Goal: Task Accomplishment & Management: Manage account settings

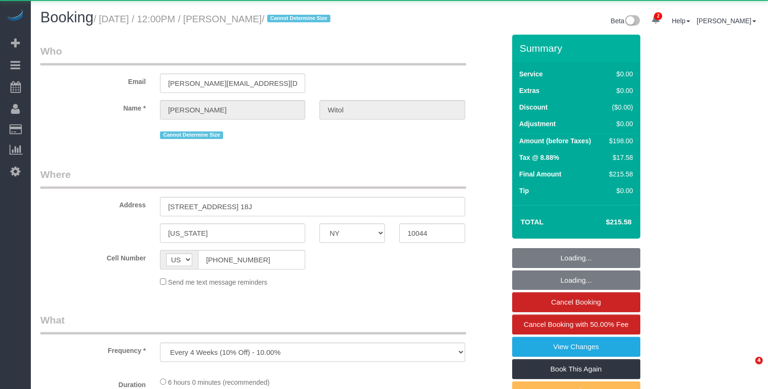
select select "NY"
select select "object:2874"
select select "string:stripe-pm_1RCSwM4VGloSiKo7JRcS8EW8"
select select "2"
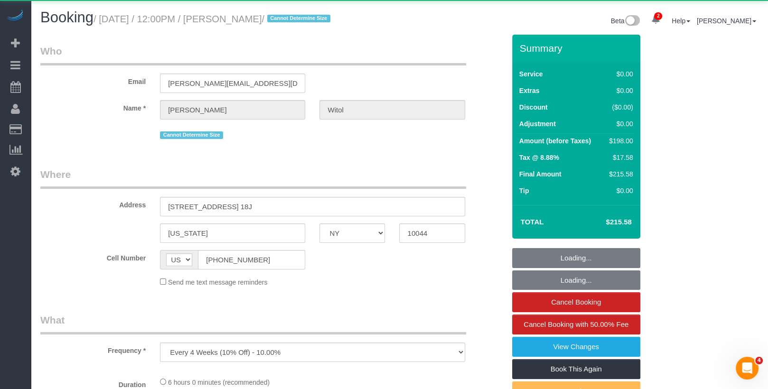
select select "spot1"
select select "number:58"
select select "number:75"
select select "number:15"
select select "number:6"
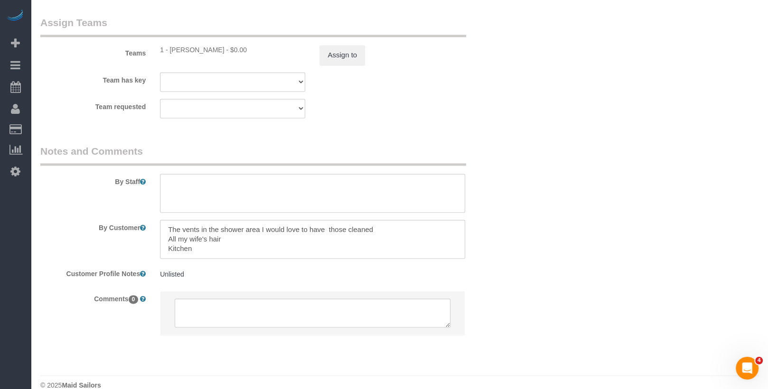
scroll to position [1271, 0]
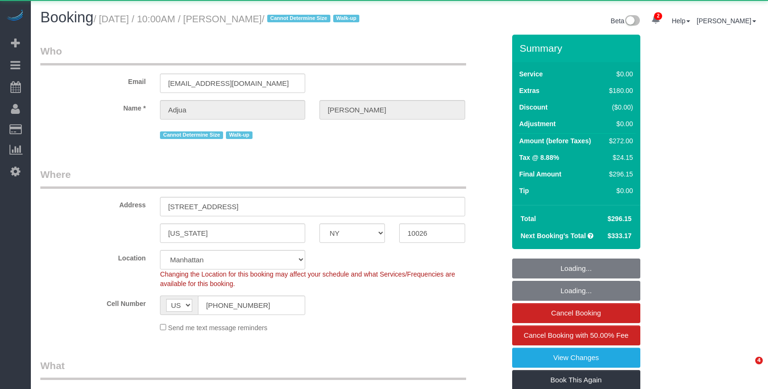
select select "NY"
select select "object:910"
select select "string:stripe-pm_1RyrPw4VGloSiKo7oIh1CXMC"
select select "1"
select select "spot1"
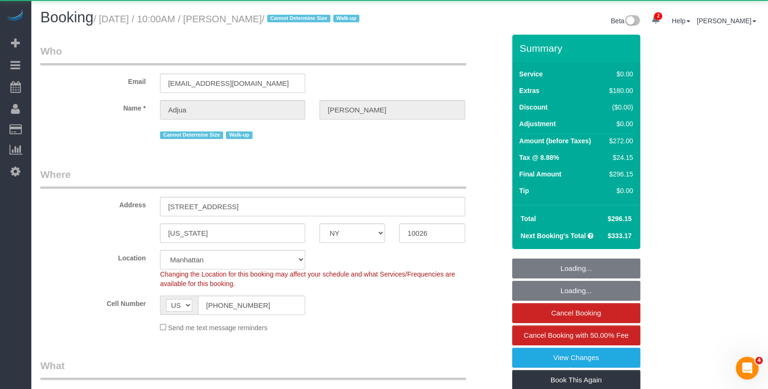
select select "number:57"
select select "number:71"
select select "number:15"
select select "number:5"
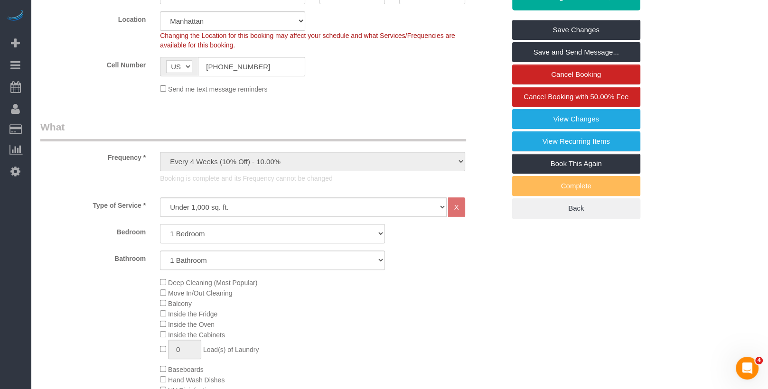
scroll to position [230, 0]
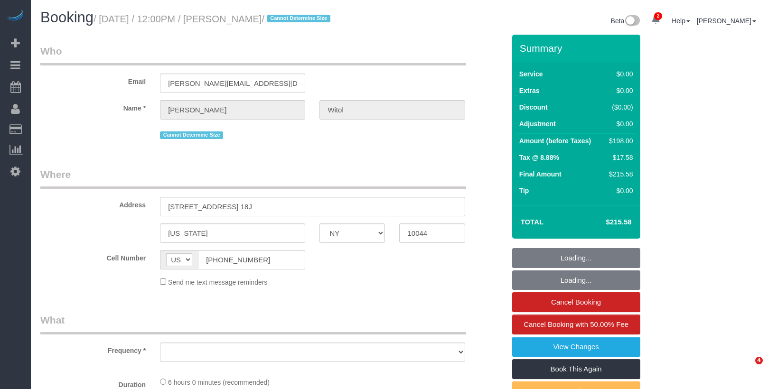
select select "NY"
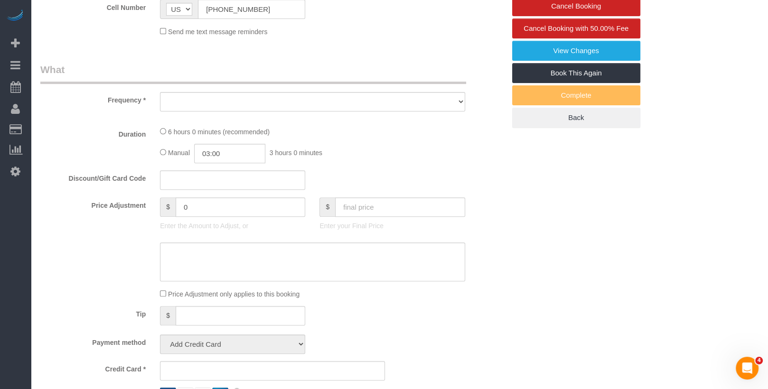
select select "object:896"
select select "2"
select select "number:58"
select select "number:75"
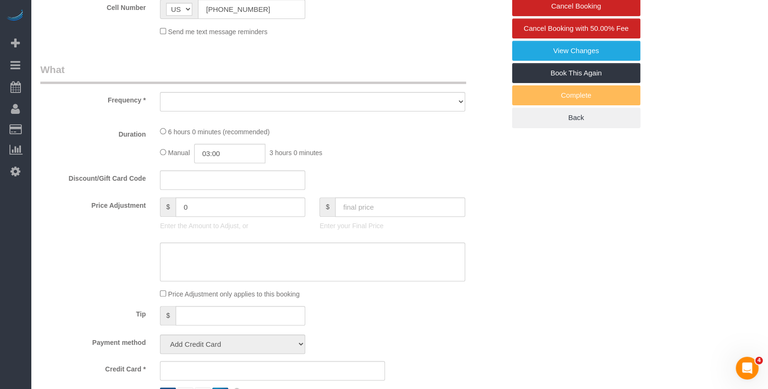
select select "number:15"
select select "number:6"
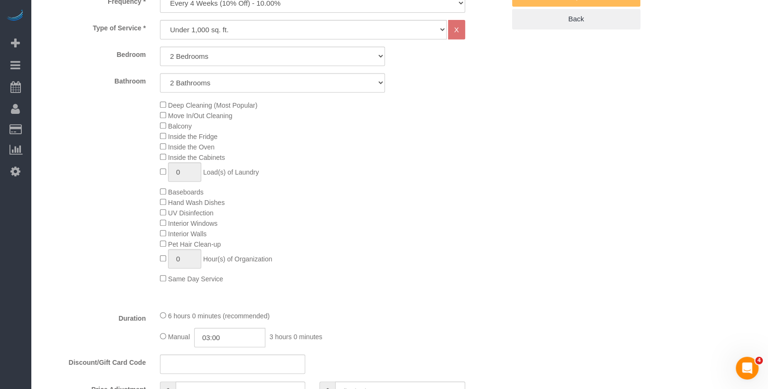
select select "string:stripe-pm_1RCSwM4VGloSiKo7JRcS8EW8"
select select "spot1"
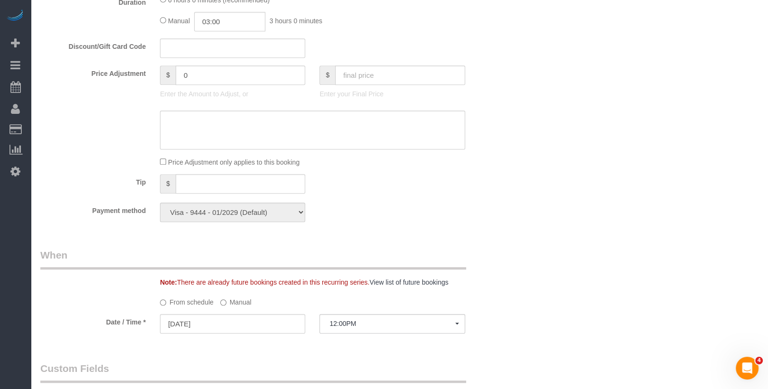
scroll to position [805, 0]
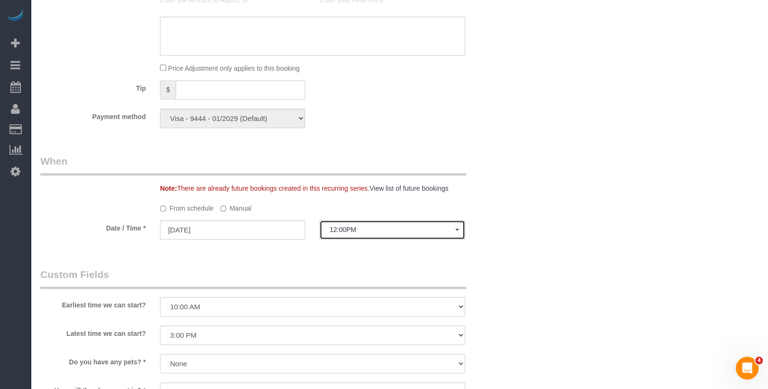
click at [359, 220] on button "12:00PM" at bounding box center [392, 229] width 145 height 19
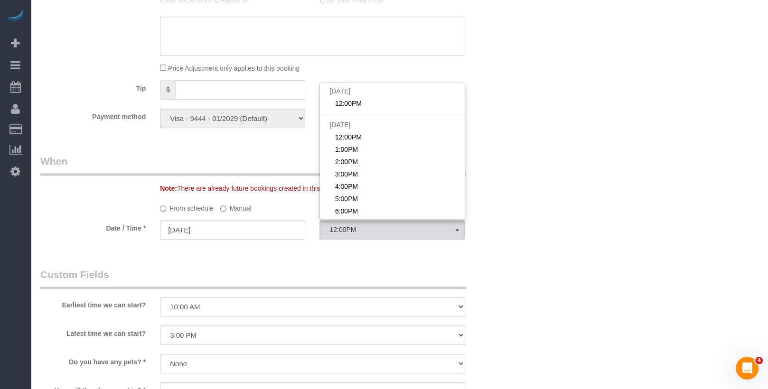
click at [256, 261] on div "Who Email dennis.witol@gmail.com Name * Dennis Witol Cannot Determine Size Wher…" at bounding box center [272, 27] width 479 height 1596
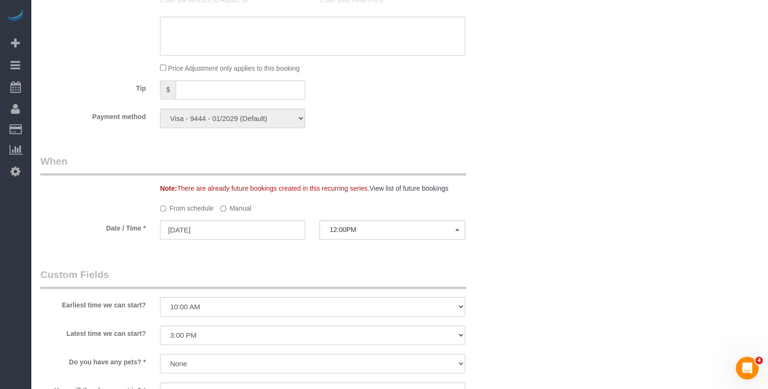
click at [251, 209] on label "Manual" at bounding box center [235, 206] width 31 height 13
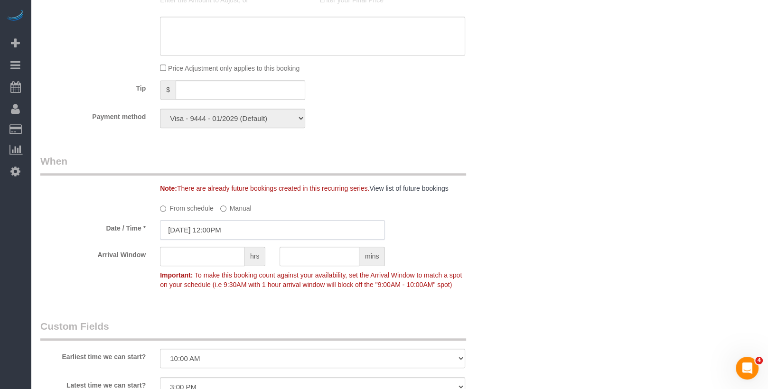
click at [231, 228] on input "[DATE] 12:00PM" at bounding box center [272, 229] width 225 height 19
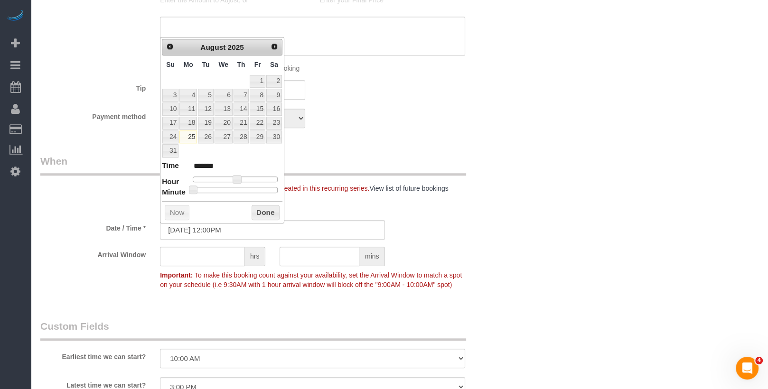
type input "[DATE] 12:30PM"
type input "*******"
click at [240, 187] on div at bounding box center [235, 190] width 85 height 6
type input "08/25/2025 1:30PM"
type input "******"
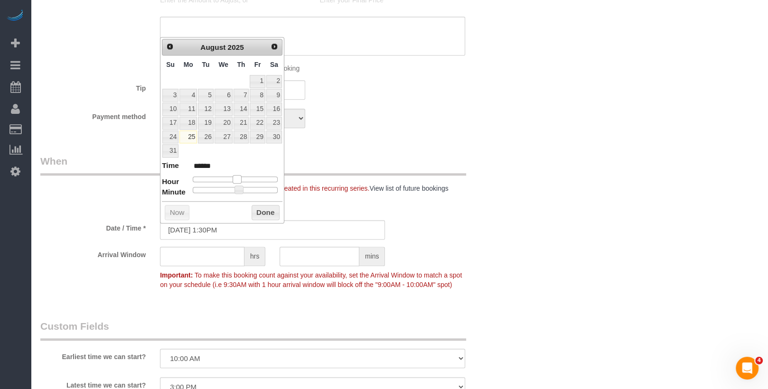
type input "08/25/2025 2:30PM"
type input "******"
type input "08/25/2025 3:30PM"
type input "******"
drag, startPoint x: 239, startPoint y: 174, endPoint x: 249, endPoint y: 176, distance: 10.5
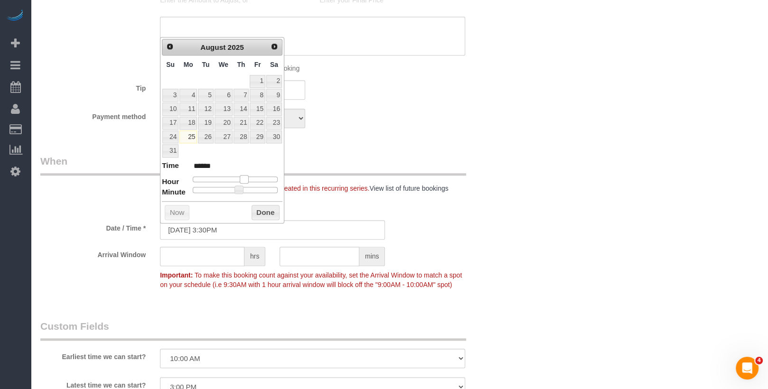
click at [248, 176] on span at bounding box center [244, 179] width 9 height 9
type input "08/25/2025 3:25PM"
type input "******"
type input "08/25/2025 3:20PM"
type input "******"
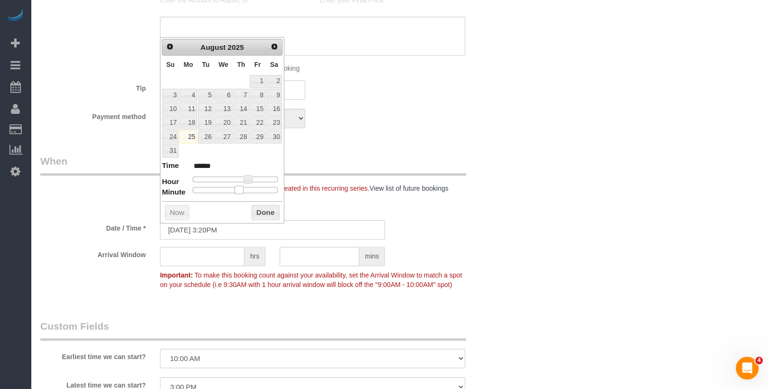
type input "08/25/2025 3:15PM"
type input "******"
type input "08/25/2025 3:10PM"
type input "******"
type input "08/25/2025 3:05PM"
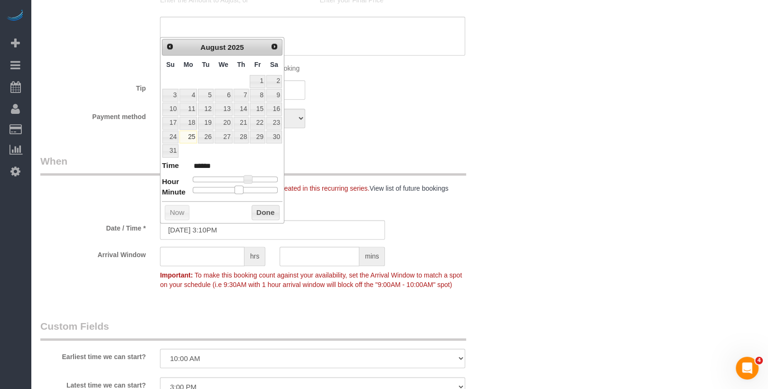
type input "******"
type input "08/25/2025 3:00PM"
type input "******"
drag, startPoint x: 242, startPoint y: 184, endPoint x: 180, endPoint y: 184, distance: 62.7
click at [180, 184] on dl "Time ****** Hour Minute Second Millisecond Microsecond Time Zone ***** ***** **…" at bounding box center [222, 177] width 121 height 33
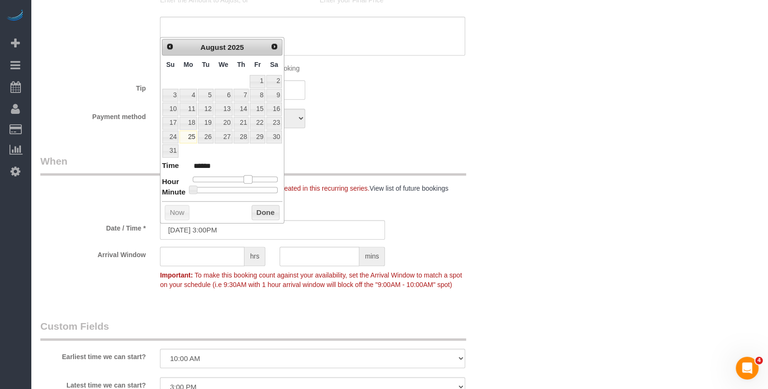
type input "[DATE] 2:00PM"
type input "******"
click at [246, 175] on span at bounding box center [244, 179] width 9 height 9
click at [255, 217] on div "Prev Next August 2025 Su Mo Tu We Th Fr Sa 1 2 3 4 5 6 7 8 9 10 11 12 13 14 15 …" at bounding box center [222, 130] width 124 height 187
click at [260, 205] on button "Done" at bounding box center [266, 212] width 28 height 15
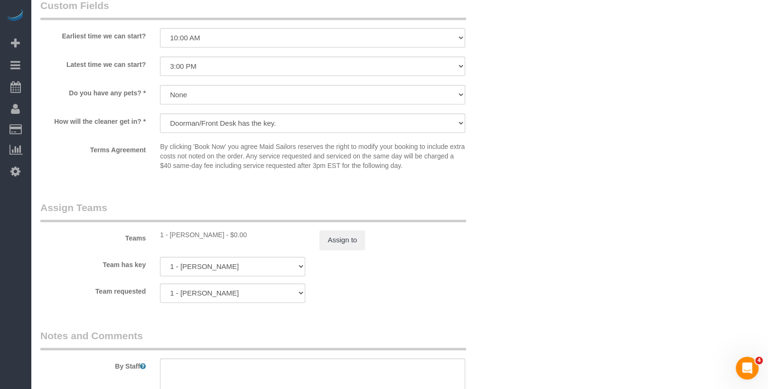
scroll to position [1162, 0]
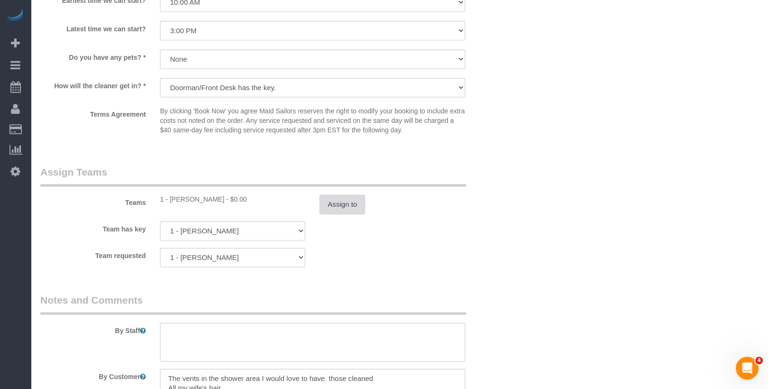
click at [330, 215] on button "Assign to" at bounding box center [343, 205] width 46 height 20
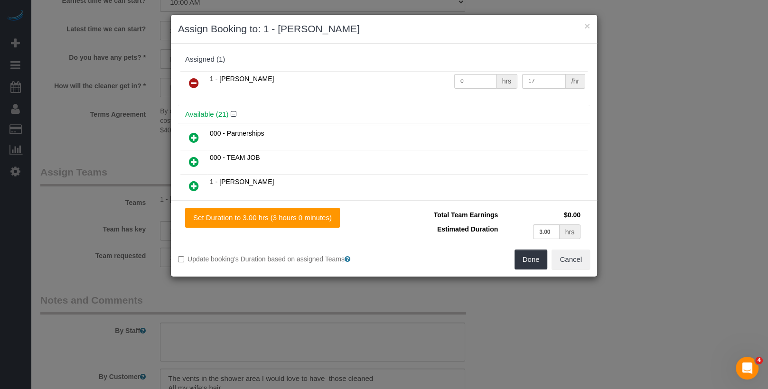
click at [192, 80] on icon at bounding box center [194, 82] width 10 height 11
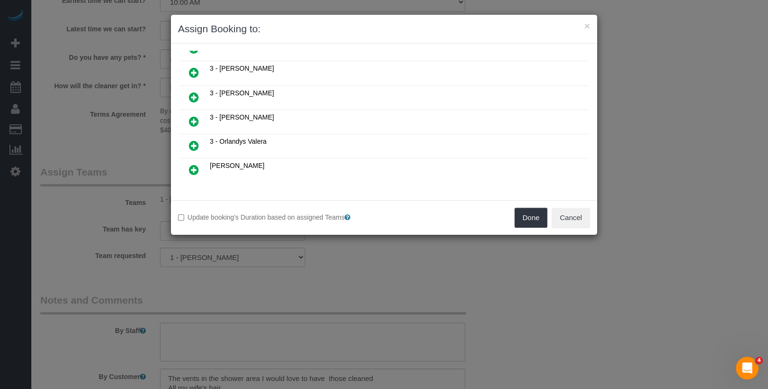
scroll to position [458, 0]
click at [240, 198] on icon at bounding box center [242, 201] width 6 height 7
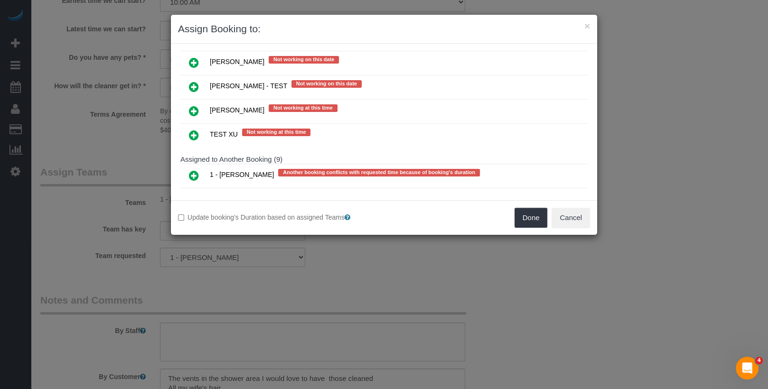
click at [189, 191] on link at bounding box center [194, 200] width 22 height 19
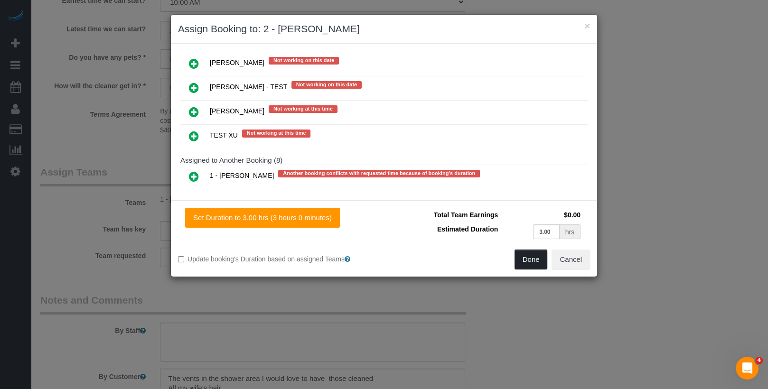
click at [529, 252] on button "Done" at bounding box center [531, 260] width 33 height 20
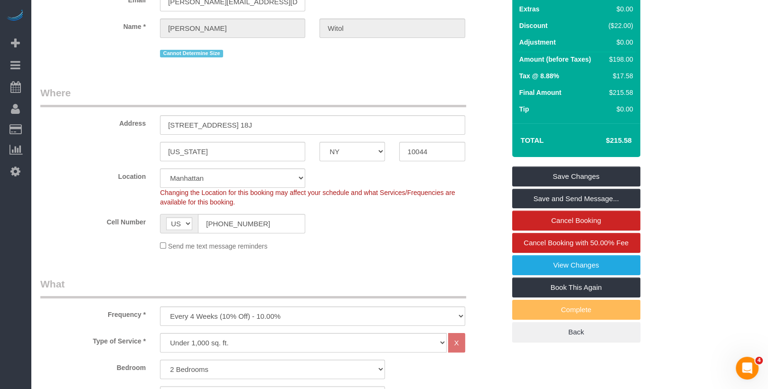
scroll to position [73, 0]
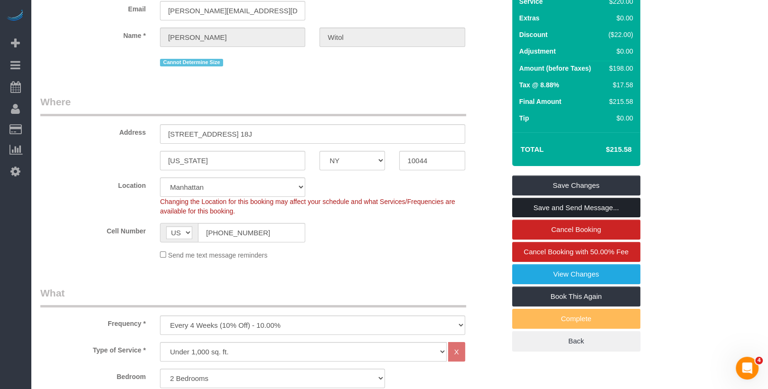
click at [601, 203] on link "Save and Send Message..." at bounding box center [576, 208] width 128 height 20
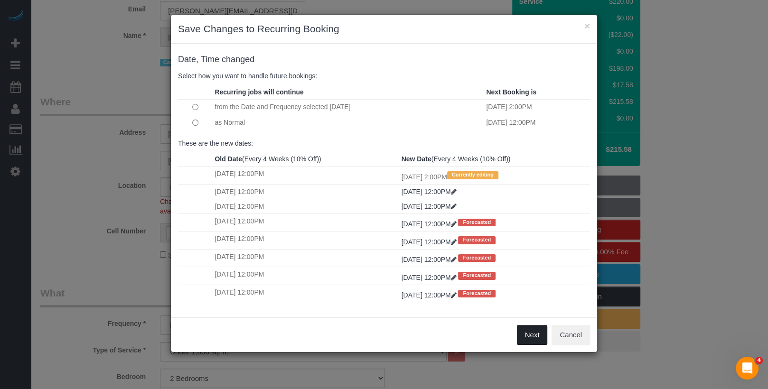
click at [531, 330] on button "Next" at bounding box center [532, 335] width 31 height 20
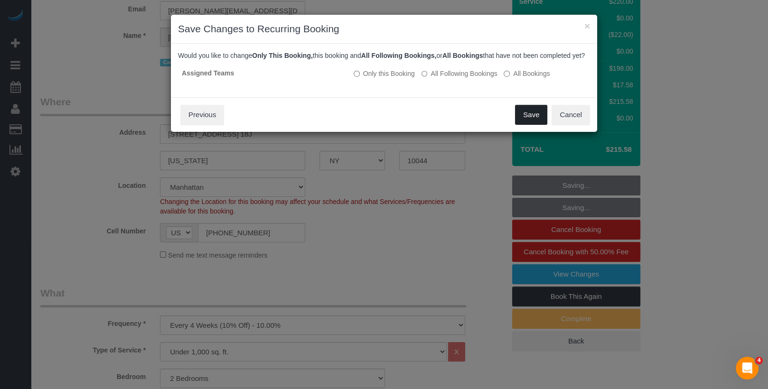
click at [531, 122] on button "Save" at bounding box center [531, 115] width 32 height 20
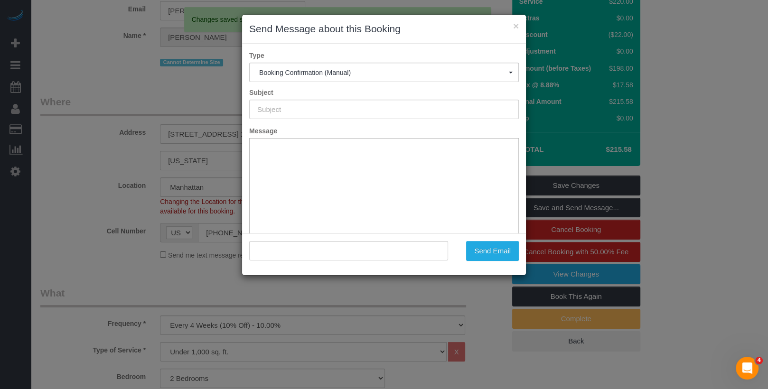
scroll to position [0, 0]
type input "Cleaning Confirmed for 08/25/2025 at 2:00pm"
type input ""Dennis Witol" <dennis.witol@gmail.com>"
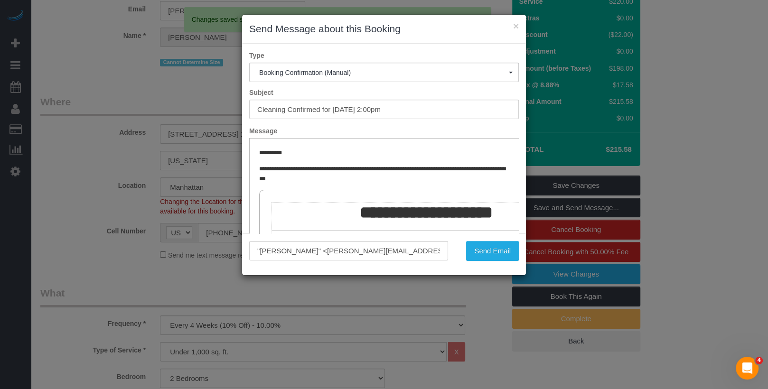
click at [495, 263] on div ""Dennis Witol" <dennis.witol@gmail.com> Send Email" at bounding box center [384, 255] width 284 height 42
click at [492, 260] on button "Send Email" at bounding box center [492, 251] width 53 height 20
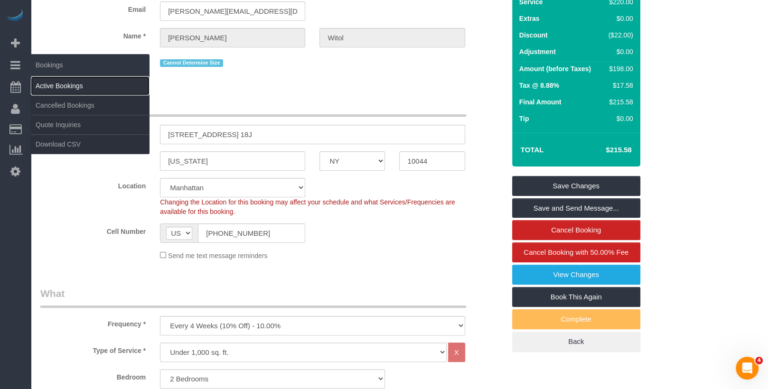
click at [63, 85] on link "Active Bookings" at bounding box center [90, 85] width 119 height 19
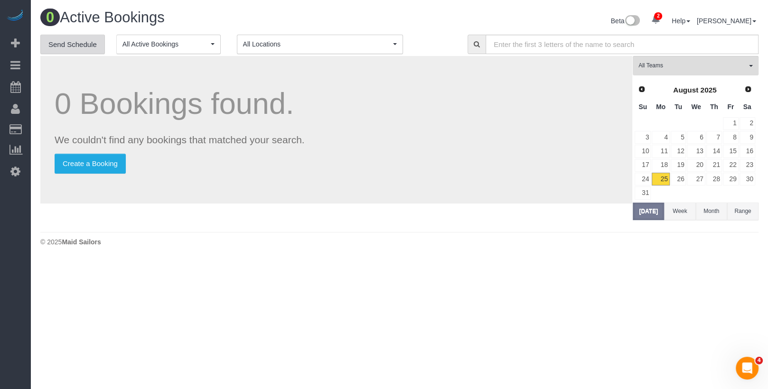
click at [91, 43] on link "Send Schedule" at bounding box center [72, 45] width 65 height 20
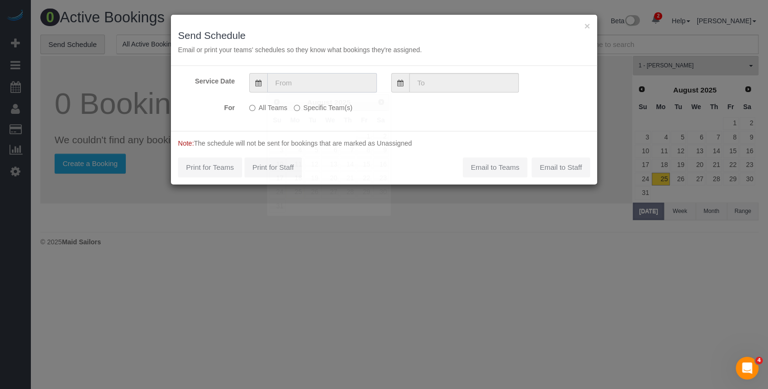
click at [335, 80] on input "text" at bounding box center [322, 82] width 110 height 19
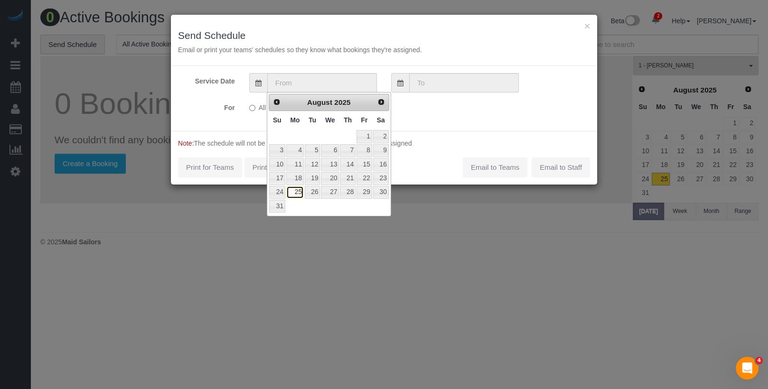
click at [301, 188] on link "25" at bounding box center [295, 192] width 18 height 13
type input "[DATE]"
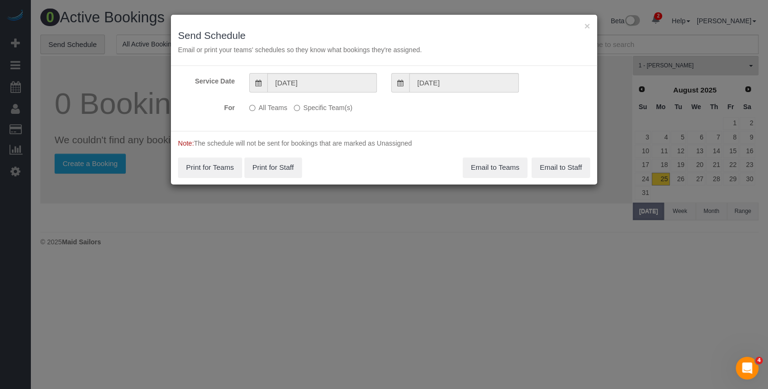
click at [308, 103] on label "Specific Team(s)" at bounding box center [323, 106] width 58 height 13
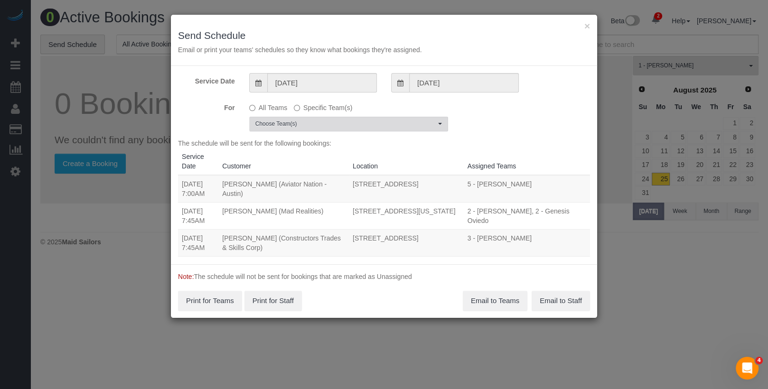
click at [308, 123] on span "Choose Team(s)" at bounding box center [345, 124] width 180 height 8
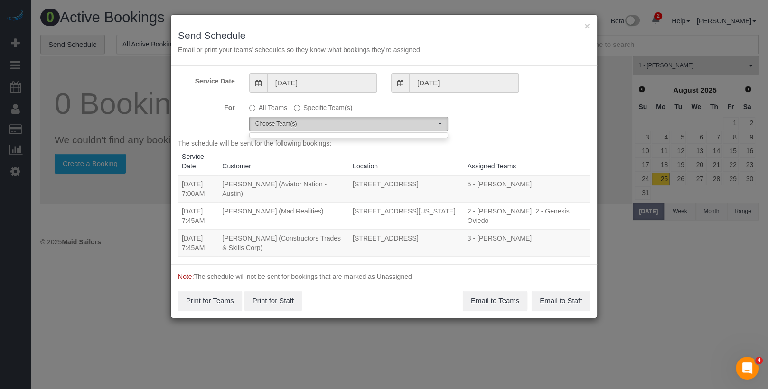
click at [331, 129] on button "Choose Team(s)" at bounding box center [348, 124] width 199 height 15
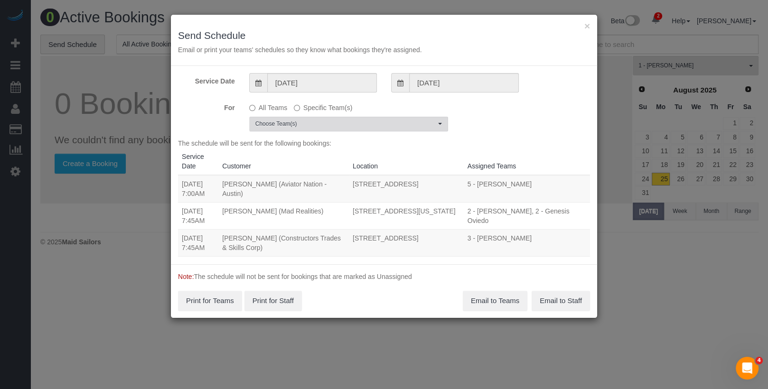
click at [336, 125] on span "Choose Team(s)" at bounding box center [345, 124] width 180 height 8
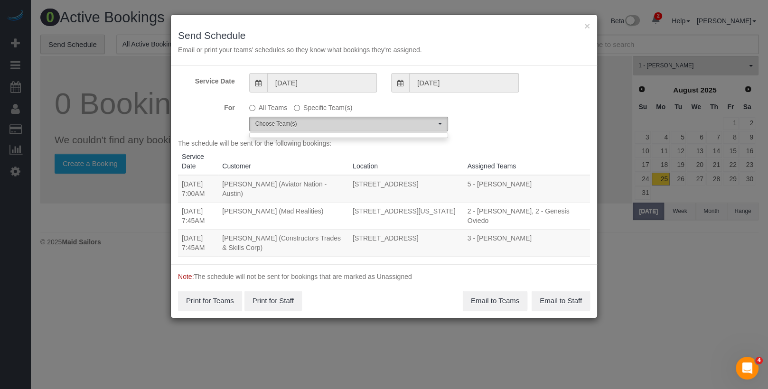
click at [435, 124] on span "Choose Team(s)" at bounding box center [345, 124] width 180 height 8
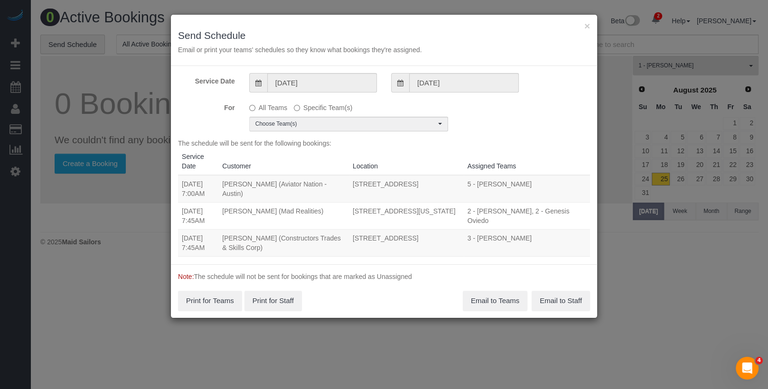
click at [274, 105] on label "All Teams" at bounding box center [268, 106] width 38 height 13
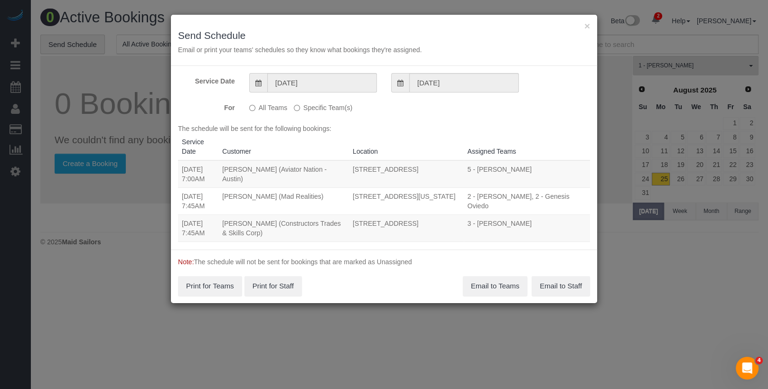
click at [316, 105] on label "Specific Team(s)" at bounding box center [323, 106] width 58 height 13
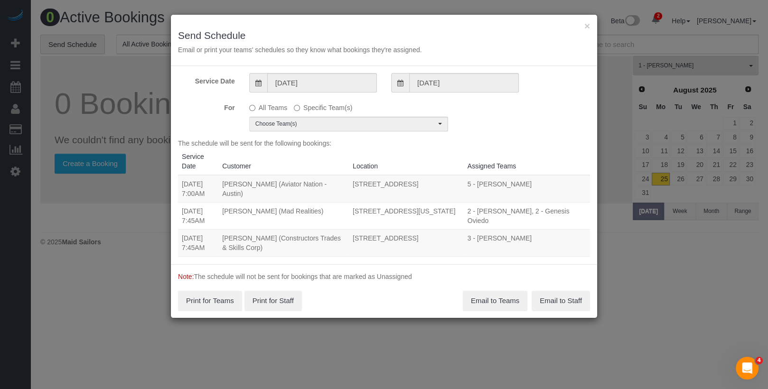
click at [316, 132] on div "Service Date 08/25/2025 08/25/2025 For All Teams Specific Team(s) Choose Team(s…" at bounding box center [384, 165] width 426 height 198
click at [316, 126] on span "Choose Team(s)" at bounding box center [345, 124] width 180 height 8
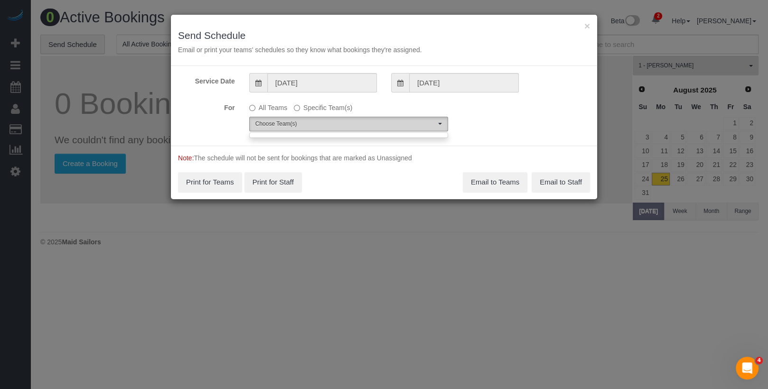
click at [316, 126] on span "Choose Team(s)" at bounding box center [345, 124] width 180 height 8
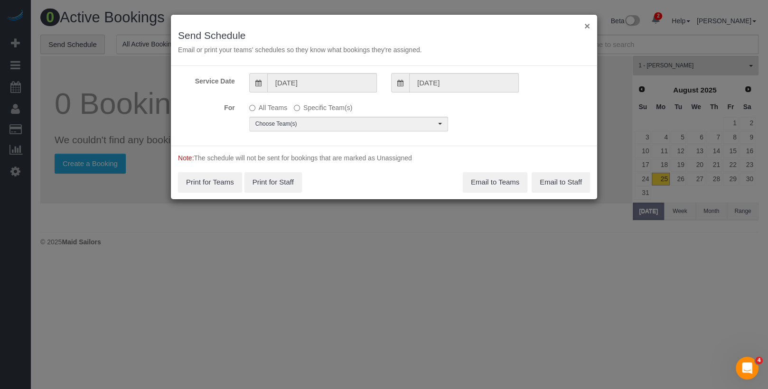
click at [586, 26] on button "×" at bounding box center [588, 26] width 6 height 10
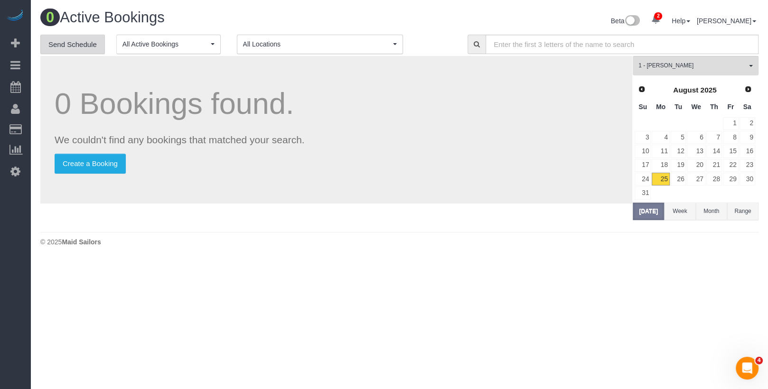
click at [79, 47] on link "Send Schedule" at bounding box center [72, 45] width 65 height 20
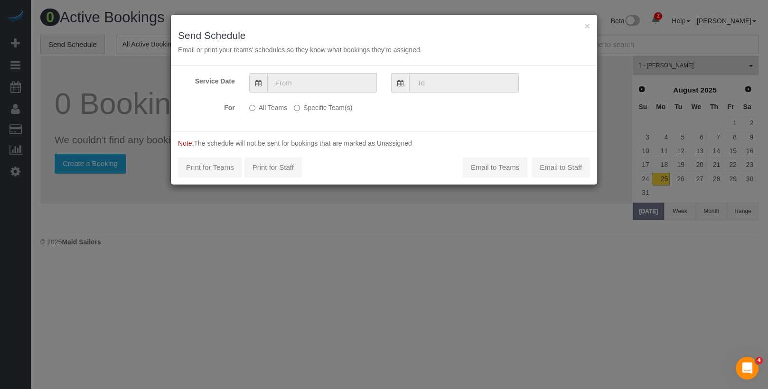
click at [324, 90] on input "text" at bounding box center [322, 82] width 110 height 19
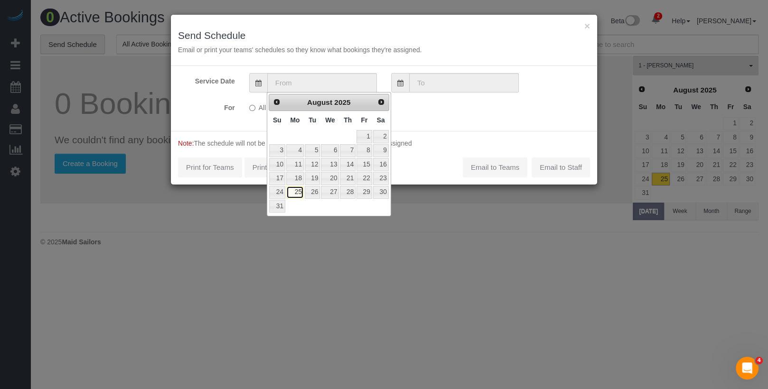
click at [295, 189] on link "25" at bounding box center [295, 192] width 18 height 13
type input "[DATE]"
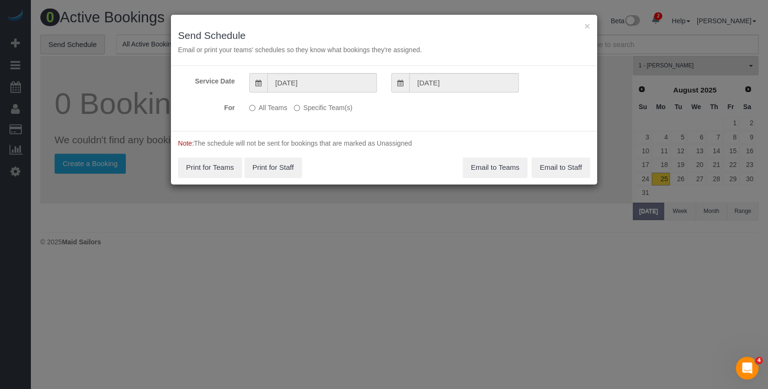
click at [328, 105] on label "Specific Team(s)" at bounding box center [323, 106] width 58 height 13
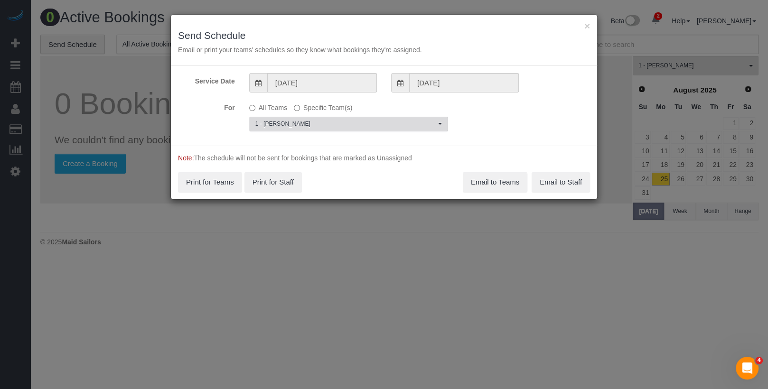
click at [322, 121] on span "1 - [PERSON_NAME]" at bounding box center [345, 124] width 180 height 8
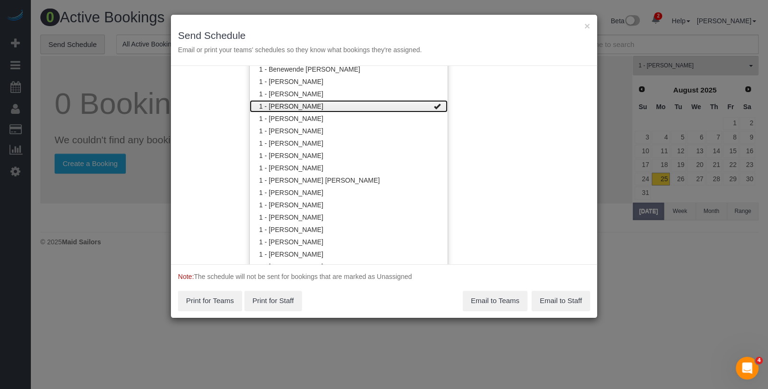
click at [319, 105] on link "1 - [PERSON_NAME]" at bounding box center [349, 106] width 198 height 12
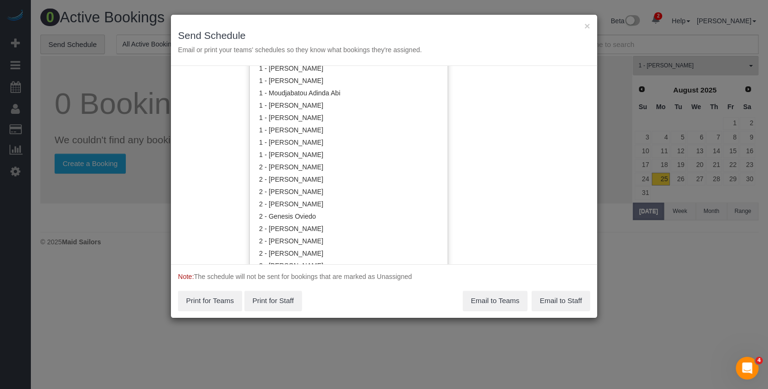
scroll to position [512, 0]
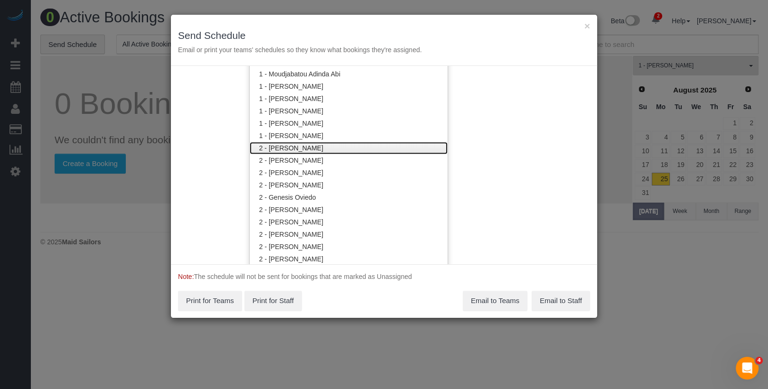
click at [307, 150] on link "2 - [PERSON_NAME]" at bounding box center [349, 148] width 198 height 12
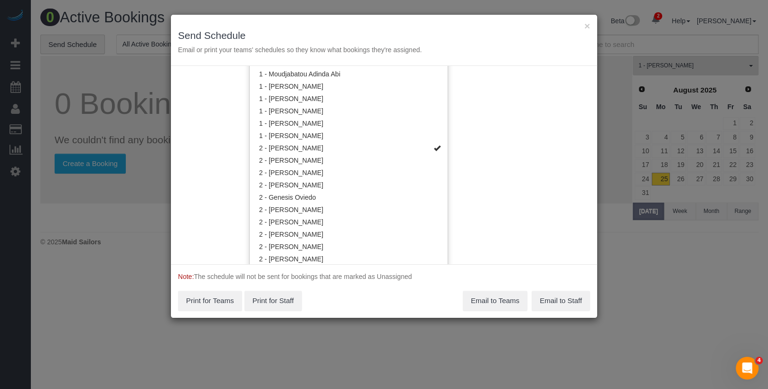
click at [502, 121] on div "Service Date 08/25/2025 08/25/2025 For All Teams Specific Team(s) 2 - Alketa To…" at bounding box center [384, 165] width 426 height 198
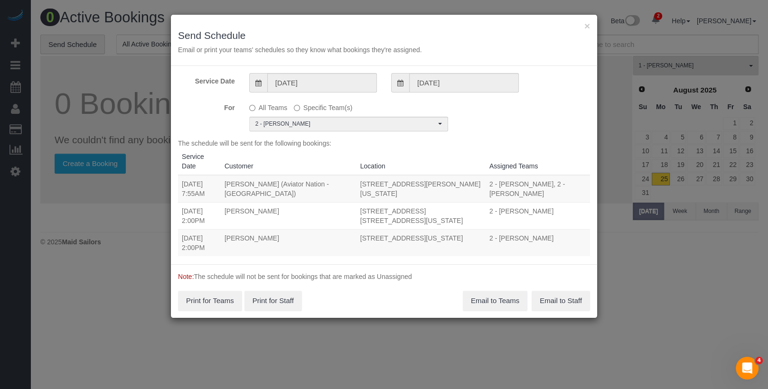
scroll to position [0, 0]
click at [586, 28] on button "×" at bounding box center [588, 26] width 6 height 10
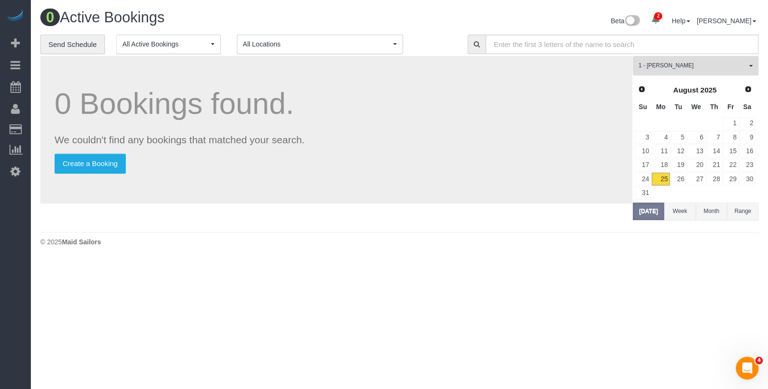
click at [673, 65] on span "1 - [PERSON_NAME]" at bounding box center [693, 66] width 108 height 8
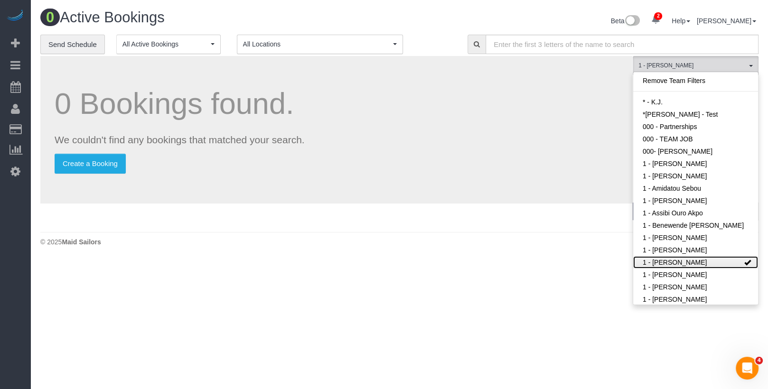
click at [671, 269] on link "1 - [PERSON_NAME]" at bounding box center [695, 262] width 125 height 12
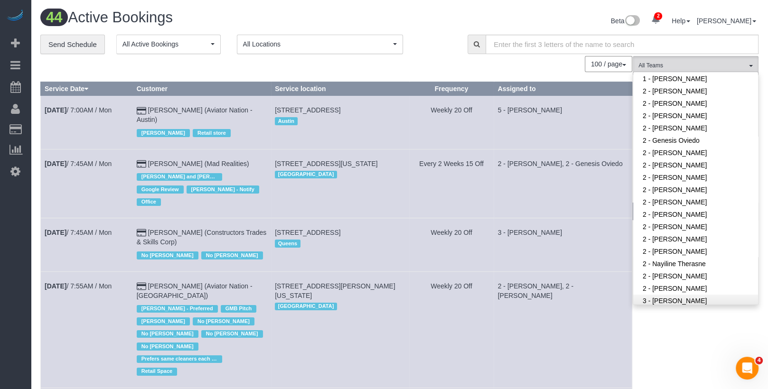
scroll to position [519, 0]
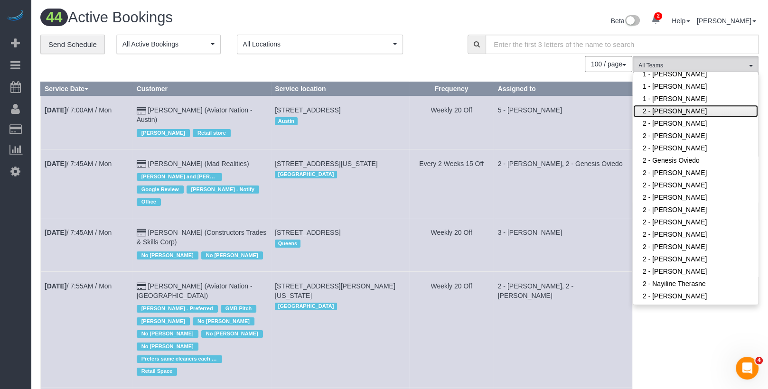
click at [675, 109] on link "2 - [PERSON_NAME]" at bounding box center [695, 111] width 125 height 12
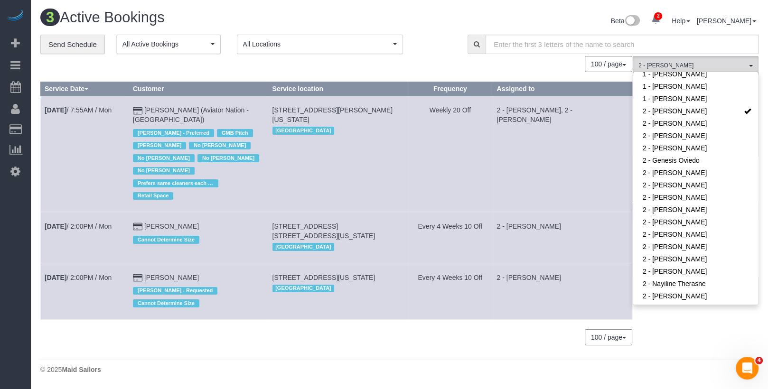
click at [576, 139] on td "2 - Alketa Tomaj, 2 - Luis Maneiro" at bounding box center [563, 154] width 140 height 116
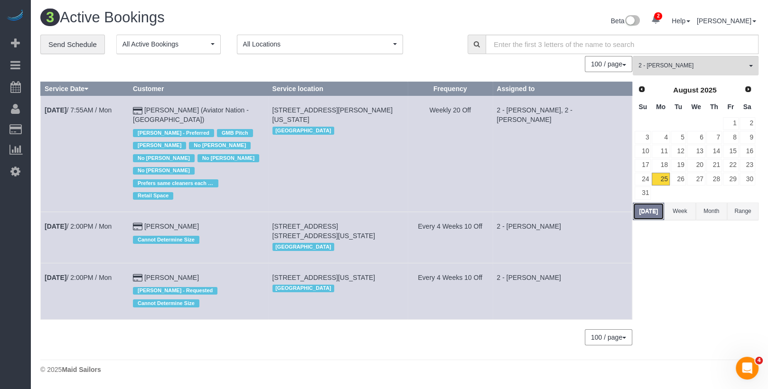
click at [649, 215] on button "[DATE]" at bounding box center [648, 212] width 31 height 18
click at [108, 274] on link "Aug 25th / 2:00PM / Mon" at bounding box center [78, 278] width 67 height 8
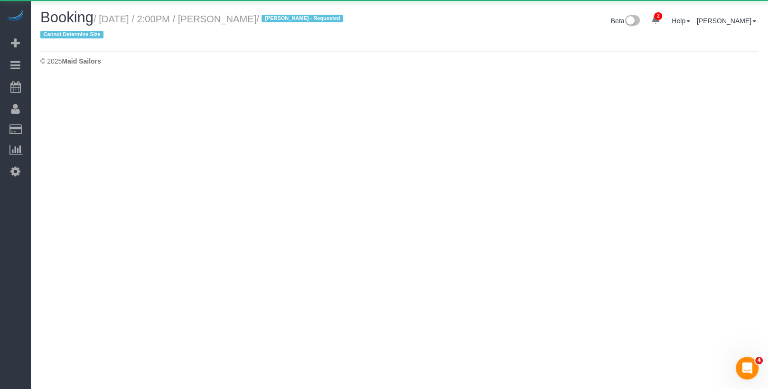
select select "NY"
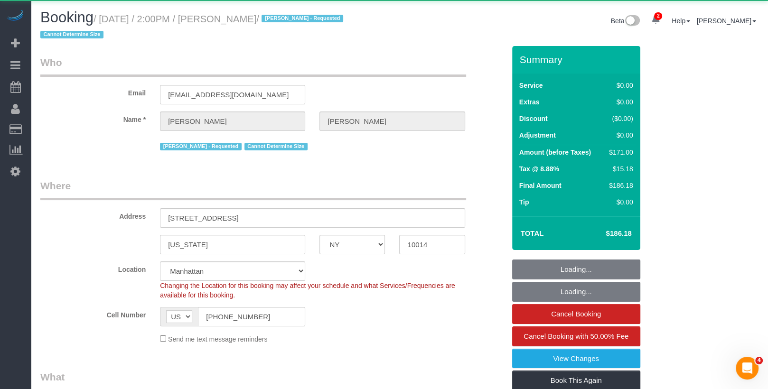
select select "object:7648"
select select "string:stripe-pm_1Rh9oP4VGloSiKo7FuGIGsGr"
select select "2"
select select "spot46"
select select "number:58"
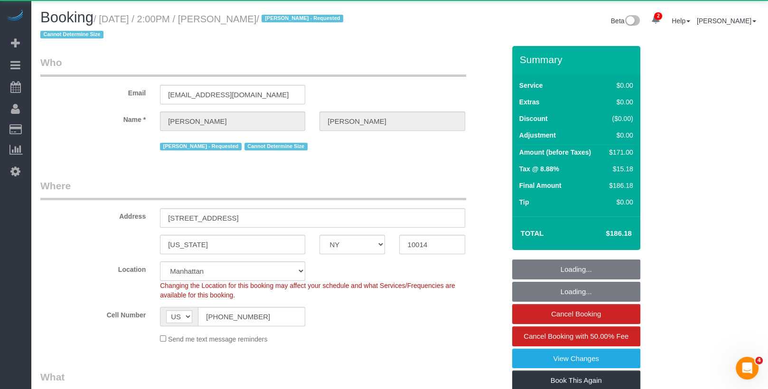
select select "number:72"
select select "number:15"
select select "number:6"
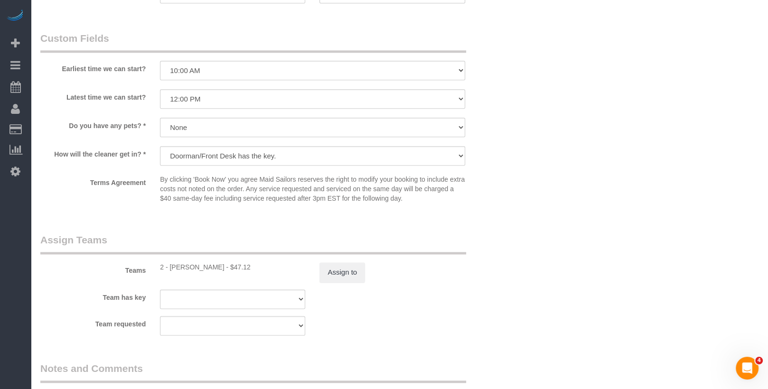
scroll to position [1095, 0]
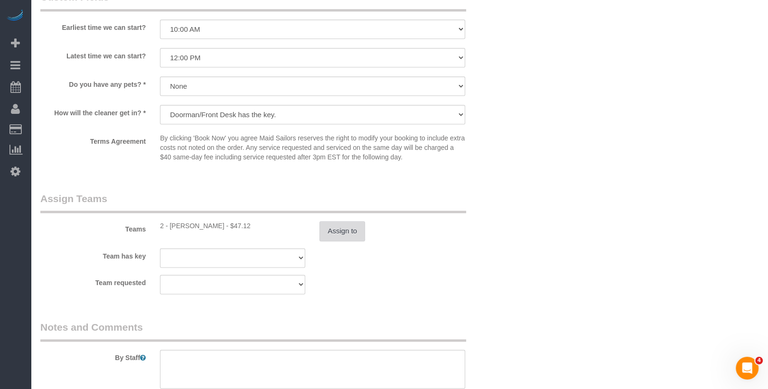
click at [335, 234] on button "Assign to" at bounding box center [343, 231] width 46 height 20
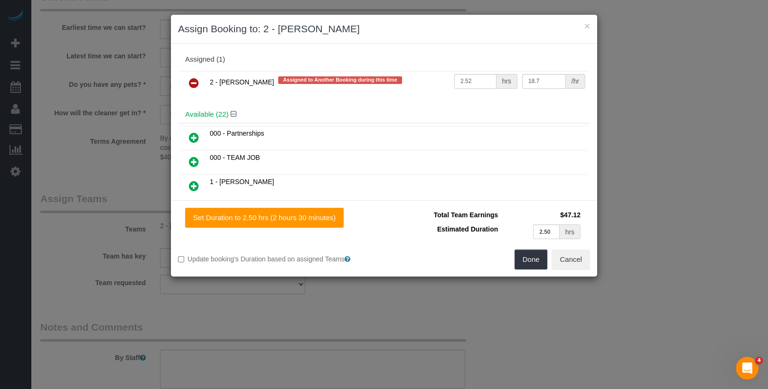
click at [189, 82] on icon at bounding box center [194, 82] width 10 height 11
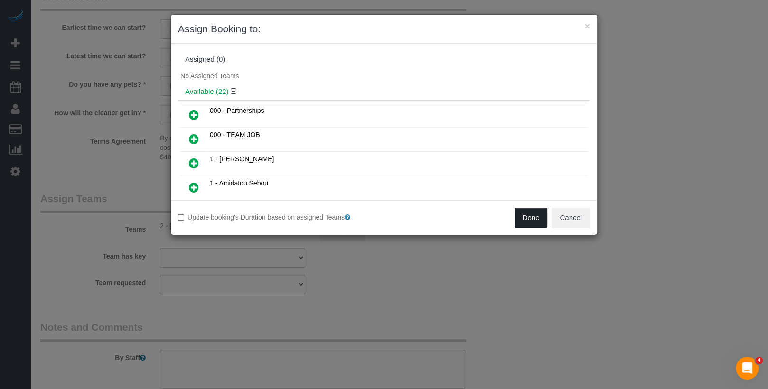
click at [516, 221] on button "Done" at bounding box center [531, 218] width 33 height 20
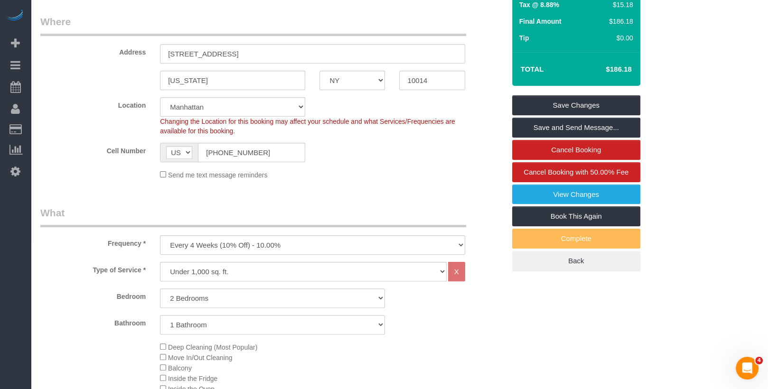
scroll to position [0, 0]
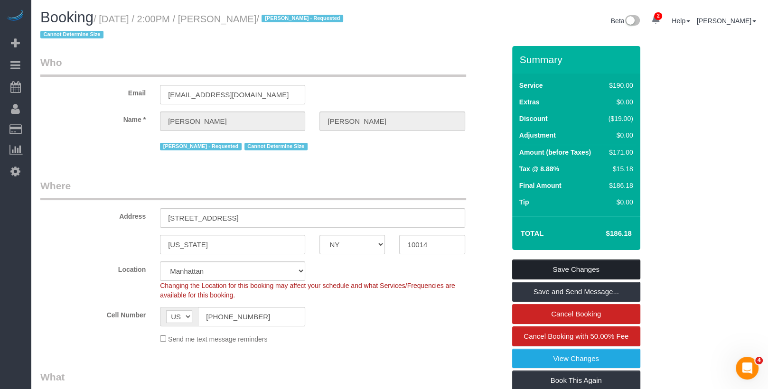
click at [585, 272] on link "Save Changes" at bounding box center [576, 270] width 128 height 20
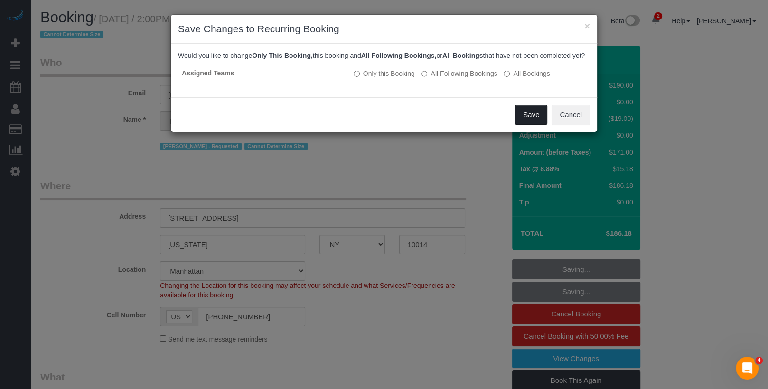
click at [528, 125] on button "Save" at bounding box center [531, 115] width 32 height 20
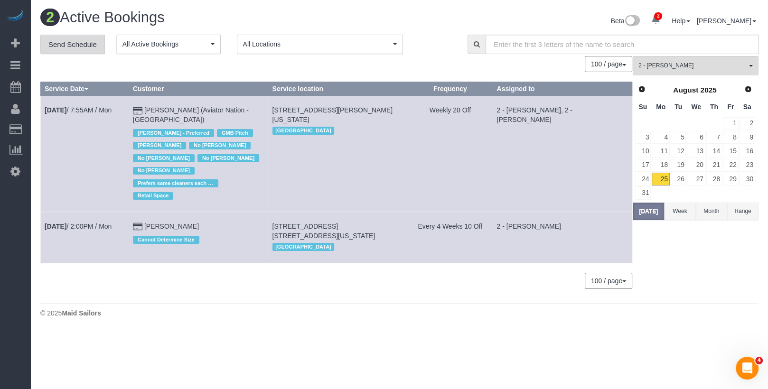
click at [80, 40] on link "Send Schedule" at bounding box center [72, 45] width 65 height 20
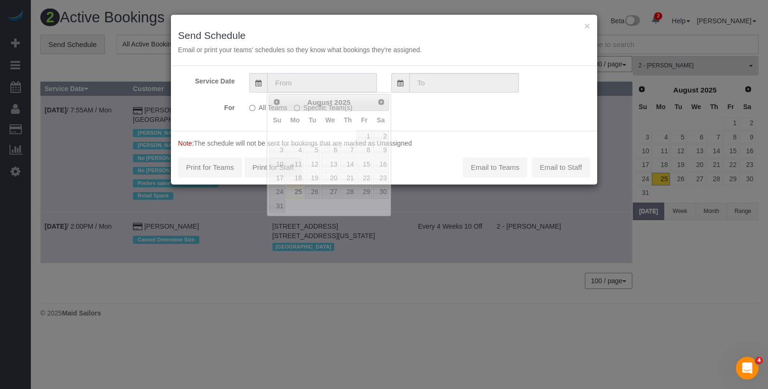
click at [344, 85] on input "text" at bounding box center [322, 82] width 110 height 19
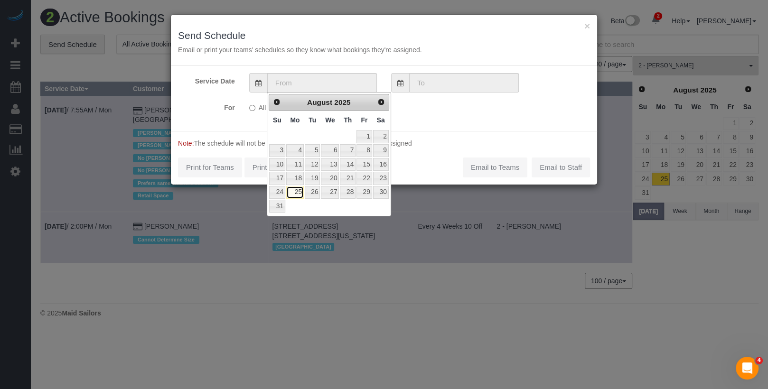
click at [296, 188] on link "25" at bounding box center [295, 192] width 18 height 13
type input "[DATE]"
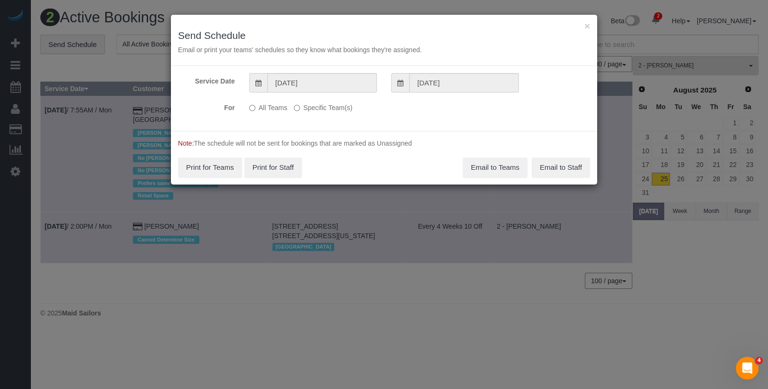
click at [310, 106] on label "Specific Team(s)" at bounding box center [323, 106] width 58 height 13
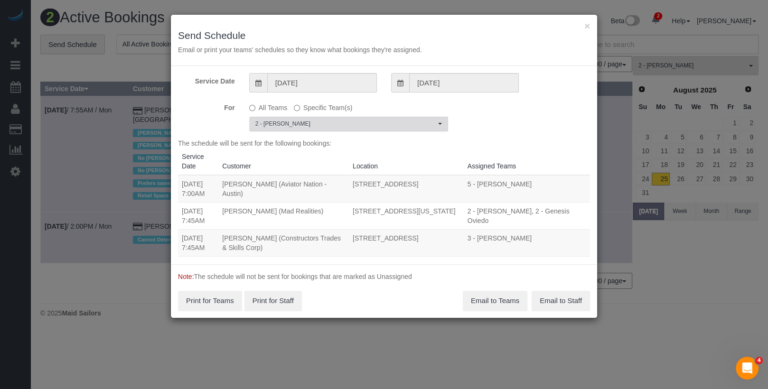
click at [309, 123] on span "2 - [PERSON_NAME]" at bounding box center [345, 124] width 180 height 8
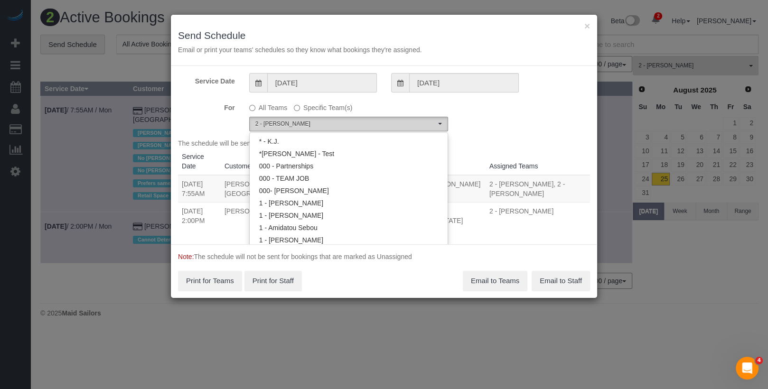
scroll to position [494, 0]
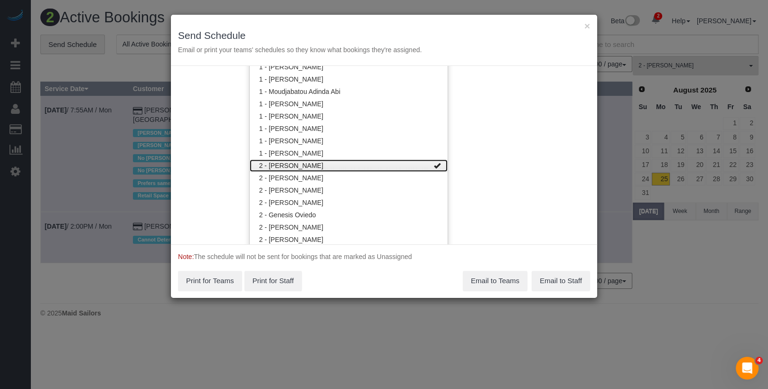
click at [313, 162] on link "2 - [PERSON_NAME]" at bounding box center [349, 166] width 198 height 12
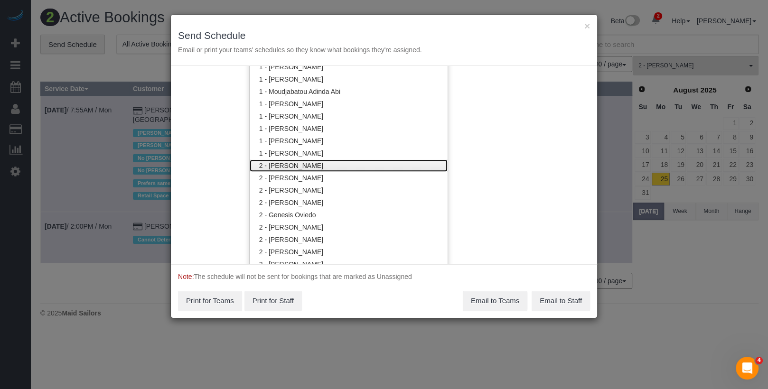
click at [313, 162] on link "2 - [PERSON_NAME]" at bounding box center [349, 166] width 198 height 12
click at [486, 145] on div "Service Date 08/25/2025 08/25/2025 For All Teams Specific Team(s) 2 - Alketa To…" at bounding box center [384, 165] width 426 height 198
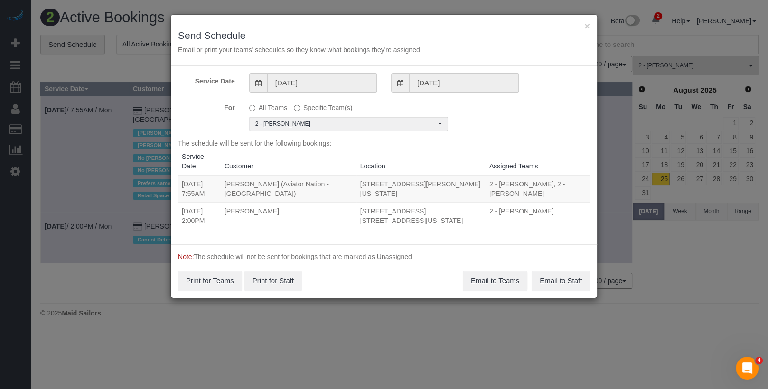
scroll to position [0, 0]
click at [497, 274] on button "Email to Teams" at bounding box center [495, 281] width 65 height 20
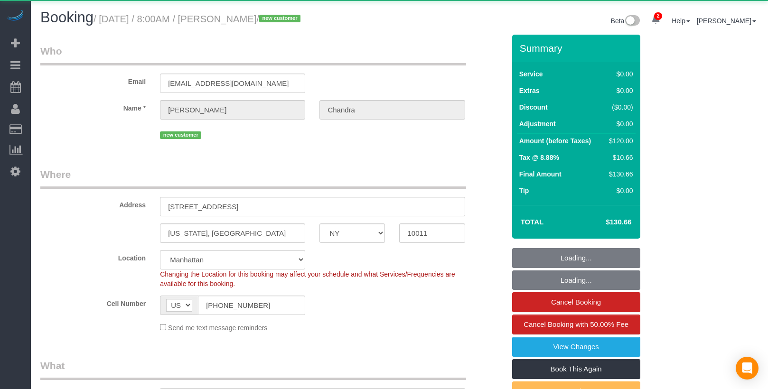
select select "NY"
select select "object:745"
select select "number:89"
select select "number:90"
select select "number:15"
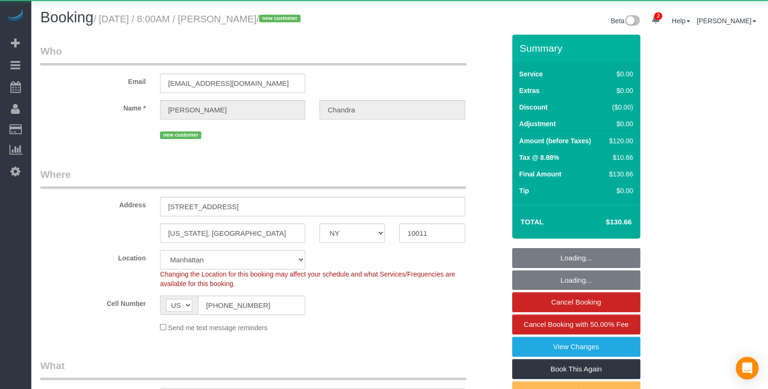
select select "number:6"
select select "string:stripe-pm_1S02JZ4VGloSiKo7rnv9AWT3"
select select "spot1"
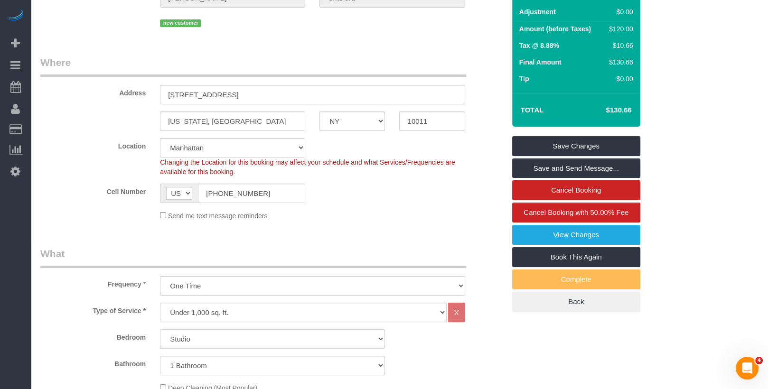
scroll to position [107, 0]
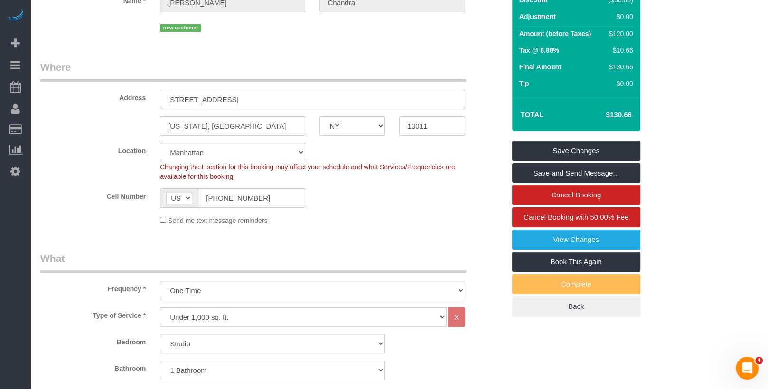
click at [183, 101] on input "[STREET_ADDRESS]" at bounding box center [312, 99] width 305 height 19
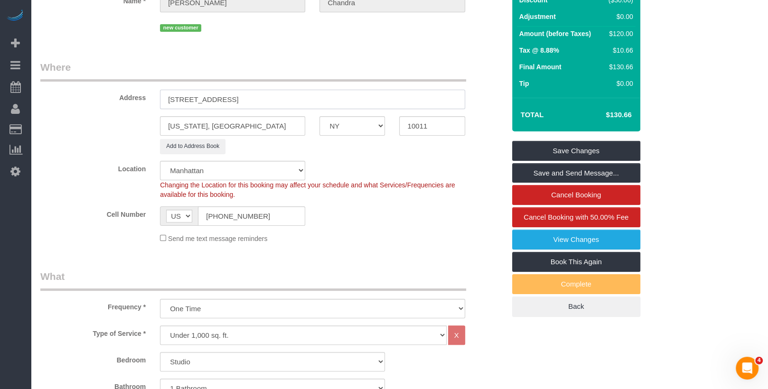
click at [216, 101] on input "10 Wesr 15th street, 924" at bounding box center [312, 99] width 305 height 19
click at [236, 101] on input "10 Wesr 15th Street, 924" at bounding box center [312, 99] width 305 height 19
type input "10 Wesr 15th Street, Apt.924"
click at [340, 189] on div "Changing the Location for this booking may affect your schedule and what Servic…" at bounding box center [312, 189] width 319 height 19
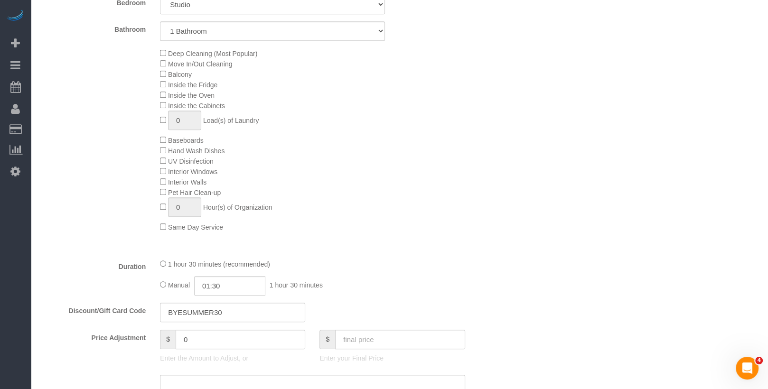
scroll to position [0, 0]
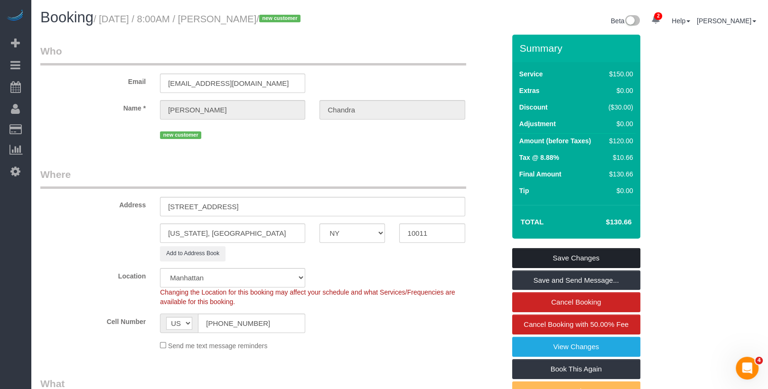
click at [589, 261] on link "Save Changes" at bounding box center [576, 258] width 128 height 20
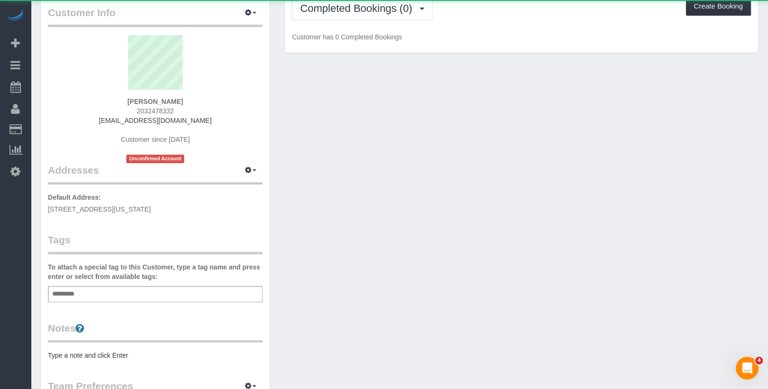
scroll to position [70, 0]
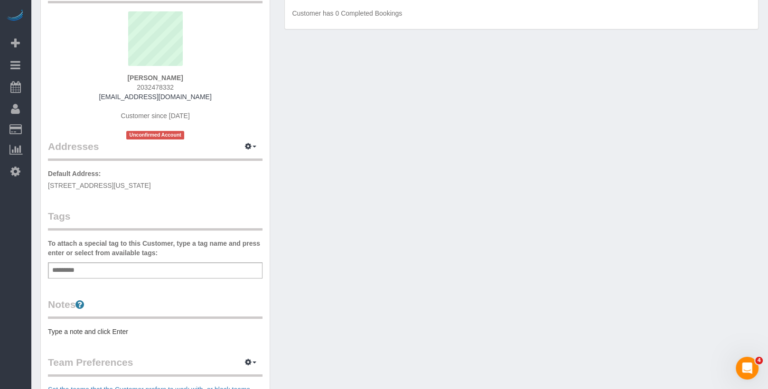
click at [92, 330] on pre "Type a note and click Enter" at bounding box center [155, 331] width 215 height 9
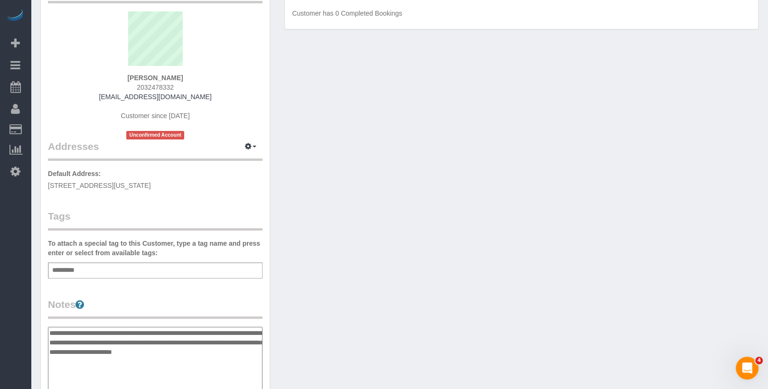
type textarea "**********"
click at [302, 273] on div "Customer Info Edit Contact Info Send Message Email Preferences Special Sales Ta…" at bounding box center [399, 328] width 733 height 727
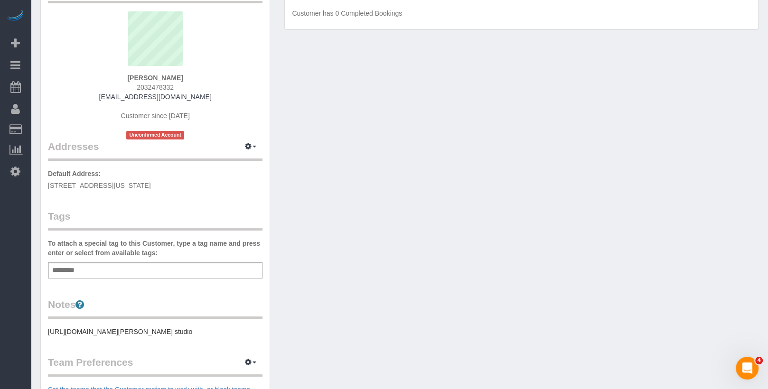
scroll to position [0, 0]
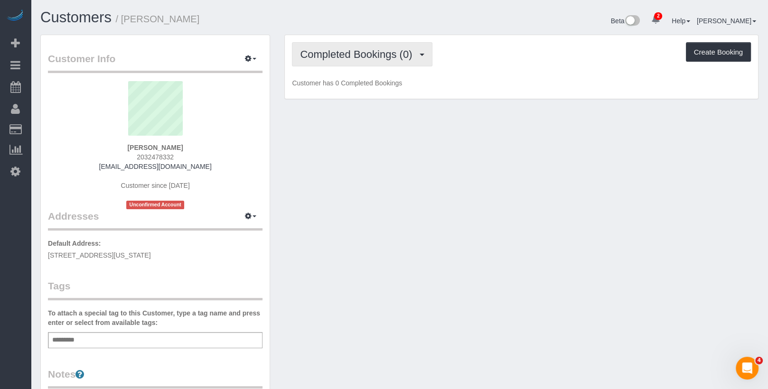
click at [366, 58] on span "Completed Bookings (0)" at bounding box center [358, 54] width 117 height 12
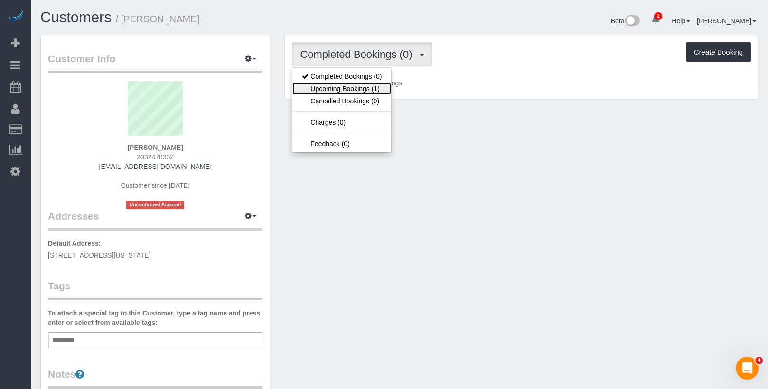
click at [366, 85] on link "Upcoming Bookings (1)" at bounding box center [342, 89] width 99 height 12
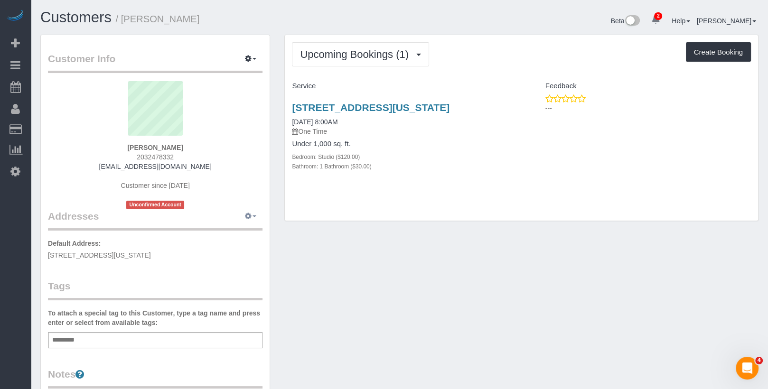
click at [252, 213] on icon "button" at bounding box center [248, 216] width 7 height 6
click at [229, 232] on button "Manage Addresses" at bounding box center [223, 234] width 77 height 13
select select "NY"
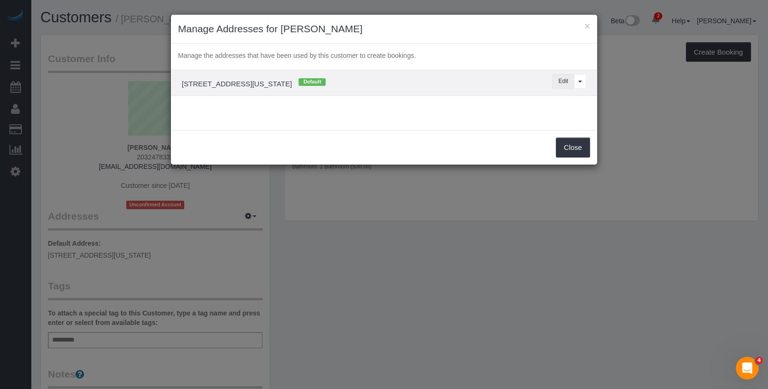
click at [569, 75] on button "Edit" at bounding box center [563, 81] width 22 height 15
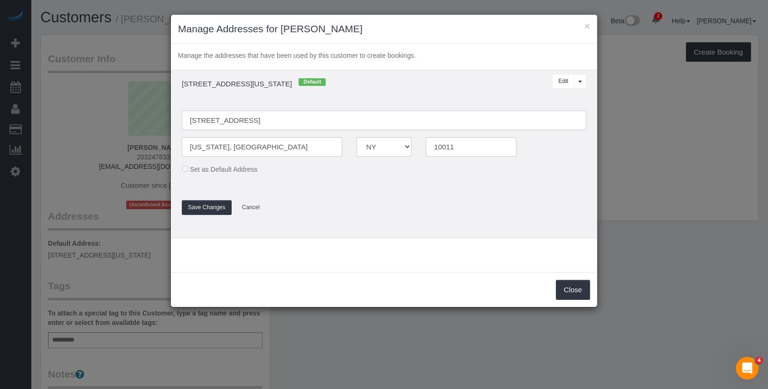
click at [206, 122] on input "10 w 15th street, 924" at bounding box center [384, 120] width 405 height 19
click at [236, 122] on input "10 West 15th street, 924" at bounding box center [384, 120] width 405 height 19
click at [255, 123] on input "10 West 15th Street, 924" at bounding box center [384, 120] width 405 height 19
type input "[STREET_ADDRESS]"
click at [212, 206] on button "Save Changes" at bounding box center [207, 207] width 50 height 15
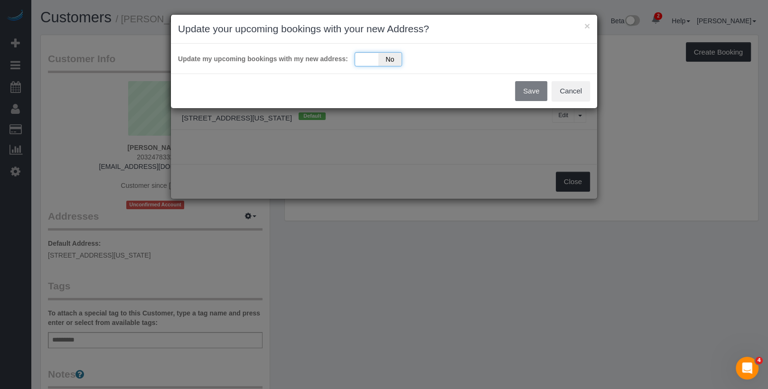
click at [359, 63] on div "Yes No" at bounding box center [378, 59] width 47 height 14
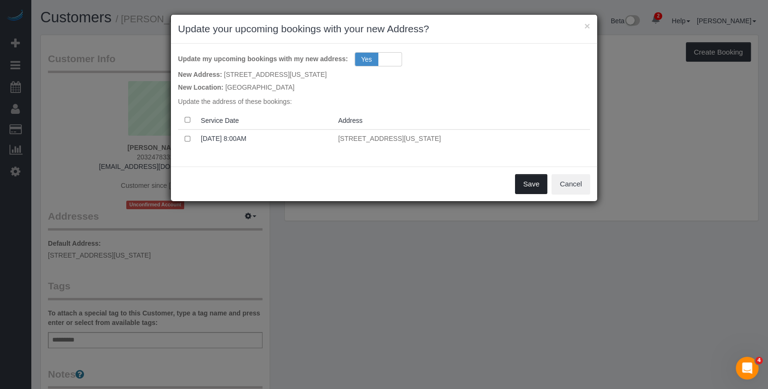
click at [539, 186] on button "Save" at bounding box center [531, 184] width 32 height 20
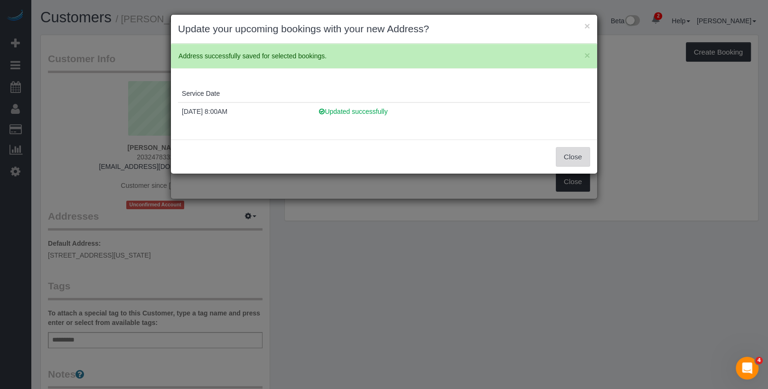
click at [571, 151] on button "Close" at bounding box center [573, 157] width 34 height 20
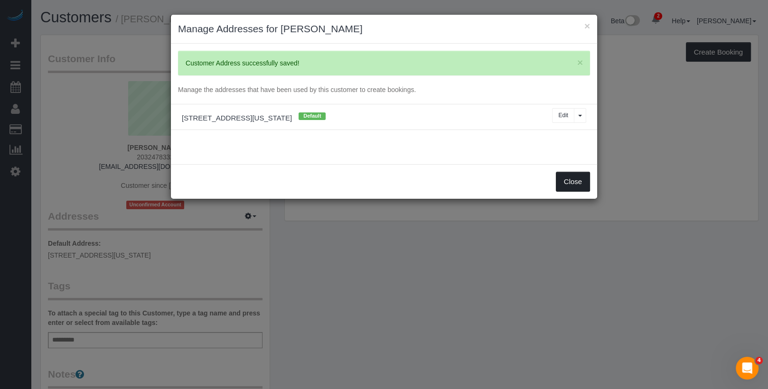
click at [568, 180] on button "Close" at bounding box center [573, 182] width 34 height 20
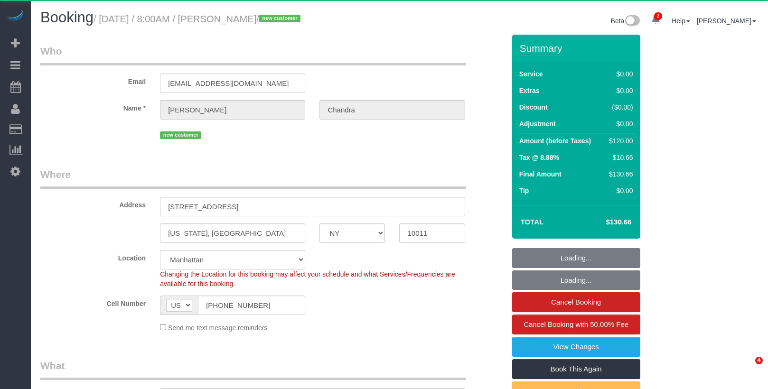
select select "NY"
select select "object:787"
select select "string:stripe-pm_1S02JZ4VGloSiKo7rnv9AWT3"
select select "spot1"
select select "number:89"
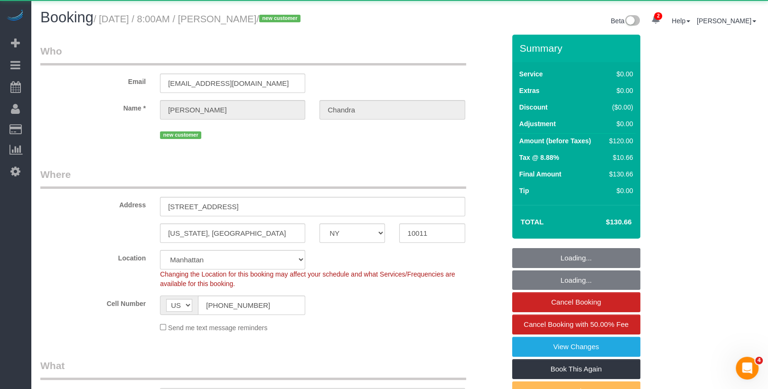
select select "number:90"
select select "number:15"
select select "number:6"
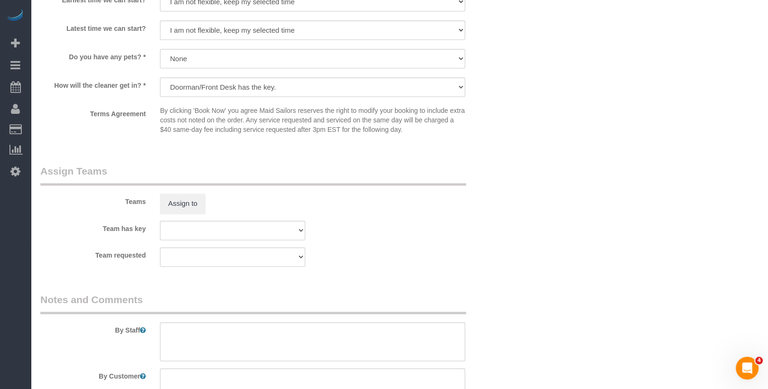
scroll to position [1145, 0]
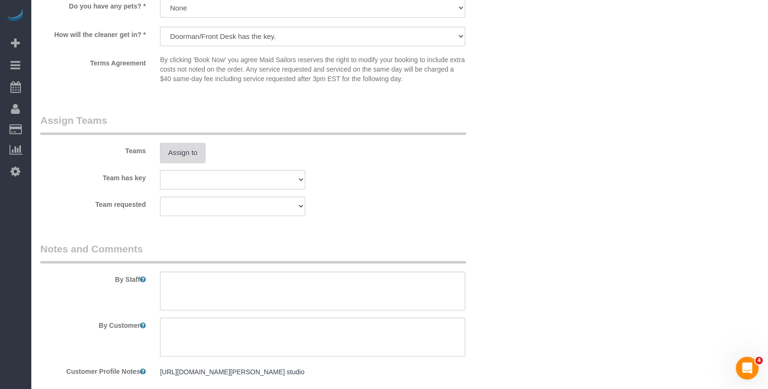
click at [189, 151] on button "Assign to" at bounding box center [183, 153] width 46 height 20
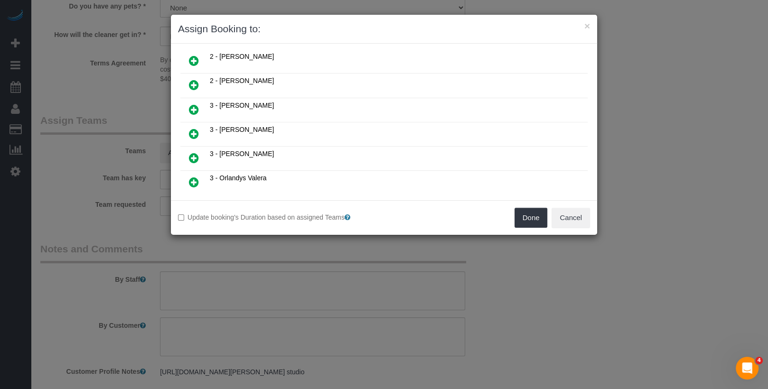
click at [190, 125] on link at bounding box center [194, 134] width 22 height 19
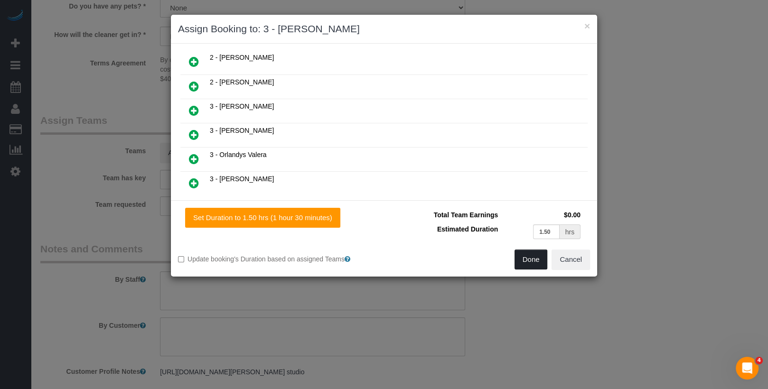
click at [530, 251] on button "Done" at bounding box center [531, 260] width 33 height 20
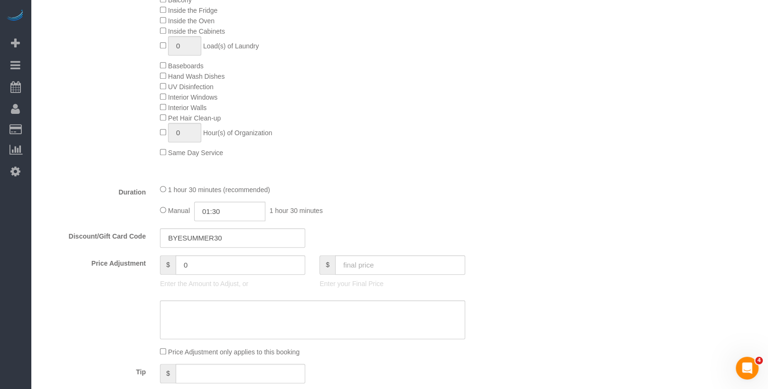
scroll to position [0, 0]
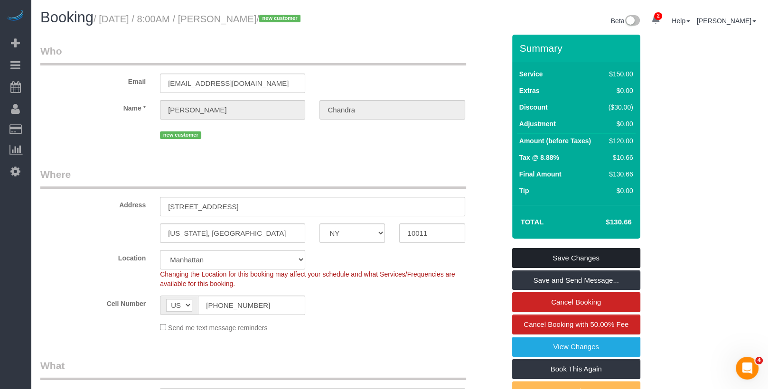
click at [548, 263] on link "Save Changes" at bounding box center [576, 258] width 128 height 20
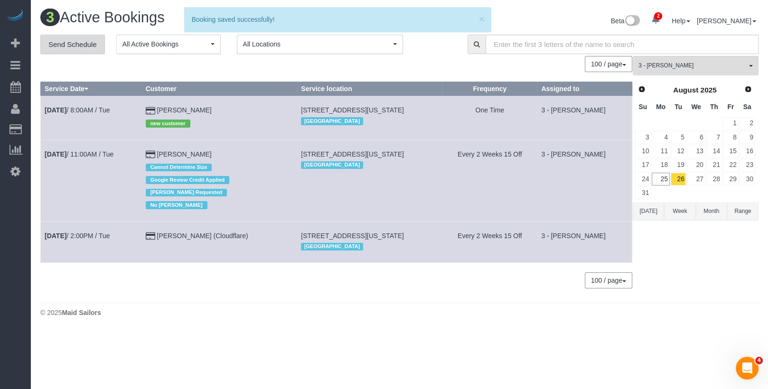
click at [94, 45] on link "Send Schedule" at bounding box center [72, 45] width 65 height 20
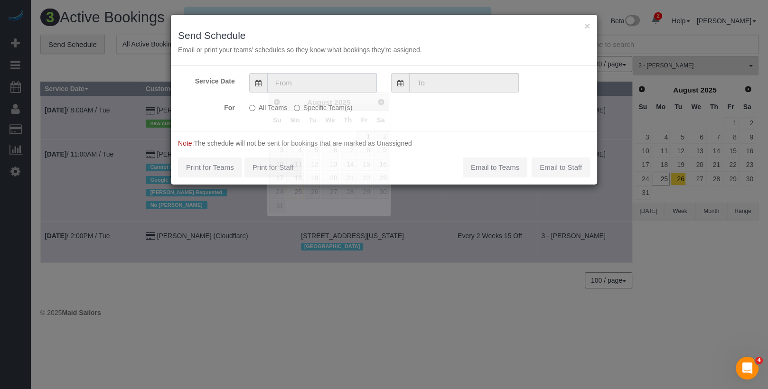
click at [348, 85] on input "text" at bounding box center [322, 82] width 110 height 19
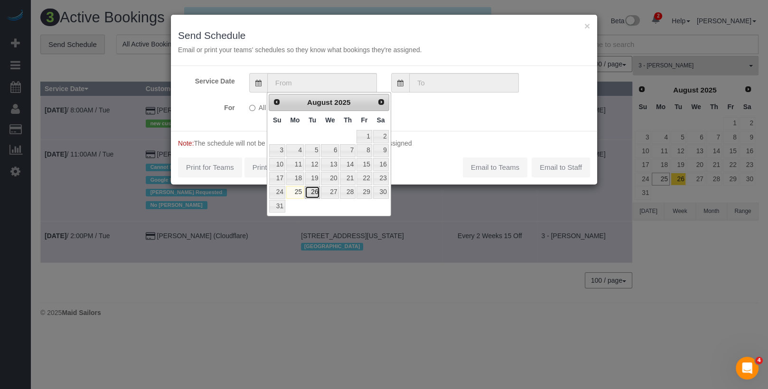
click at [314, 190] on link "26" at bounding box center [312, 192] width 15 height 13
type input "08/26/2025"
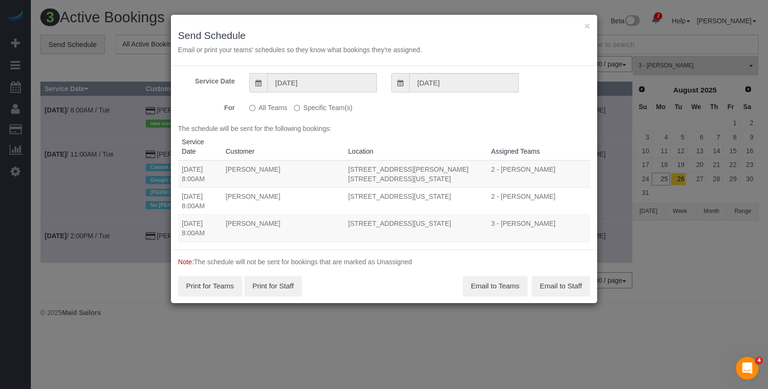
click at [333, 107] on label "Specific Team(s)" at bounding box center [323, 106] width 58 height 13
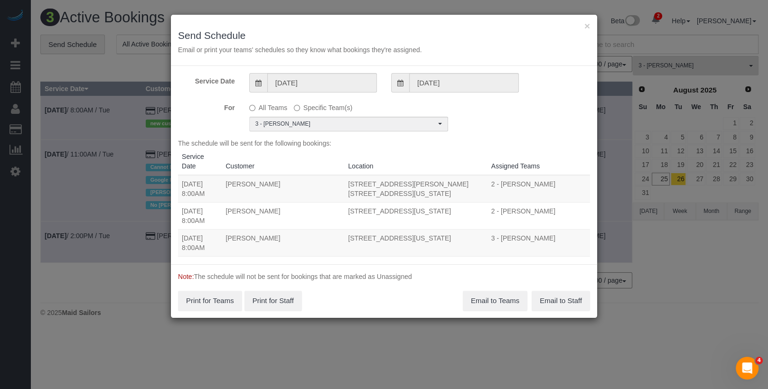
click at [320, 132] on div "Service Date 08/26/2025 08/26/2025 For All Teams Specific Team(s) 3 - Isabella …" at bounding box center [384, 165] width 426 height 198
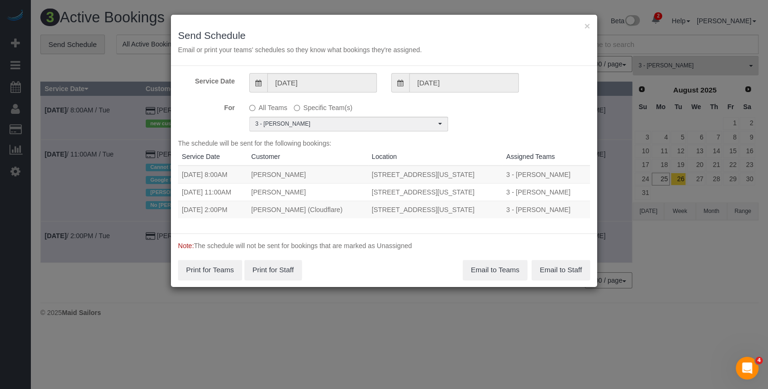
click at [513, 121] on div "For All Teams Specific Team(s) 3 - Isabella Simplicio Choose Team(s) * - K.J. *…" at bounding box center [384, 116] width 426 height 32
click at [496, 269] on button "Email to Teams" at bounding box center [495, 270] width 65 height 20
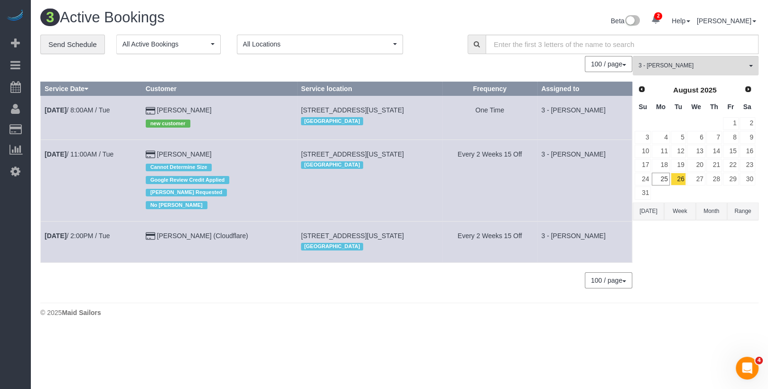
click at [101, 258] on td "Aug 26th / 2:00PM / Tue" at bounding box center [91, 241] width 101 height 41
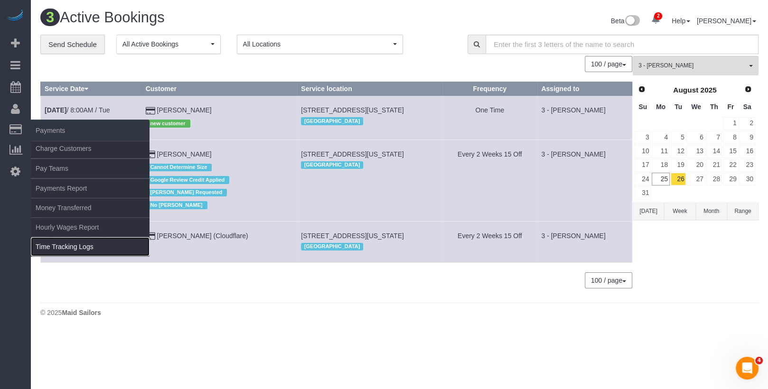
click at [68, 238] on link "Time Tracking Logs" at bounding box center [90, 246] width 119 height 19
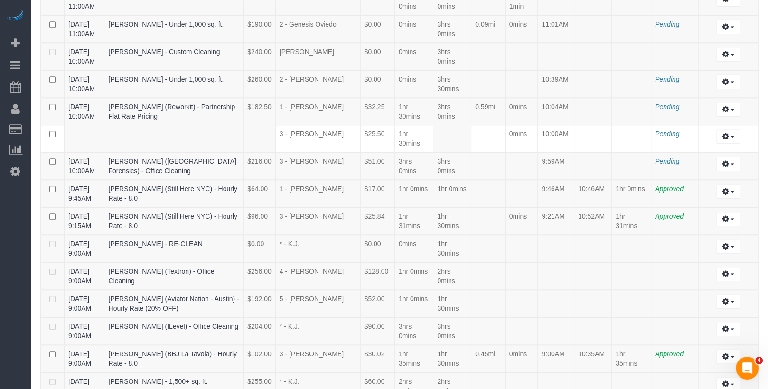
scroll to position [823, 0]
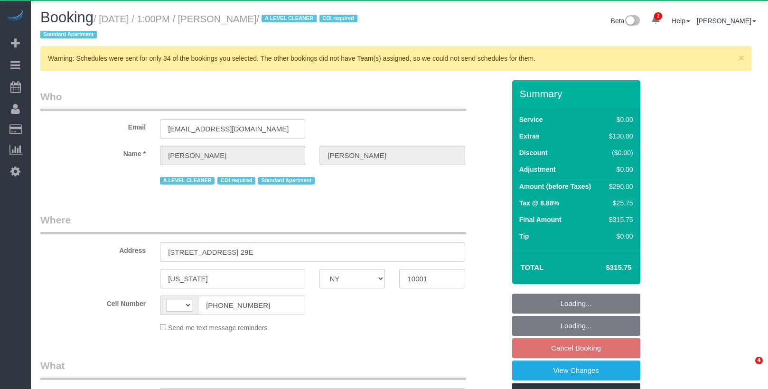
select select "NY"
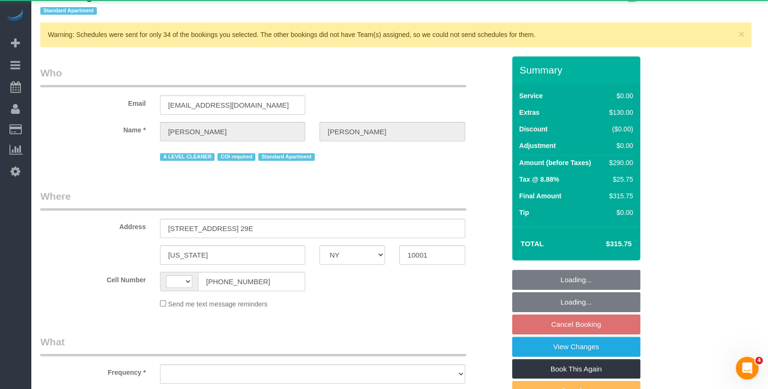
scroll to position [86, 0]
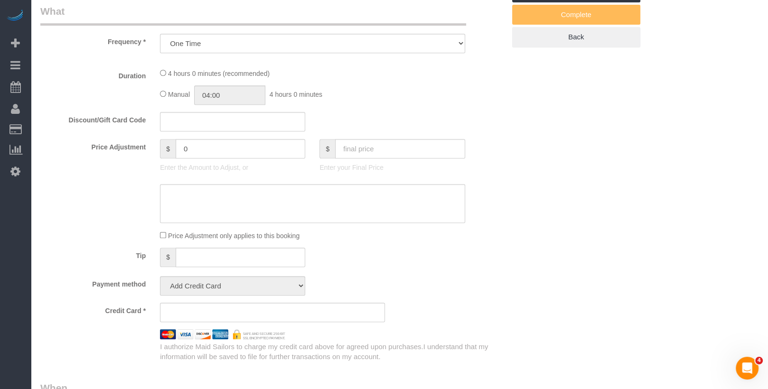
select select "object:5753"
select select "string:[GEOGRAPHIC_DATA]"
select select "string:stripe-pm_1M5Cj34VGloSiKo735br1iAs"
select select "1"
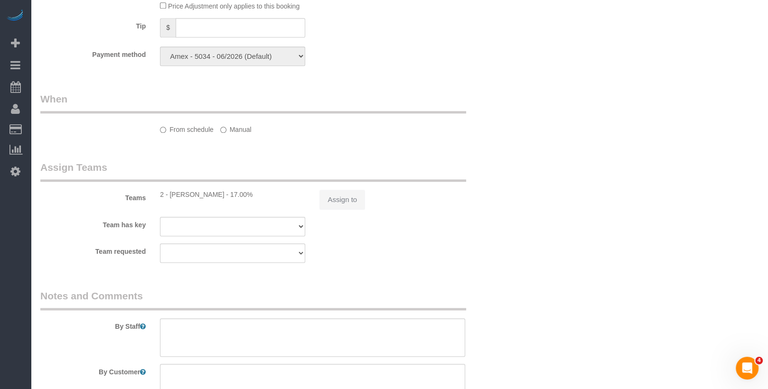
select select "number:59"
select select "number:75"
select select "number:15"
select select "number:7"
select select "1"
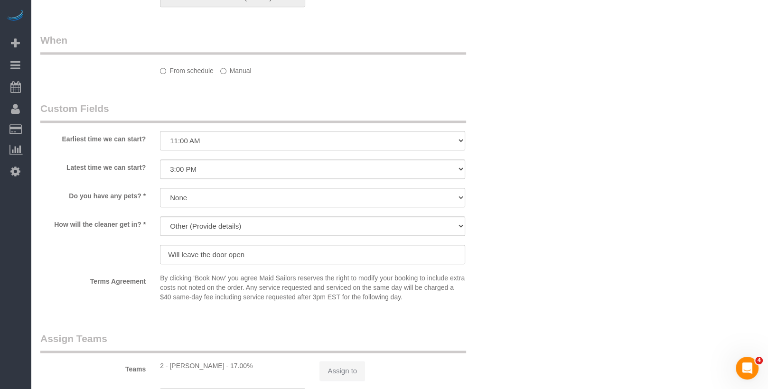
select select "spot2"
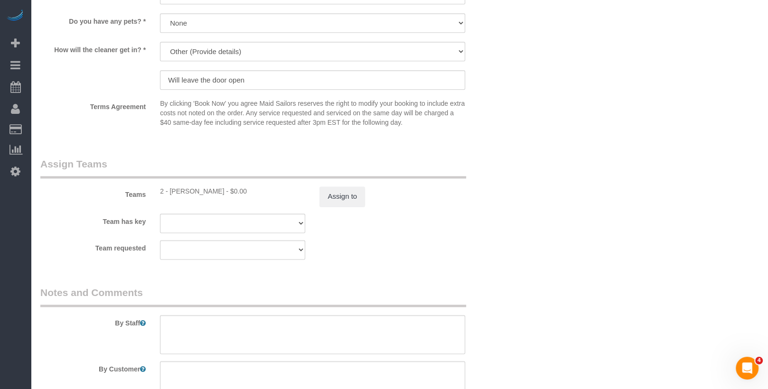
scroll to position [1289, 0]
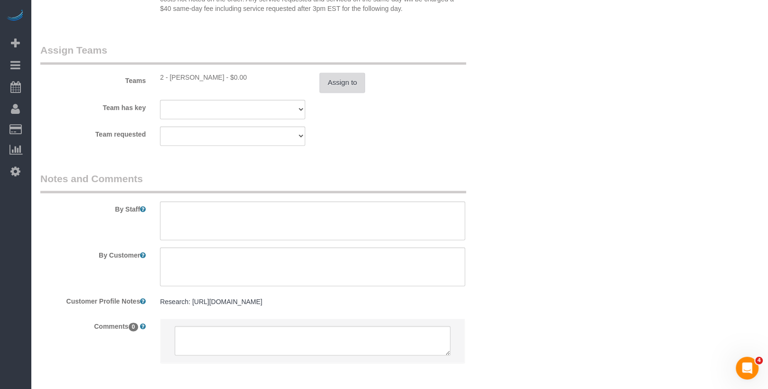
click at [343, 75] on button "Assign to" at bounding box center [343, 83] width 46 height 20
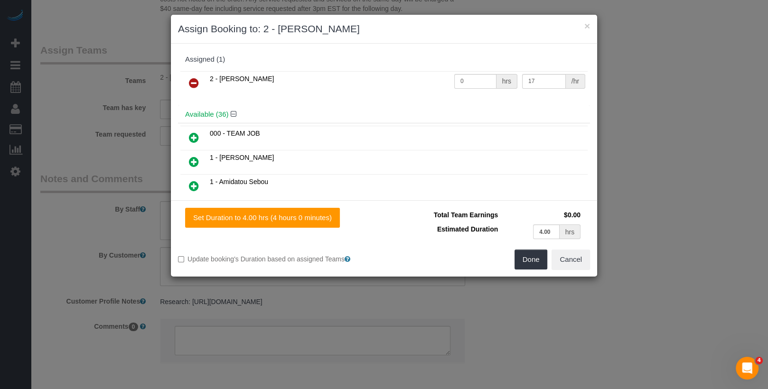
click at [198, 77] on link at bounding box center [194, 83] width 22 height 19
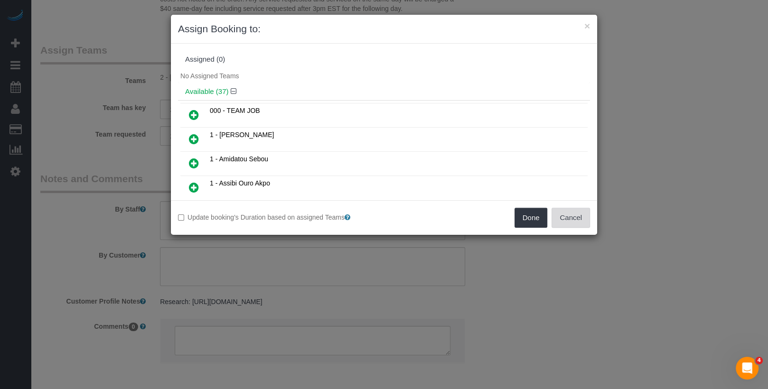
click at [574, 221] on button "Cancel" at bounding box center [571, 218] width 38 height 20
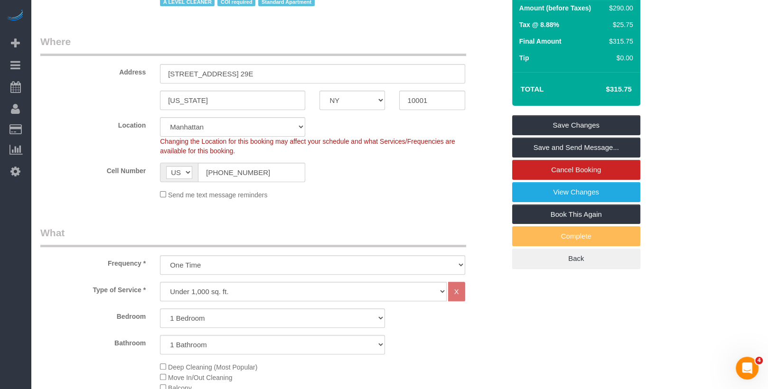
scroll to position [0, 0]
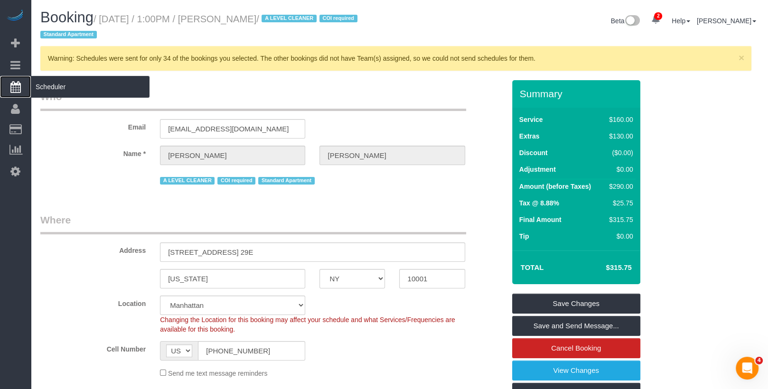
click at [71, 85] on span "Scheduler" at bounding box center [90, 87] width 119 height 22
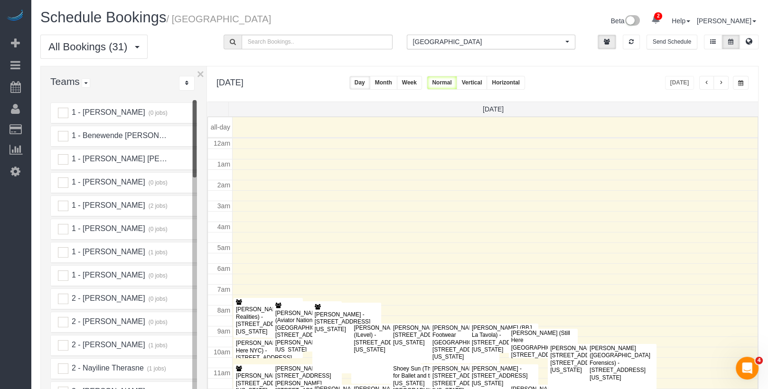
scroll to position [123, 0]
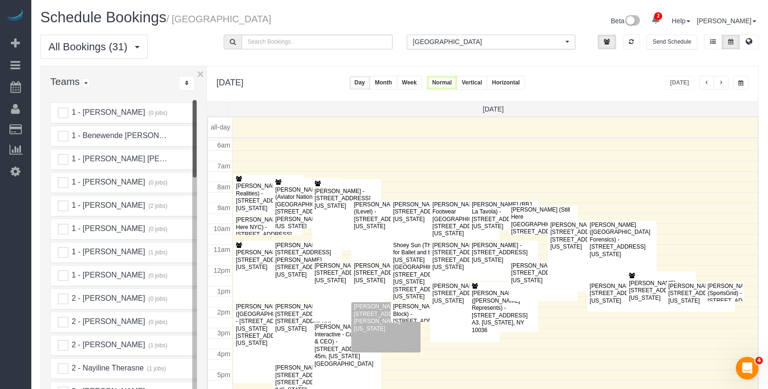
click at [525, 85] on button "Horizontal" at bounding box center [506, 83] width 38 height 14
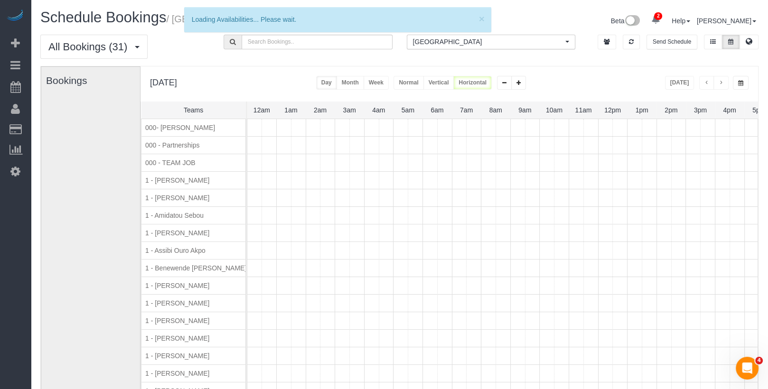
scroll to position [0, 176]
click at [458, 38] on span "[GEOGRAPHIC_DATA]" at bounding box center [488, 41] width 151 height 9
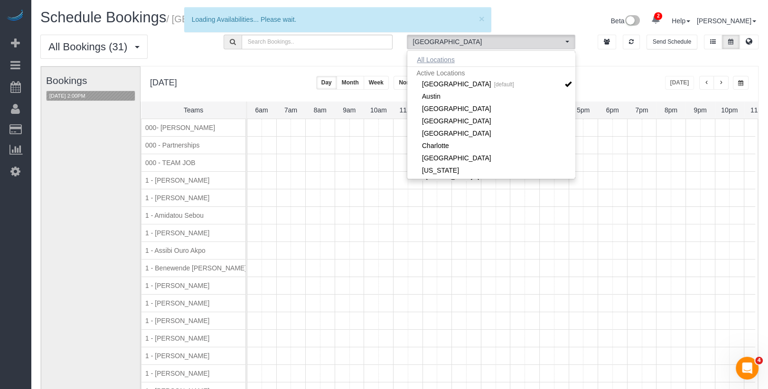
click at [443, 61] on button "All Locations" at bounding box center [435, 59] width 57 height 13
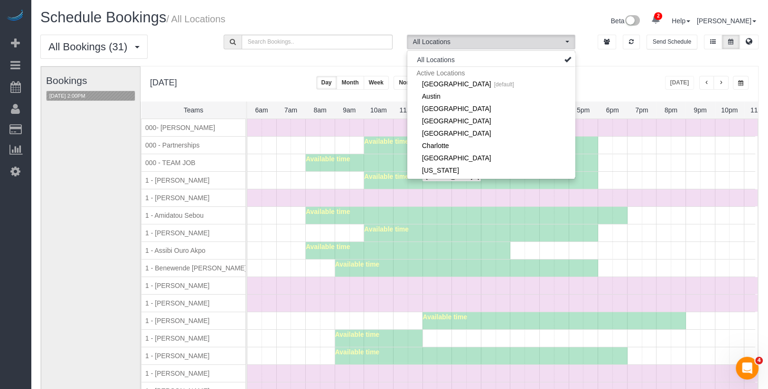
click at [647, 68] on div "Monday, Aug 25, 2025 Today Day Month Week Normal Vertical Horizontal" at bounding box center [450, 83] width 618 height 35
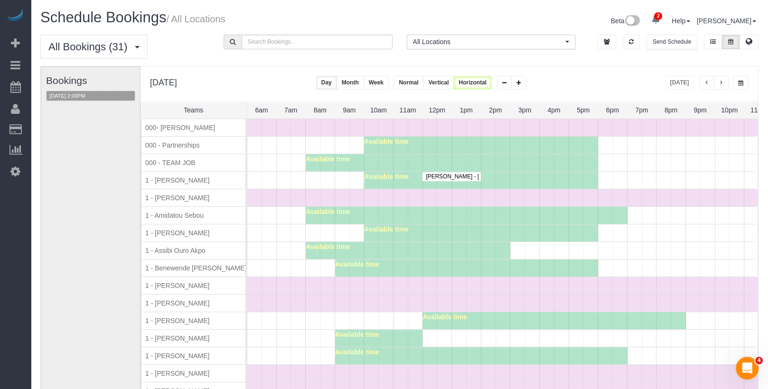
click at [721, 83] on span "button" at bounding box center [721, 83] width 5 height 6
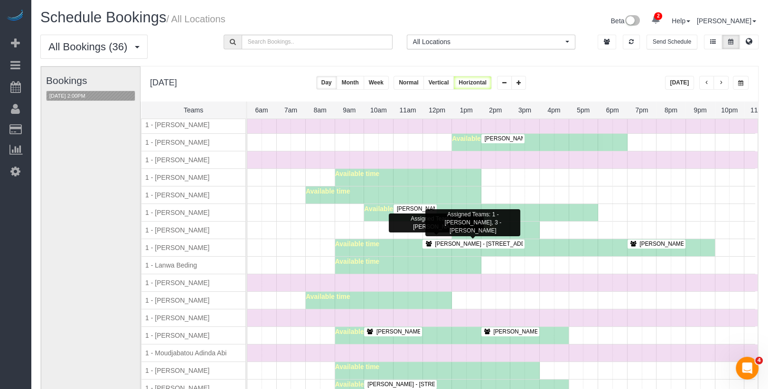
scroll to position [407, 176]
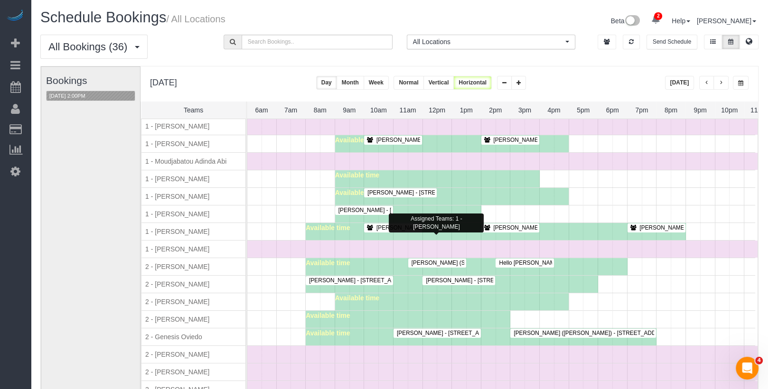
click at [464, 265] on div "Available time" at bounding box center [467, 266] width 322 height 17
click at [464, 277] on span "Olivia Fagon - 30 Saint Felix, Apt 1a, Brooklyn, NY 11217" at bounding box center [500, 280] width 159 height 7
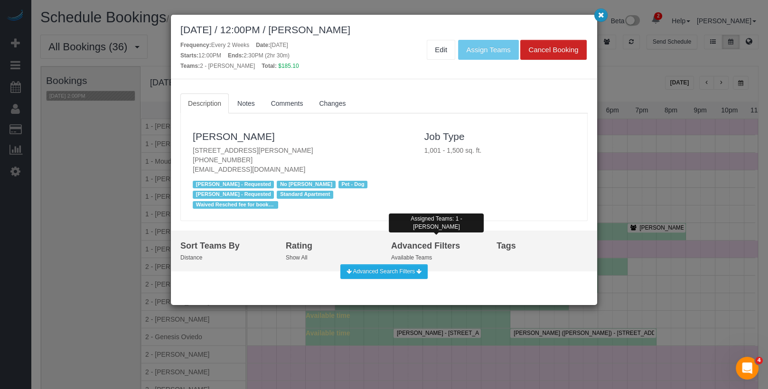
click at [604, 16] on button "button" at bounding box center [601, 15] width 13 height 13
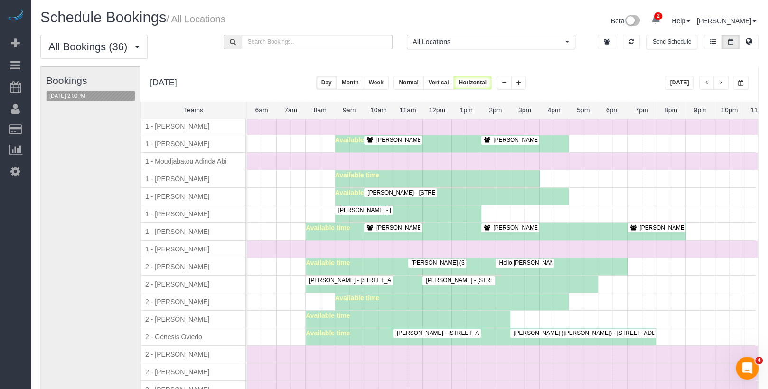
click at [462, 277] on span "Olivia Fagon - 30 Saint Felix, Apt 1a, Brooklyn, NY 11217" at bounding box center [500, 280] width 159 height 7
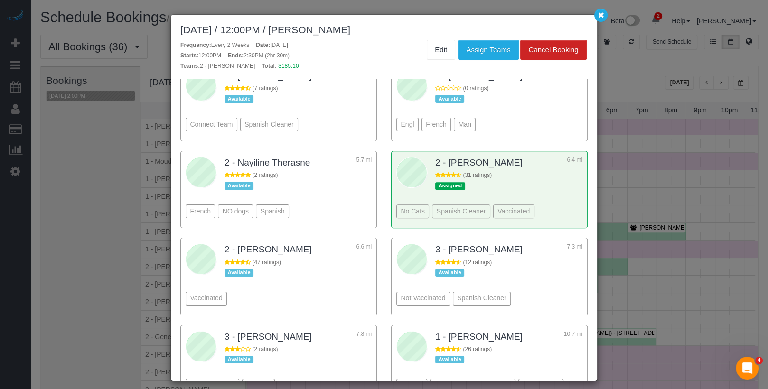
scroll to position [426, 0]
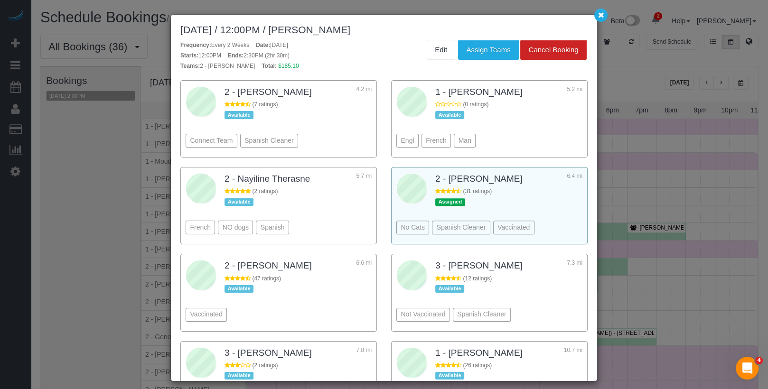
click at [542, 177] on div "2 - Ana Rodriguez 6.4 mi" at bounding box center [508, 179] width 147 height 15
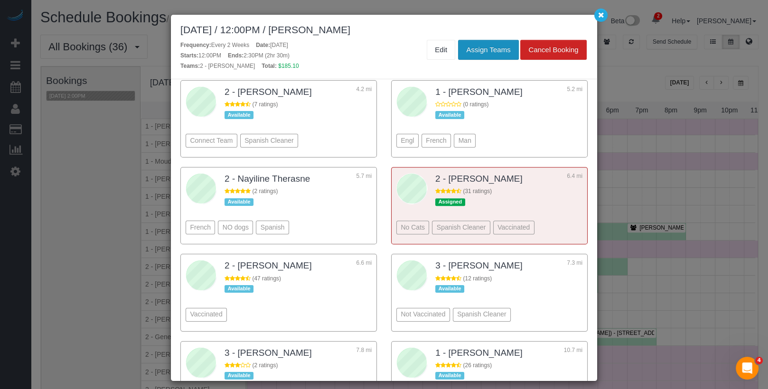
click at [501, 53] on button "Assign Teams" at bounding box center [488, 50] width 60 height 20
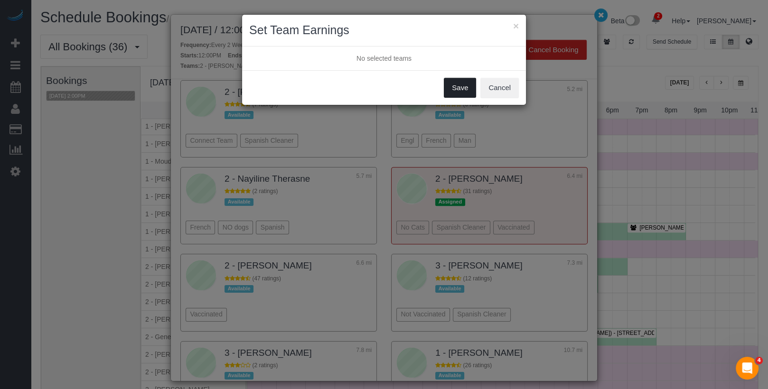
click at [462, 80] on button "Save" at bounding box center [460, 88] width 32 height 20
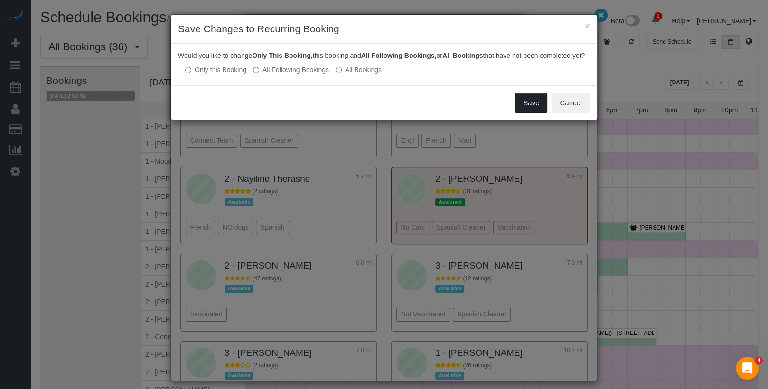
click at [530, 110] on button "Save" at bounding box center [531, 103] width 32 height 20
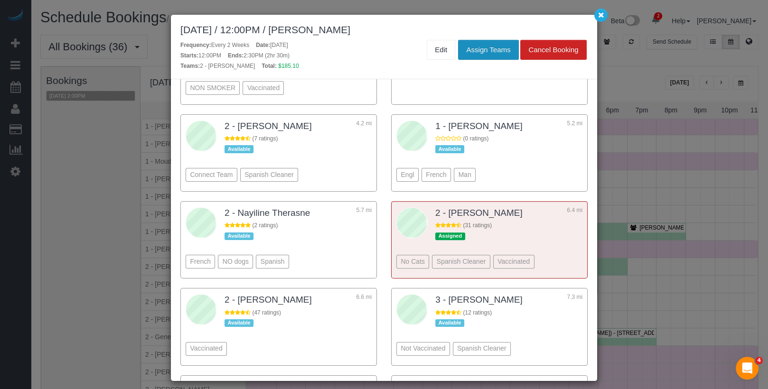
scroll to position [461, 0]
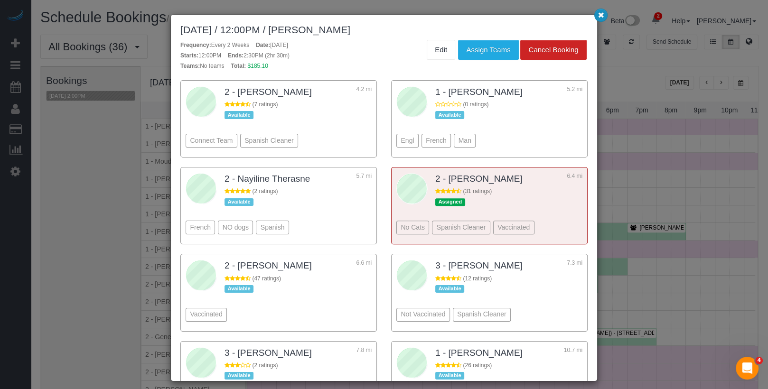
click at [607, 15] on button "button" at bounding box center [601, 15] width 13 height 13
click at [607, 15] on div "August 26, 2025 / 12:00PM / Olivia Fagon Frequency: Every 2 Weeks Date: August …" at bounding box center [384, 194] width 768 height 389
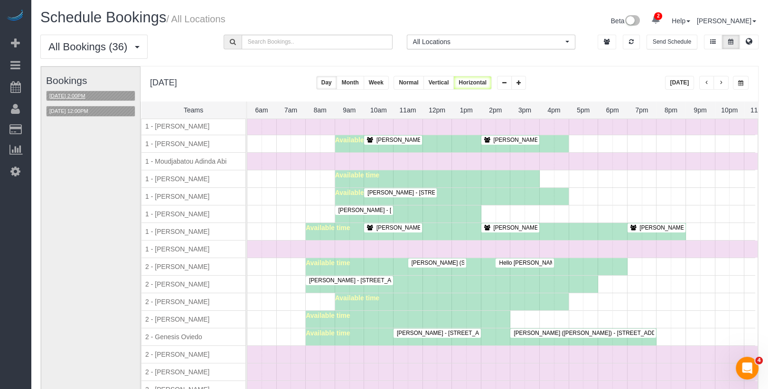
click at [88, 95] on button "08/26/2025 2:00PM" at bounding box center [68, 96] width 42 height 10
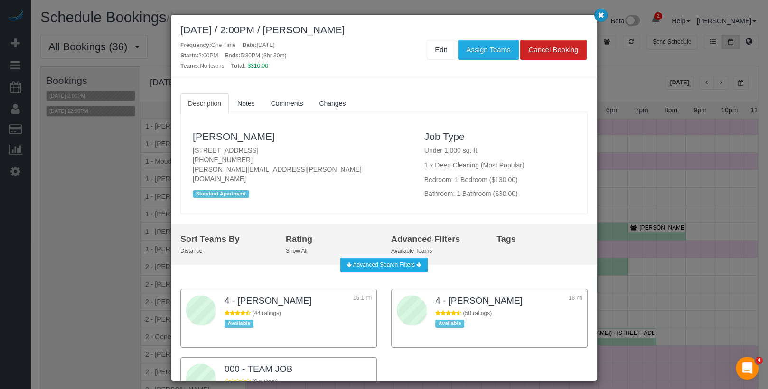
click at [605, 13] on button "button" at bounding box center [601, 15] width 13 height 13
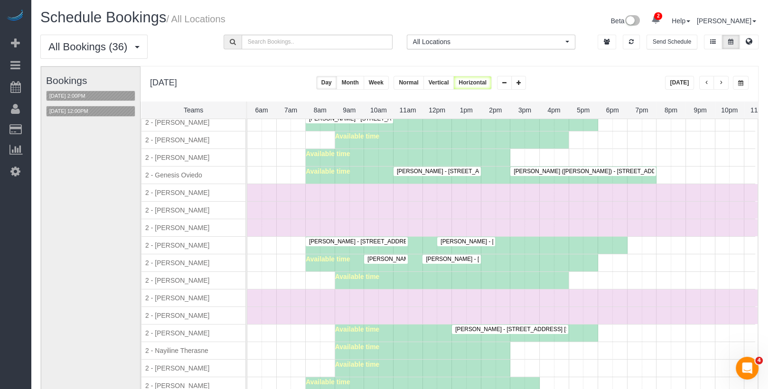
scroll to position [784, 0]
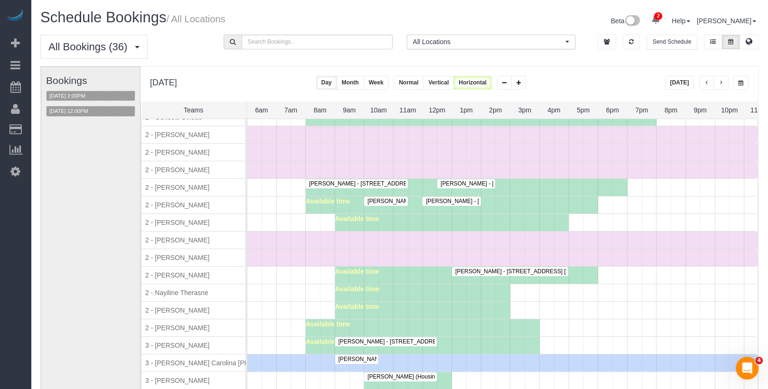
click at [463, 268] on div "Jaclyn Cerisano - 800 6th Avenue, Apt. 29e, New York, NY 10001" at bounding box center [510, 271] width 113 height 7
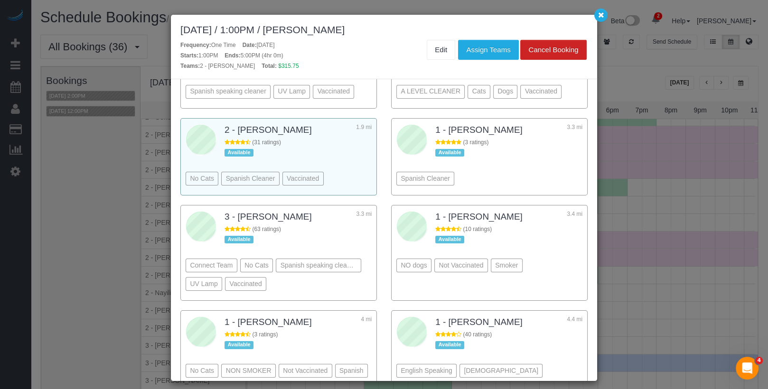
click at [353, 188] on sui-smart-scheduler-team-card "2 - Ana Rodriguez 1.9 mi (31 ratings) Available No Cats Spanish Cleaner Vaccina…" at bounding box center [278, 156] width 197 height 77
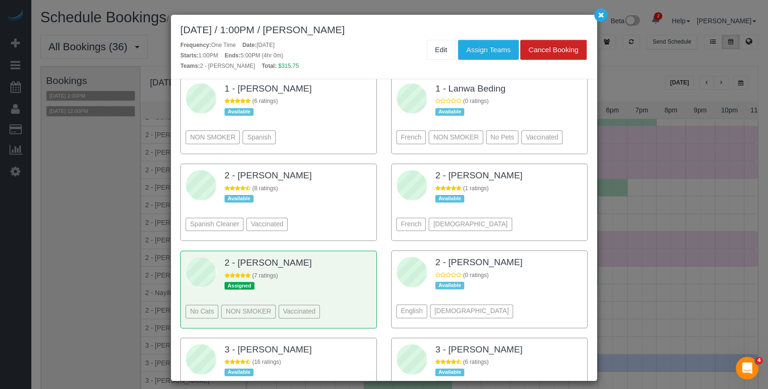
scroll to position [1656, 0]
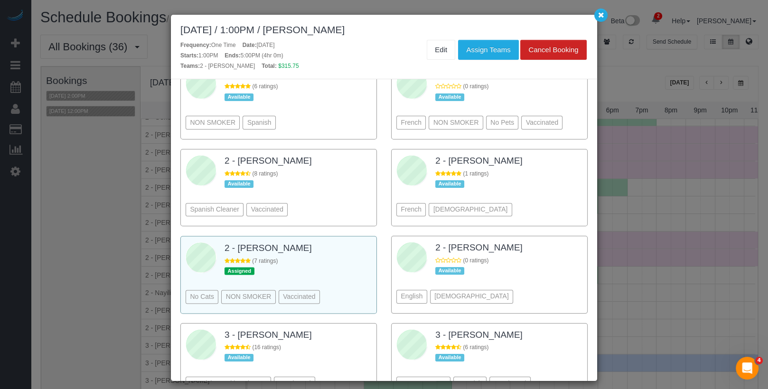
click at [366, 257] on div "No Cats NON SMOKER Vaccinated" at bounding box center [279, 283] width 186 height 52
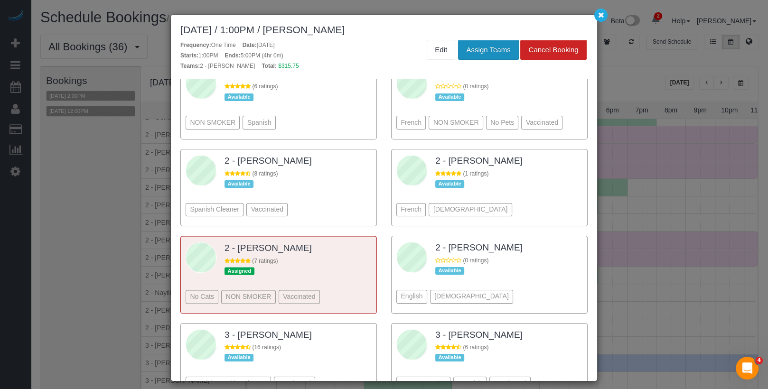
click at [493, 56] on button "Assign Teams" at bounding box center [488, 50] width 60 height 20
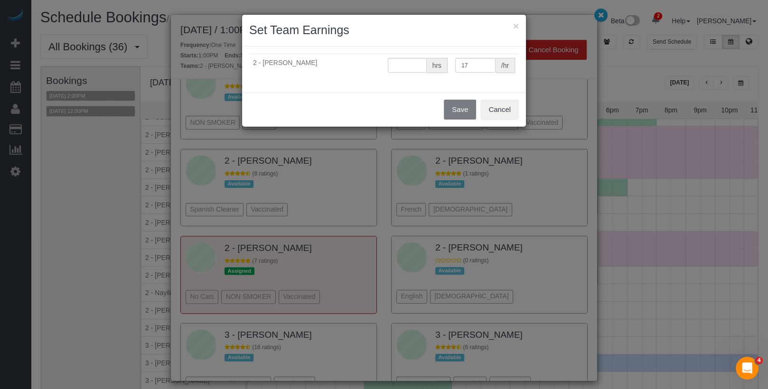
type input "0"
click at [473, 103] on button "Save" at bounding box center [460, 110] width 32 height 20
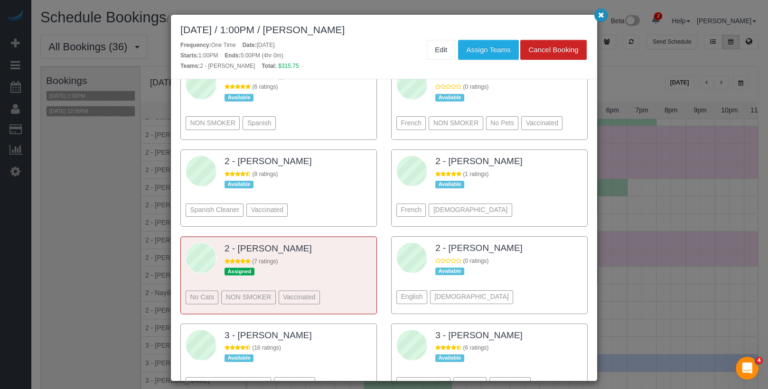
click at [600, 15] on icon "button" at bounding box center [601, 15] width 6 height 6
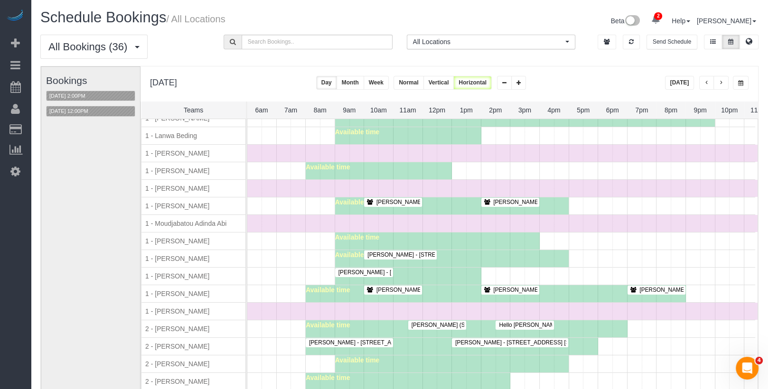
scroll to position [488, 0]
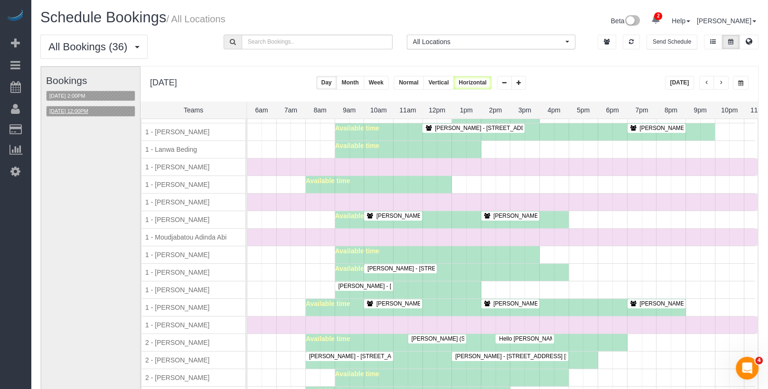
click at [91, 108] on button "08/26/2025 12:00PM" at bounding box center [69, 111] width 45 height 10
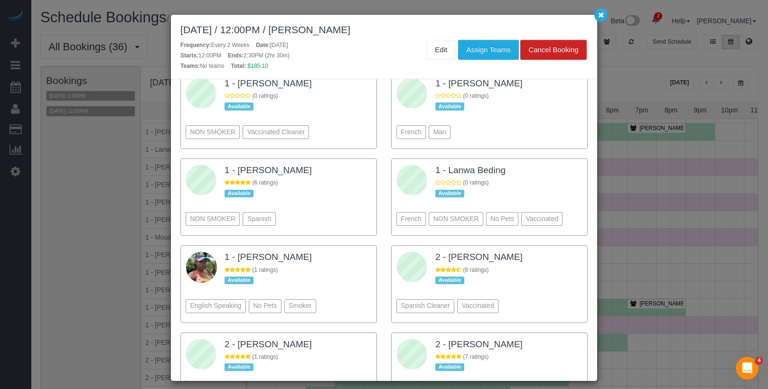
scroll to position [1338, 0]
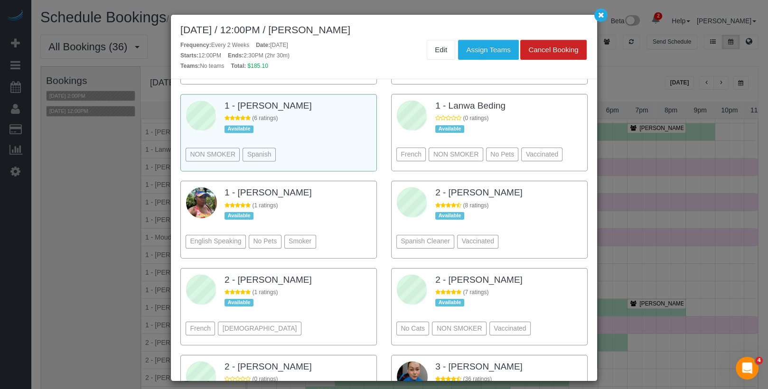
click at [333, 115] on div "NON SMOKER Spanish" at bounding box center [279, 140] width 186 height 52
click at [504, 47] on button "Assign Teams" at bounding box center [488, 50] width 60 height 20
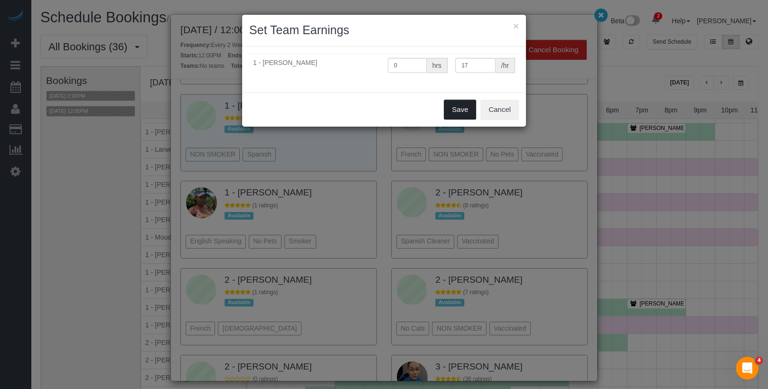
click at [463, 102] on button "Save" at bounding box center [460, 110] width 32 height 20
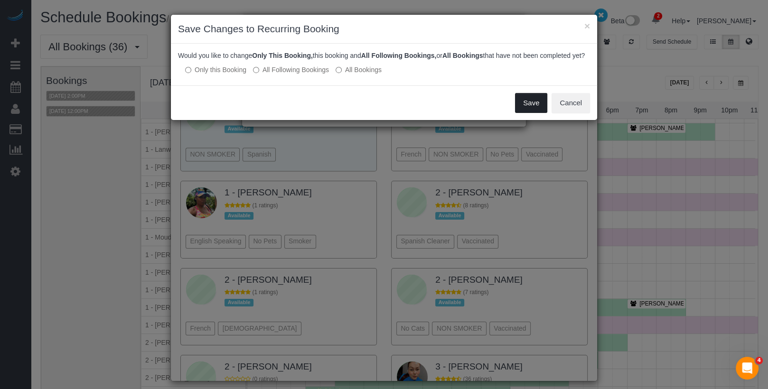
click at [521, 113] on button "Save" at bounding box center [531, 103] width 32 height 20
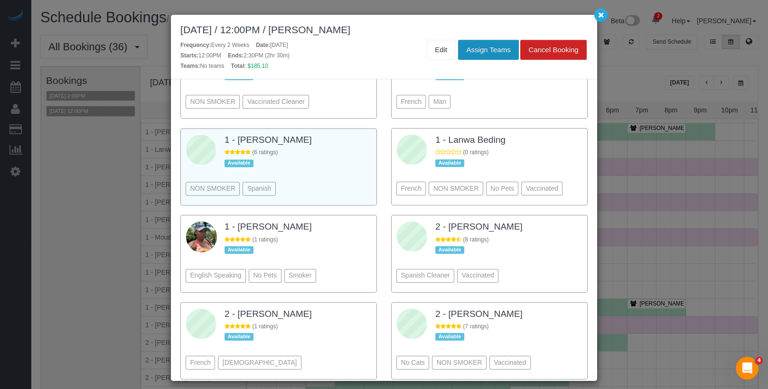
scroll to position [1371, 0]
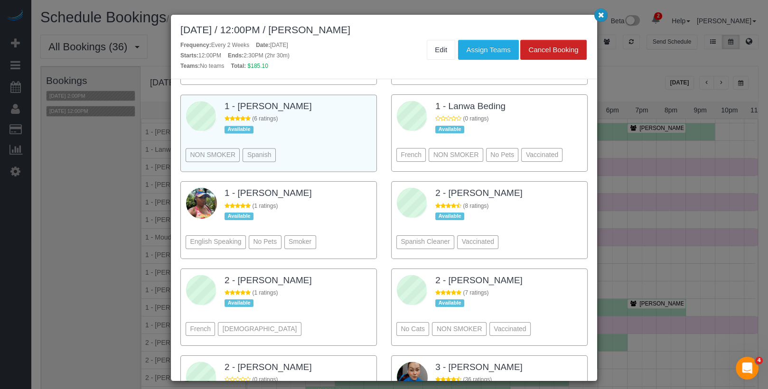
click at [597, 13] on button "button" at bounding box center [601, 15] width 13 height 13
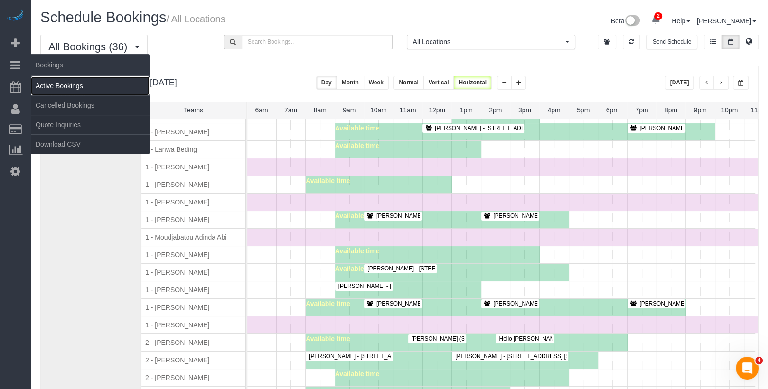
click at [64, 89] on link "Active Bookings" at bounding box center [90, 85] width 119 height 19
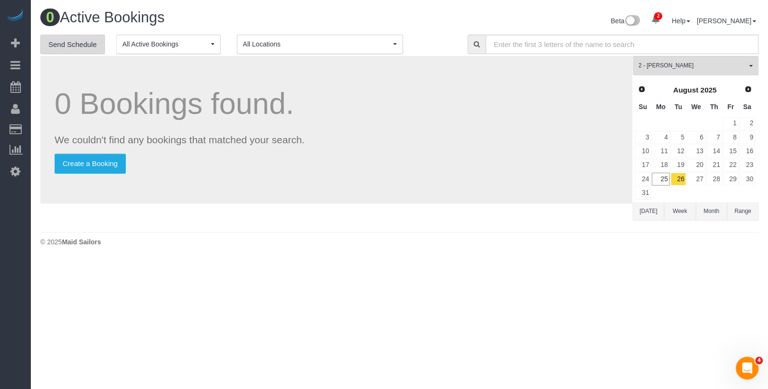
click at [88, 38] on link "Send Schedule" at bounding box center [72, 45] width 65 height 20
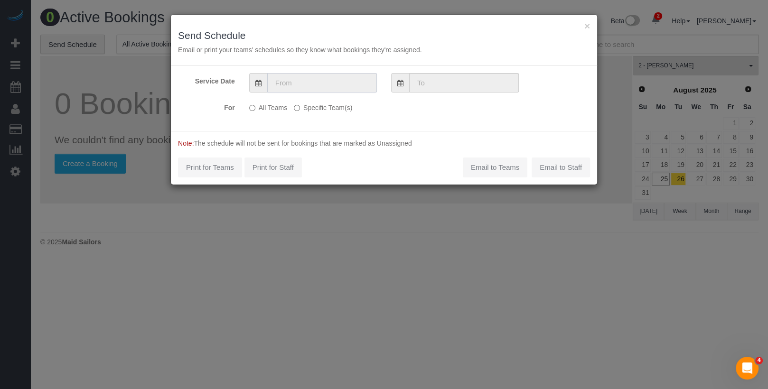
click at [312, 80] on input "text" at bounding box center [322, 82] width 110 height 19
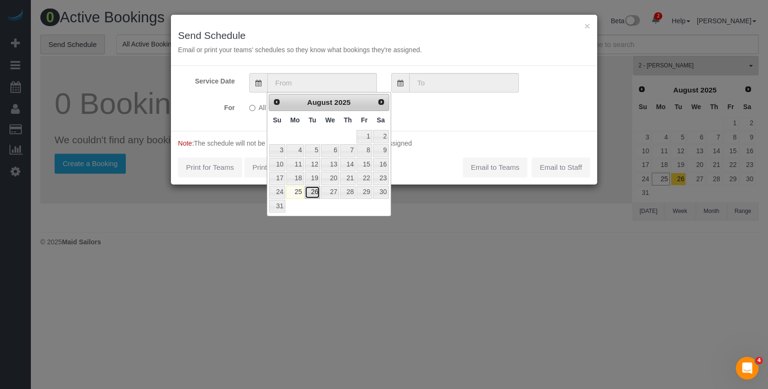
click at [312, 190] on link "26" at bounding box center [312, 192] width 15 height 13
type input "08/26/2025"
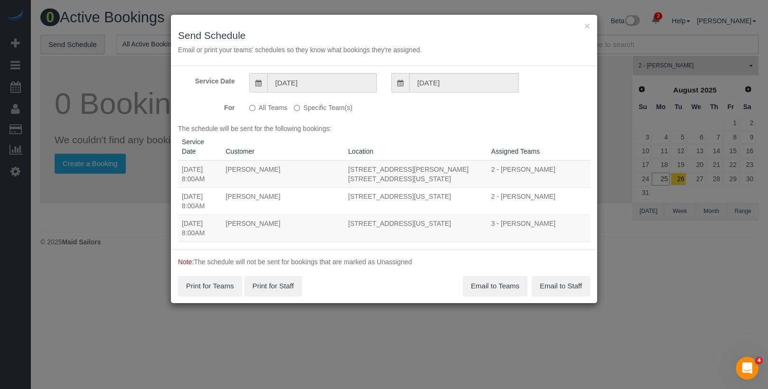
click at [340, 103] on label "Specific Team(s)" at bounding box center [323, 106] width 58 height 13
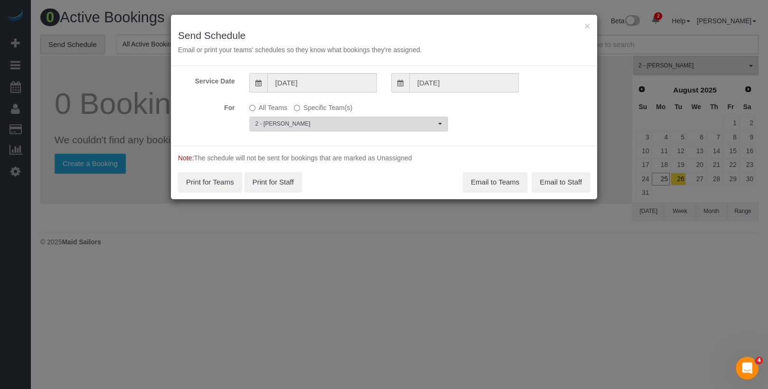
click at [329, 124] on span "2 - [PERSON_NAME]" at bounding box center [345, 124] width 180 height 8
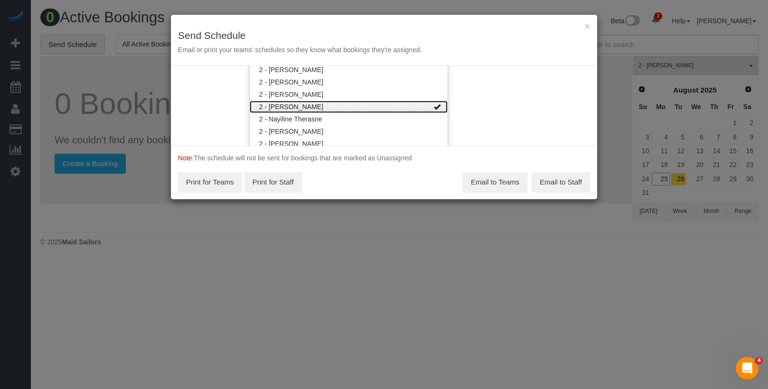
click at [334, 101] on link "2 - [PERSON_NAME]" at bounding box center [349, 107] width 198 height 12
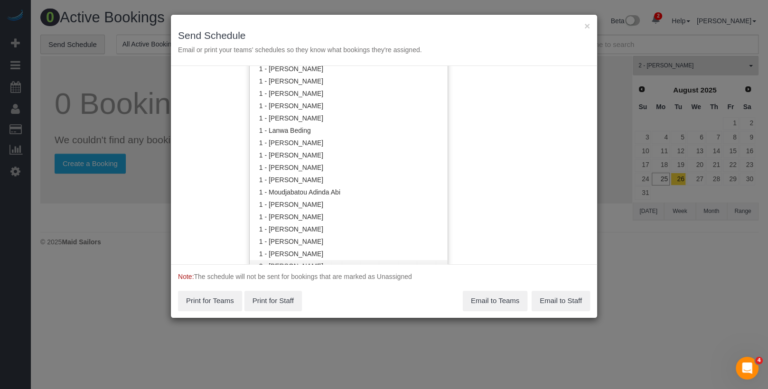
scroll to position [359, 0]
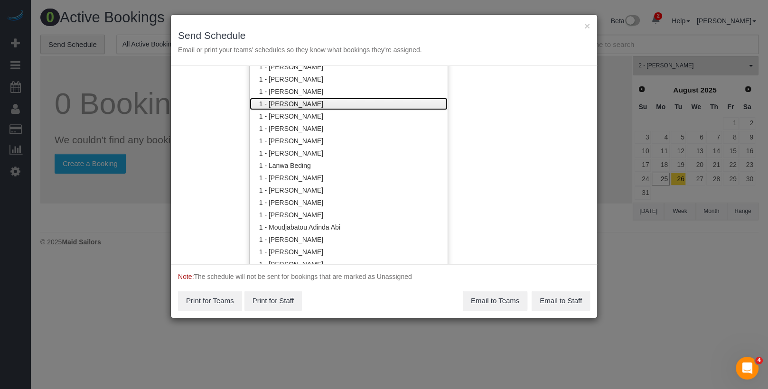
click at [314, 105] on link "1 - [PERSON_NAME]" at bounding box center [349, 104] width 198 height 12
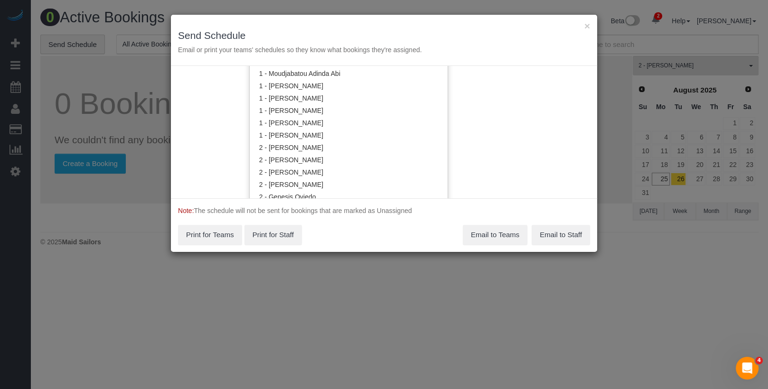
scroll to position [578, 0]
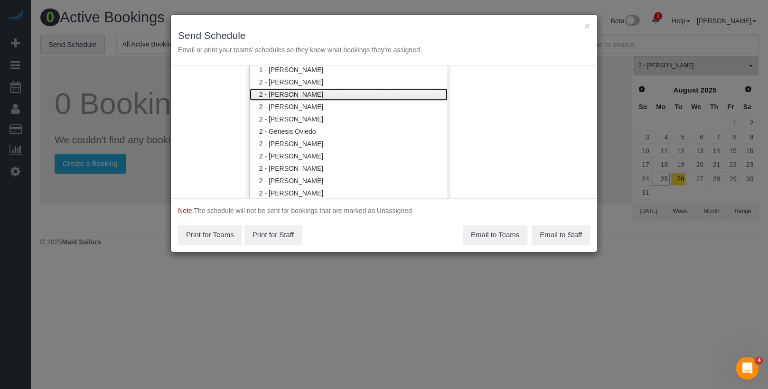
click at [314, 89] on link "2 - [PERSON_NAME]" at bounding box center [349, 94] width 198 height 12
click at [548, 129] on div "Service Date 08/26/2025 08/26/2025 For All Teams Specific Team(s) 1 - Jhonaysy …" at bounding box center [384, 132] width 426 height 132
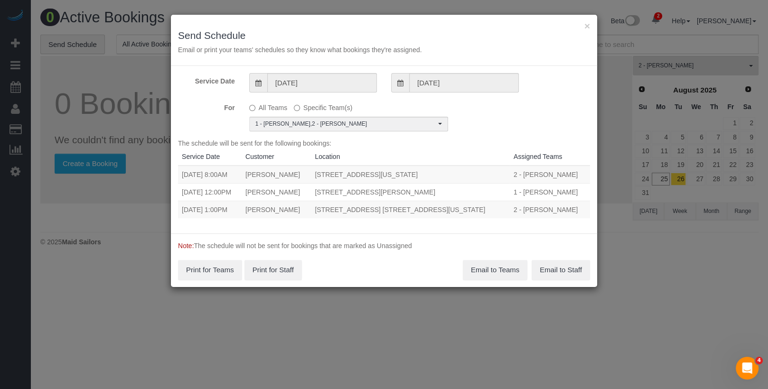
scroll to position [0, 0]
click at [473, 263] on button "Email to Teams" at bounding box center [495, 270] width 65 height 20
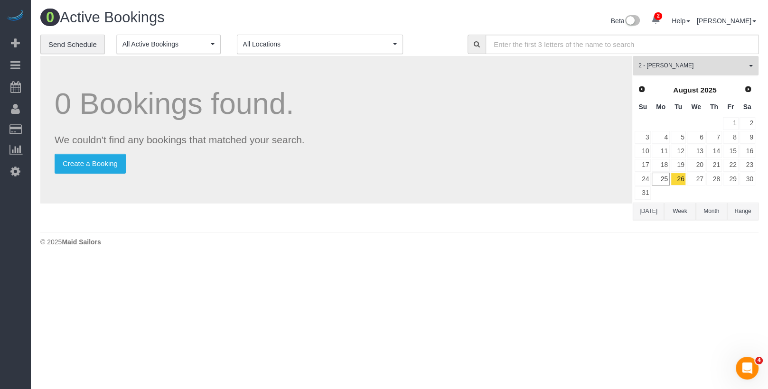
click at [692, 64] on span "2 - [PERSON_NAME]" at bounding box center [693, 66] width 108 height 8
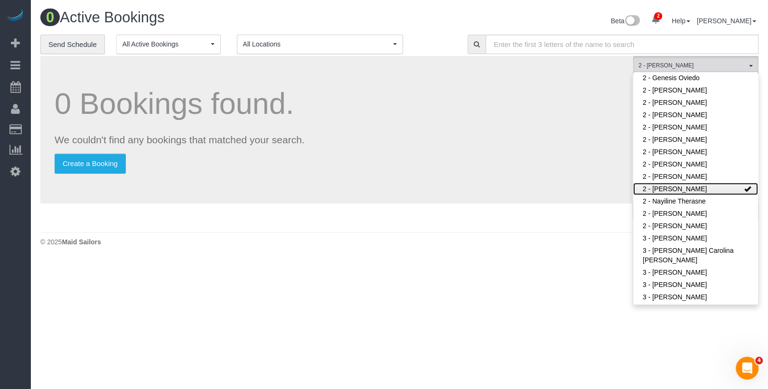
click at [696, 189] on link "2 - [PERSON_NAME]" at bounding box center [695, 189] width 125 height 12
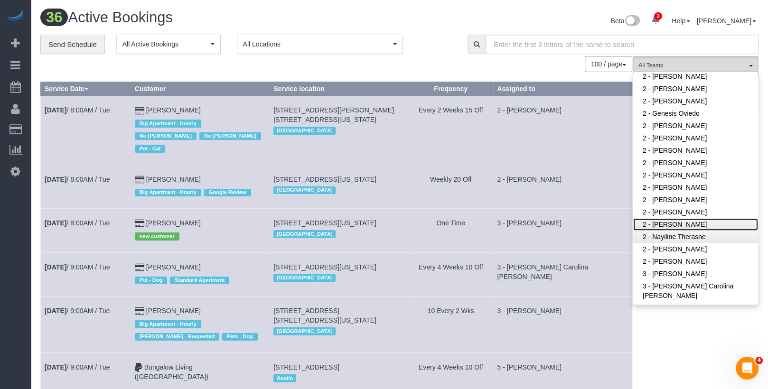
scroll to position [558, 0]
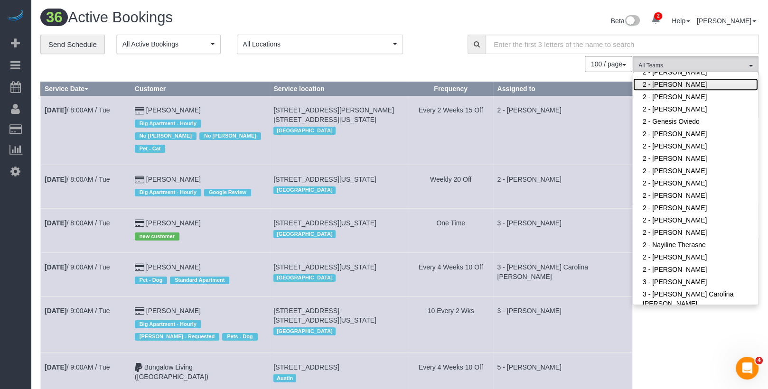
click at [692, 83] on link "2 - [PERSON_NAME]" at bounding box center [695, 84] width 125 height 12
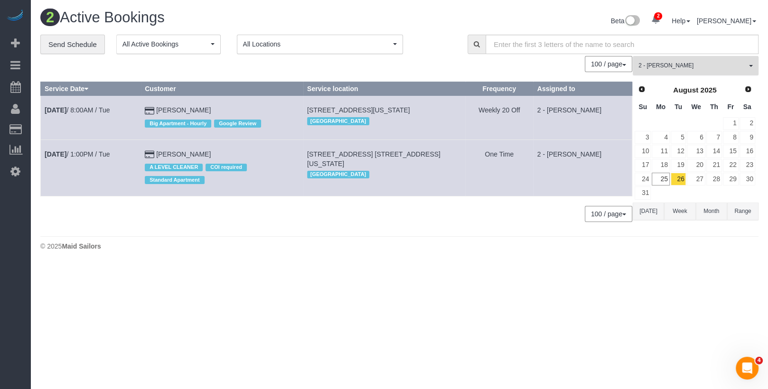
click at [708, 68] on span "2 - [PERSON_NAME]" at bounding box center [693, 66] width 108 height 8
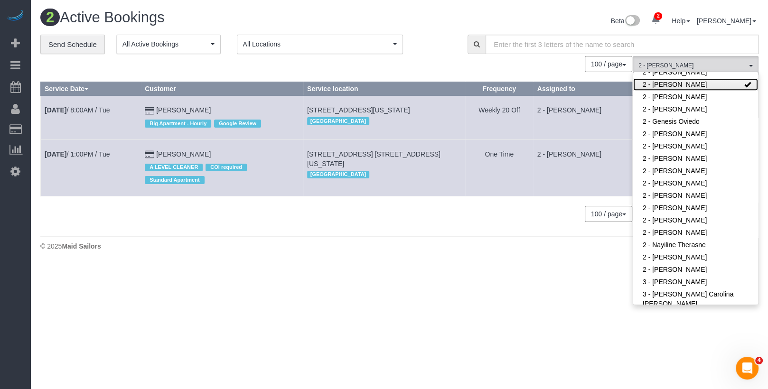
click at [691, 81] on link "2 - [PERSON_NAME]" at bounding box center [695, 84] width 125 height 12
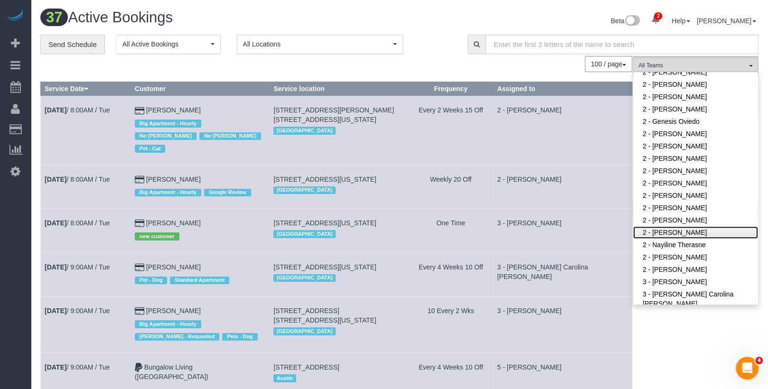
click at [663, 234] on link "2 - [PERSON_NAME]" at bounding box center [695, 233] width 125 height 12
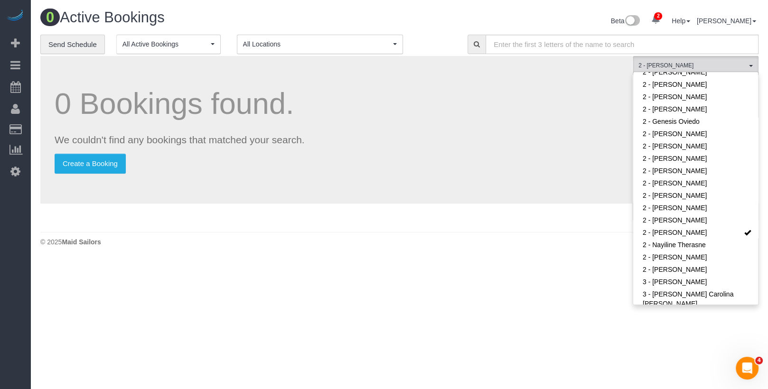
click at [579, 233] on footer "© 2025 Maid Sailors" at bounding box center [399, 241] width 718 height 19
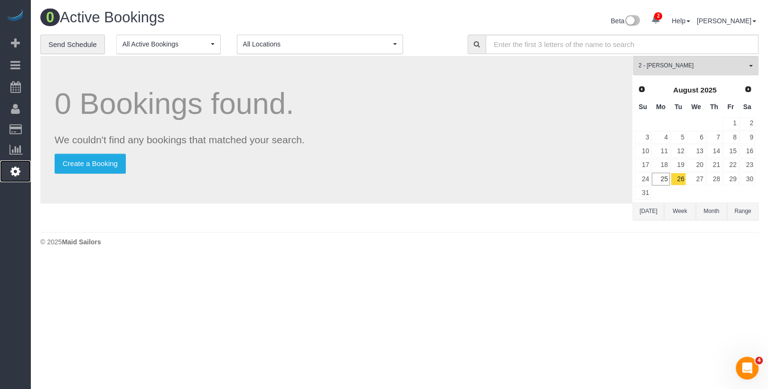
click at [17, 176] on link "Settings" at bounding box center [15, 172] width 31 height 22
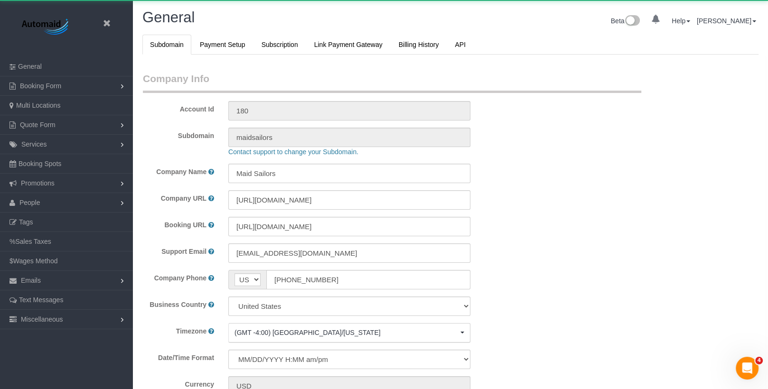
scroll to position [2021, 768]
select select "425"
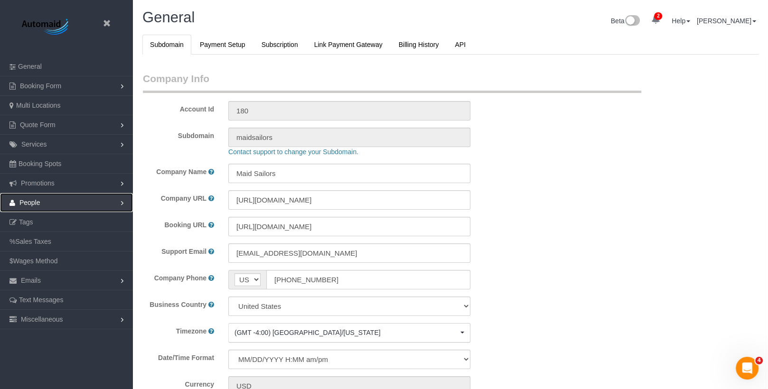
click at [44, 197] on link "People" at bounding box center [66, 202] width 133 height 19
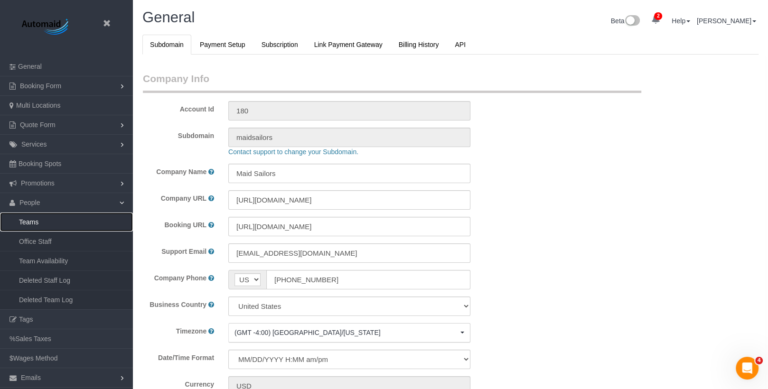
click at [41, 223] on link "Teams" at bounding box center [66, 222] width 133 height 19
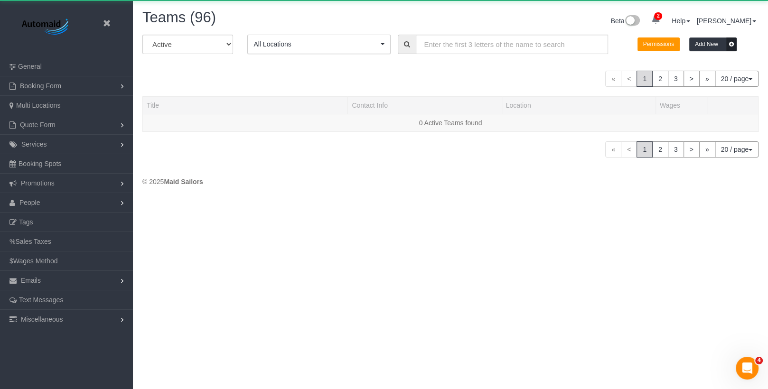
scroll to position [1132, 768]
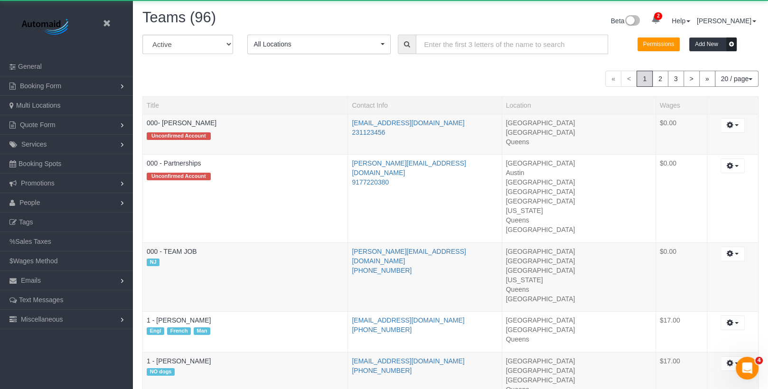
click at [440, 48] on input "text" at bounding box center [512, 44] width 192 height 19
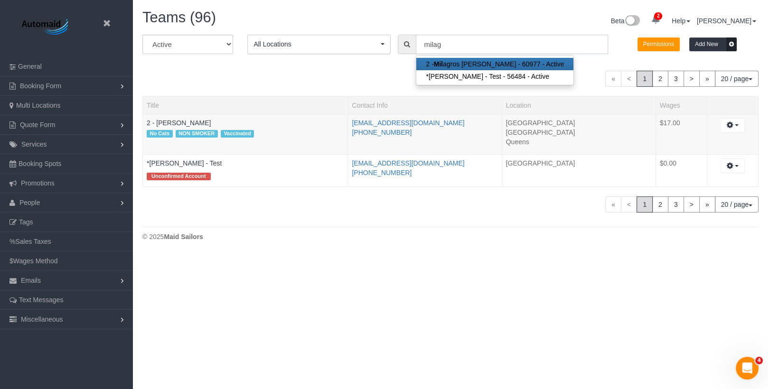
scroll to position [47265, 46719]
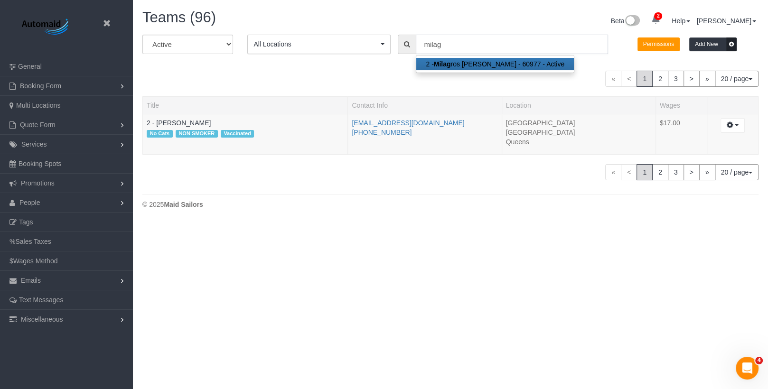
type input "milag"
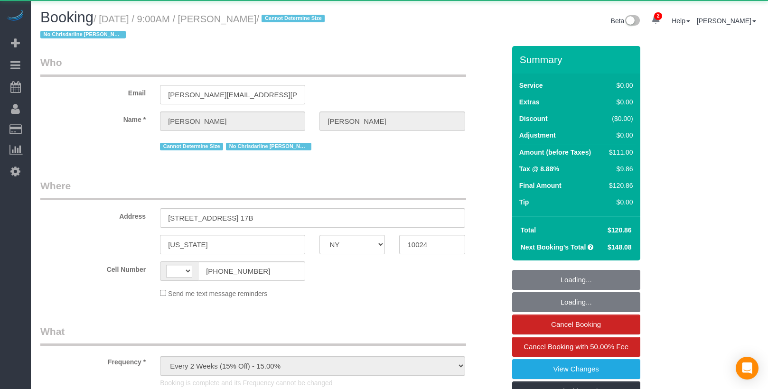
select select "NY"
select select "object:805"
select select "string:[GEOGRAPHIC_DATA]"
select select "1"
select select "spot1"
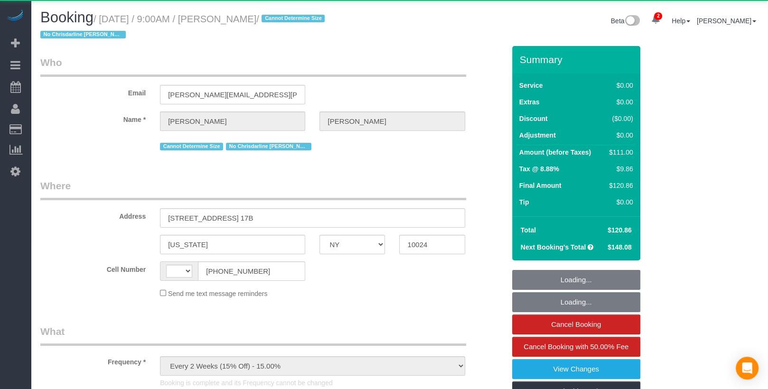
select select "number:59"
select select "number:77"
select select "number:15"
select select "number:6"
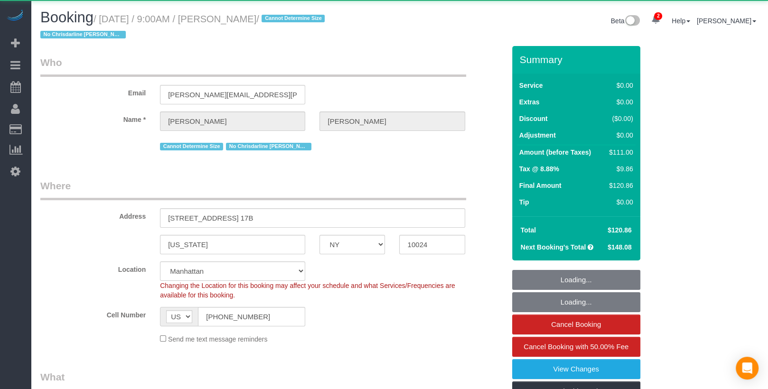
select select "string:stripe-pm_1R0qzK4VGloSiKo7vGPLo2wP"
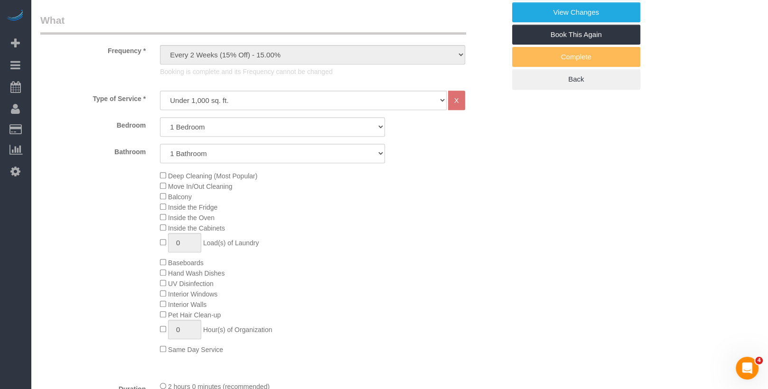
select select "1"
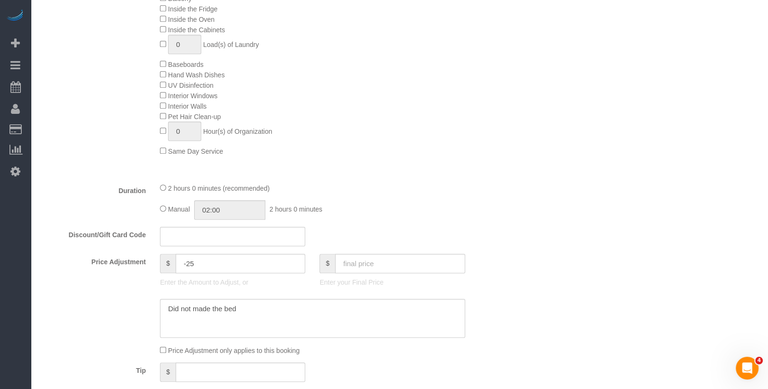
scroll to position [594, 0]
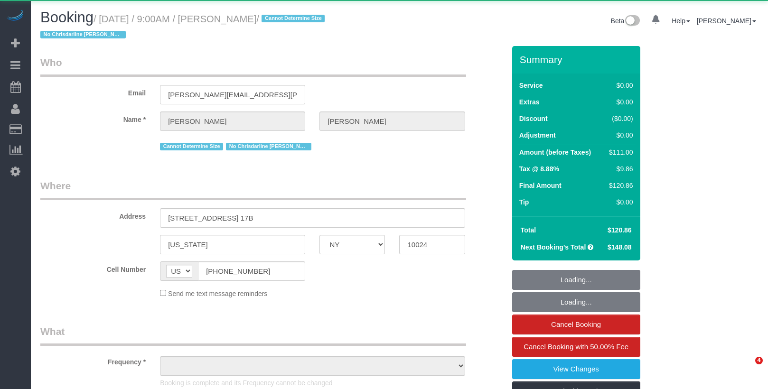
select select "NY"
select select "object:908"
select select "number:59"
select select "number:77"
select select "number:15"
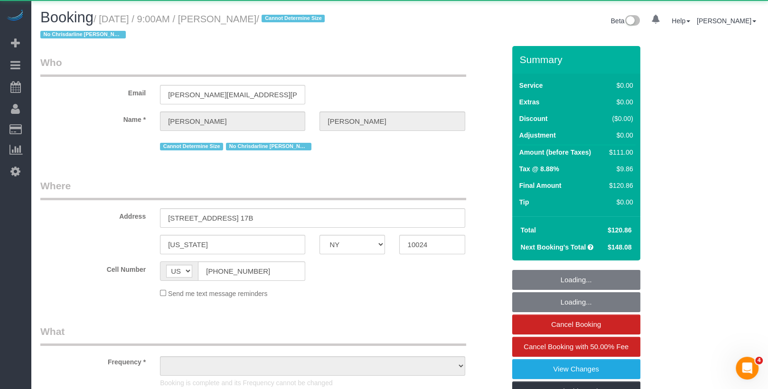
select select "number:6"
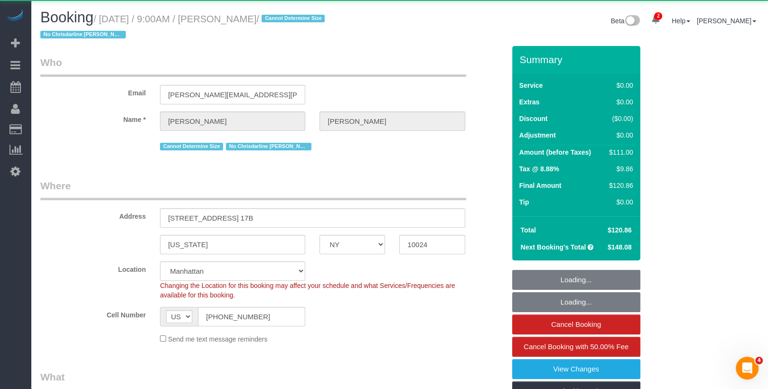
select select "string:stripe-pm_1R0qzK4VGloSiKo7vGPLo2wP"
select select "spot1"
select select "1"
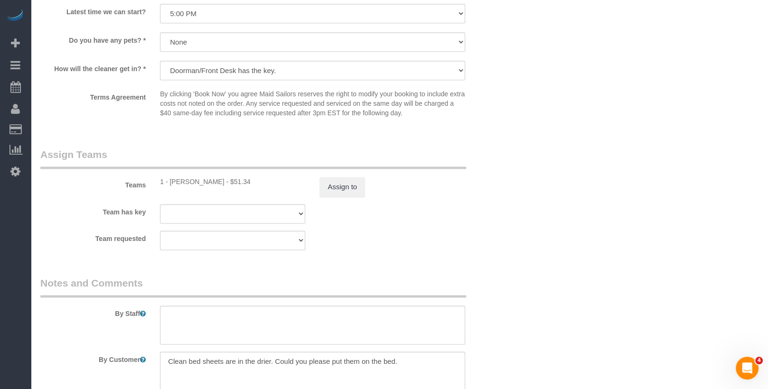
scroll to position [1331, 0]
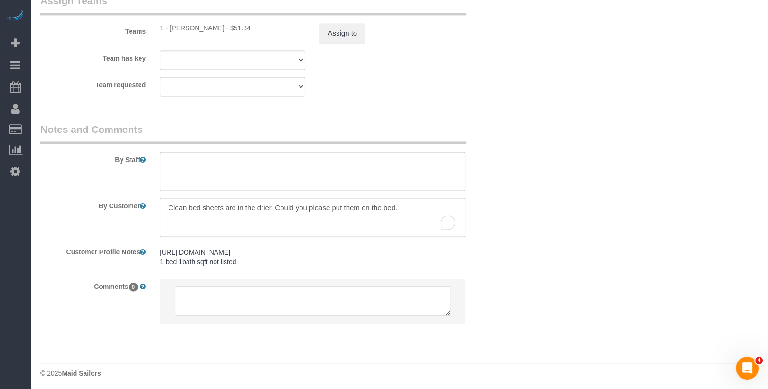
drag, startPoint x: 248, startPoint y: 208, endPoint x: 156, endPoint y: 205, distance: 92.6
click at [156, 205] on div at bounding box center [312, 217] width 319 height 39
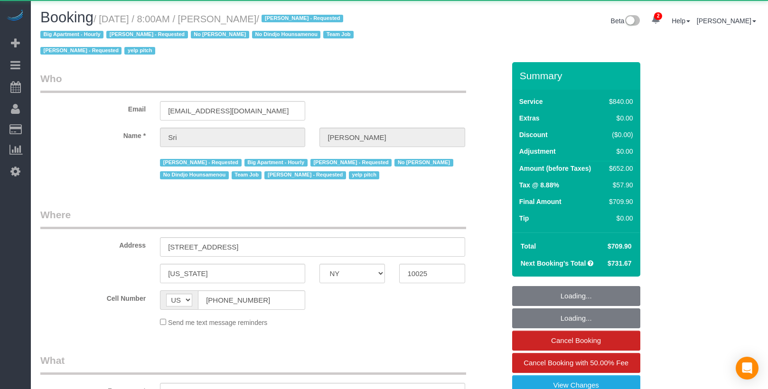
select select "NY"
select select "object:923"
select select "3"
select select "210"
select select "spot1"
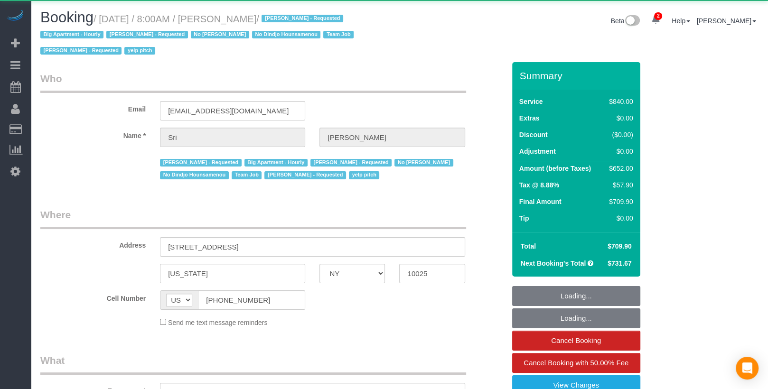
select select "number:89"
select select "number:90"
select select "number:15"
select select "number:5"
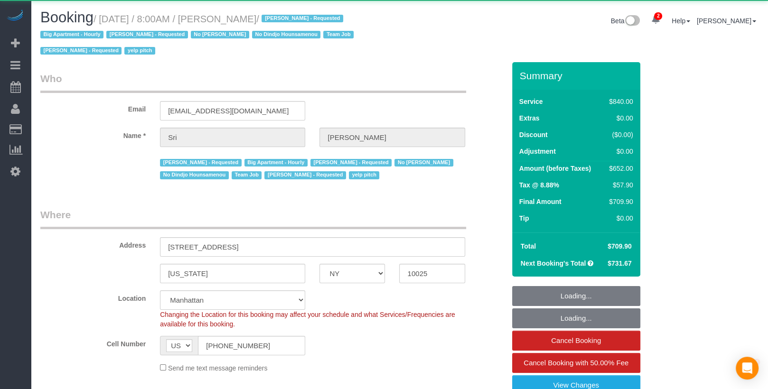
select select "string:stripe-pm_1I87dt4VGloSiKo7CuPcnWZf"
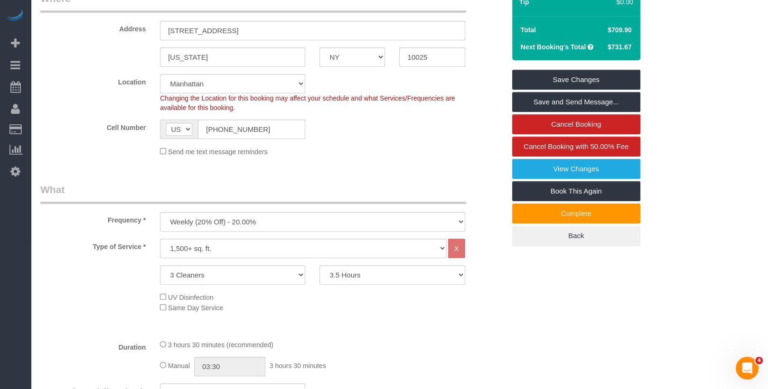
scroll to position [203, 0]
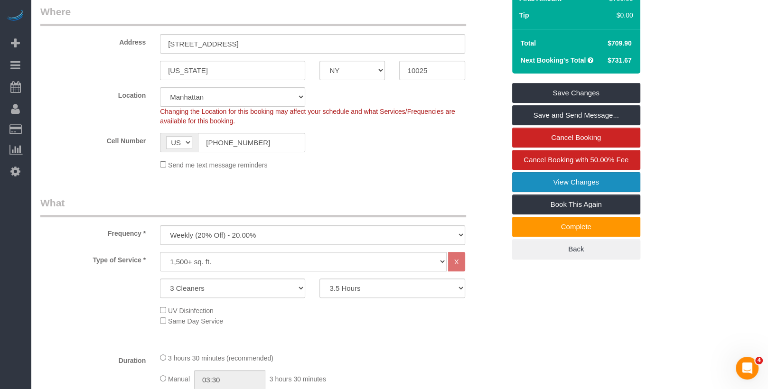
click at [544, 181] on link "View Changes" at bounding box center [576, 182] width 128 height 20
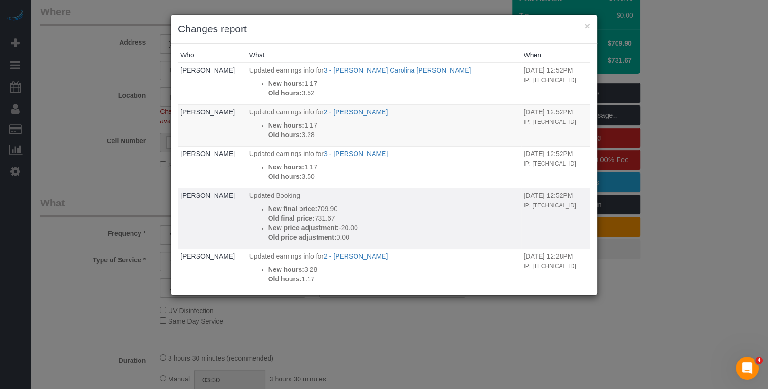
scroll to position [0, 0]
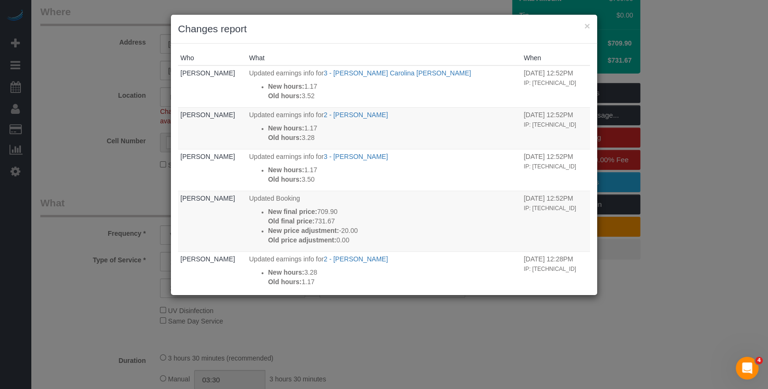
click at [593, 28] on div "× Changes report" at bounding box center [384, 29] width 426 height 29
click at [592, 28] on div "× Changes report" at bounding box center [384, 29] width 426 height 29
click at [586, 29] on button "×" at bounding box center [588, 26] width 6 height 10
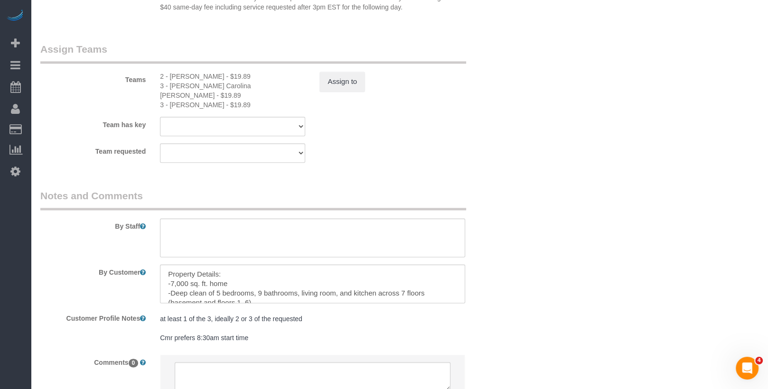
scroll to position [1038, 0]
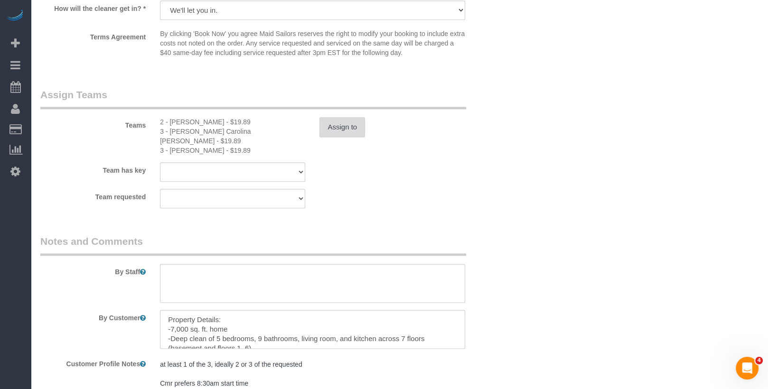
click at [355, 131] on button "Assign to" at bounding box center [343, 127] width 46 height 20
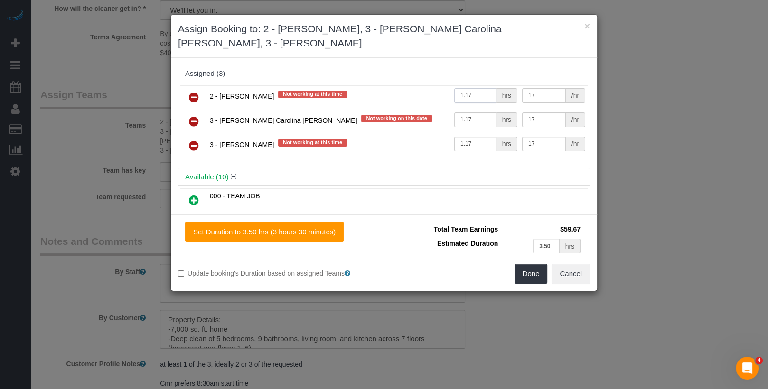
drag, startPoint x: 482, startPoint y: 97, endPoint x: 425, endPoint y: 91, distance: 57.3
click at [425, 91] on tr "2 - [PERSON_NAME] Not working at this time 1.17 hrs 17 /hr" at bounding box center [383, 97] width 407 height 24
type input "0"
drag, startPoint x: 481, startPoint y: 117, endPoint x: 438, endPoint y: 117, distance: 42.7
click at [438, 117] on tr "3 - [PERSON_NAME] Carolina [PERSON_NAME] Not working on this date 1.17 hrs 17 /…" at bounding box center [383, 122] width 407 height 24
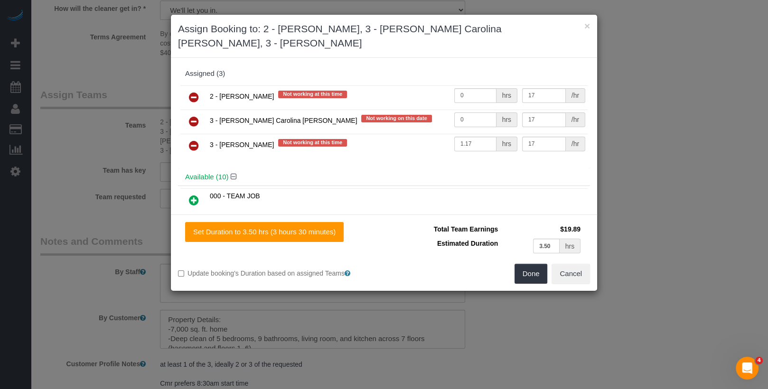
type input "0"
drag, startPoint x: 485, startPoint y: 145, endPoint x: 462, endPoint y: 145, distance: 22.8
click at [467, 145] on input "1.17" at bounding box center [475, 144] width 42 height 15
type input "1"
type input "0"
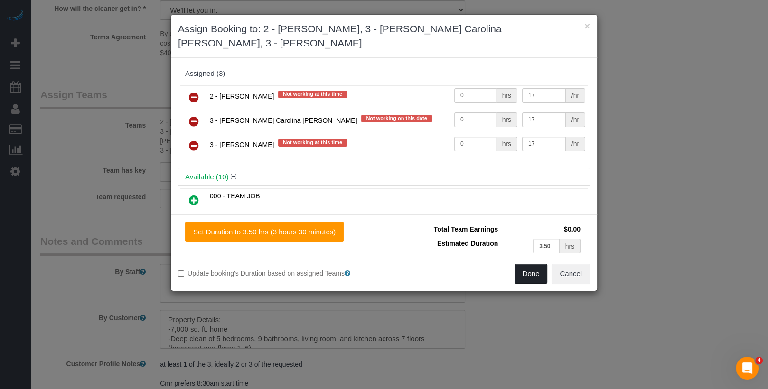
click at [543, 280] on button "Done" at bounding box center [531, 274] width 33 height 20
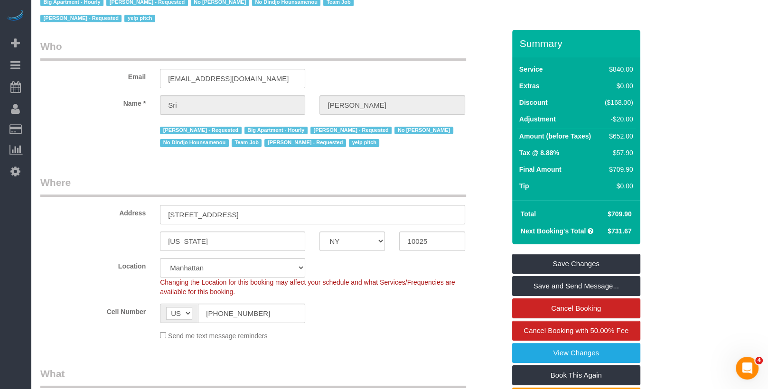
scroll to position [0, 0]
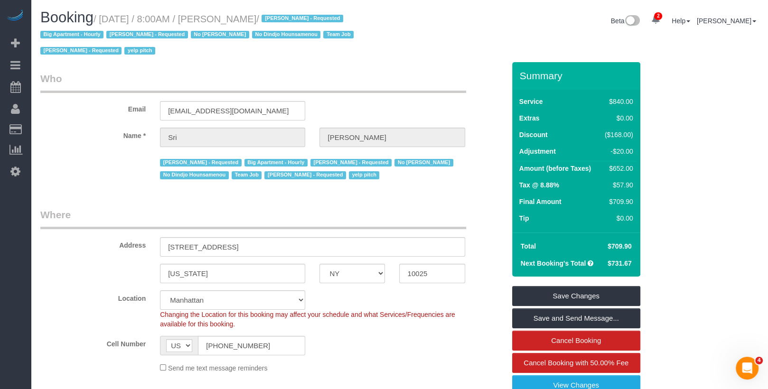
click at [583, 285] on div "Summary Service $840.00 Extras $0.00 Discount ($168.00) Adjustment -$20.00 Amou…" at bounding box center [576, 262] width 128 height 400
click at [582, 294] on link "Save Changes" at bounding box center [576, 296] width 128 height 20
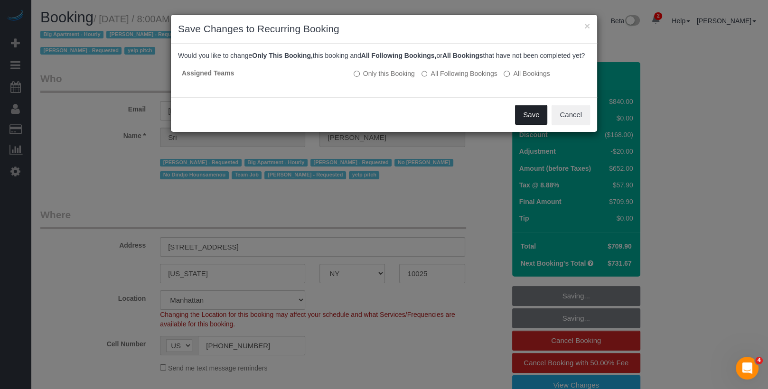
click at [534, 125] on button "Save" at bounding box center [531, 115] width 32 height 20
